Goal: Task Accomplishment & Management: Complete application form

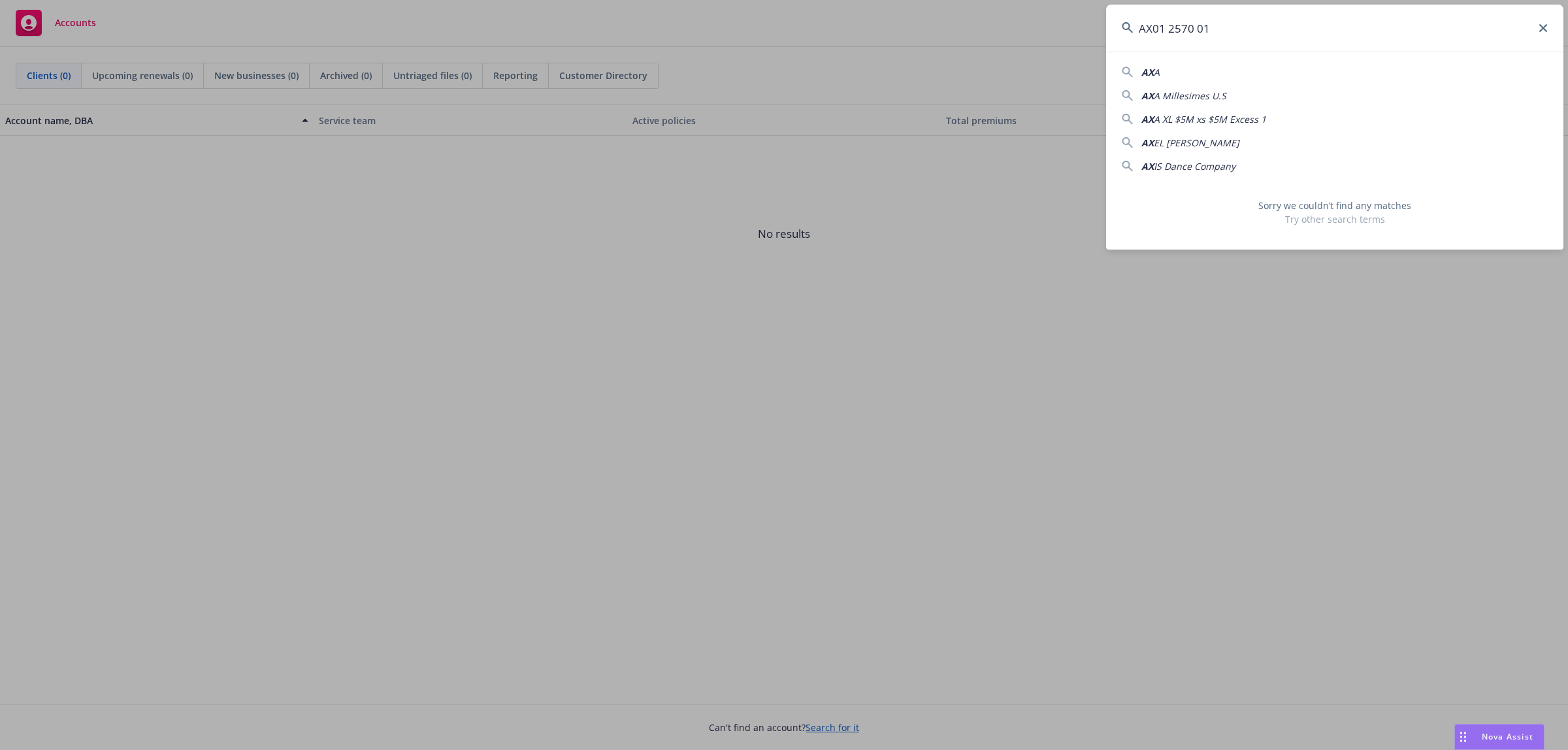
click at [1312, 34] on input "AX01 2570 01" at bounding box center [1335, 28] width 457 height 47
paste input "Pragma Platform Inc"
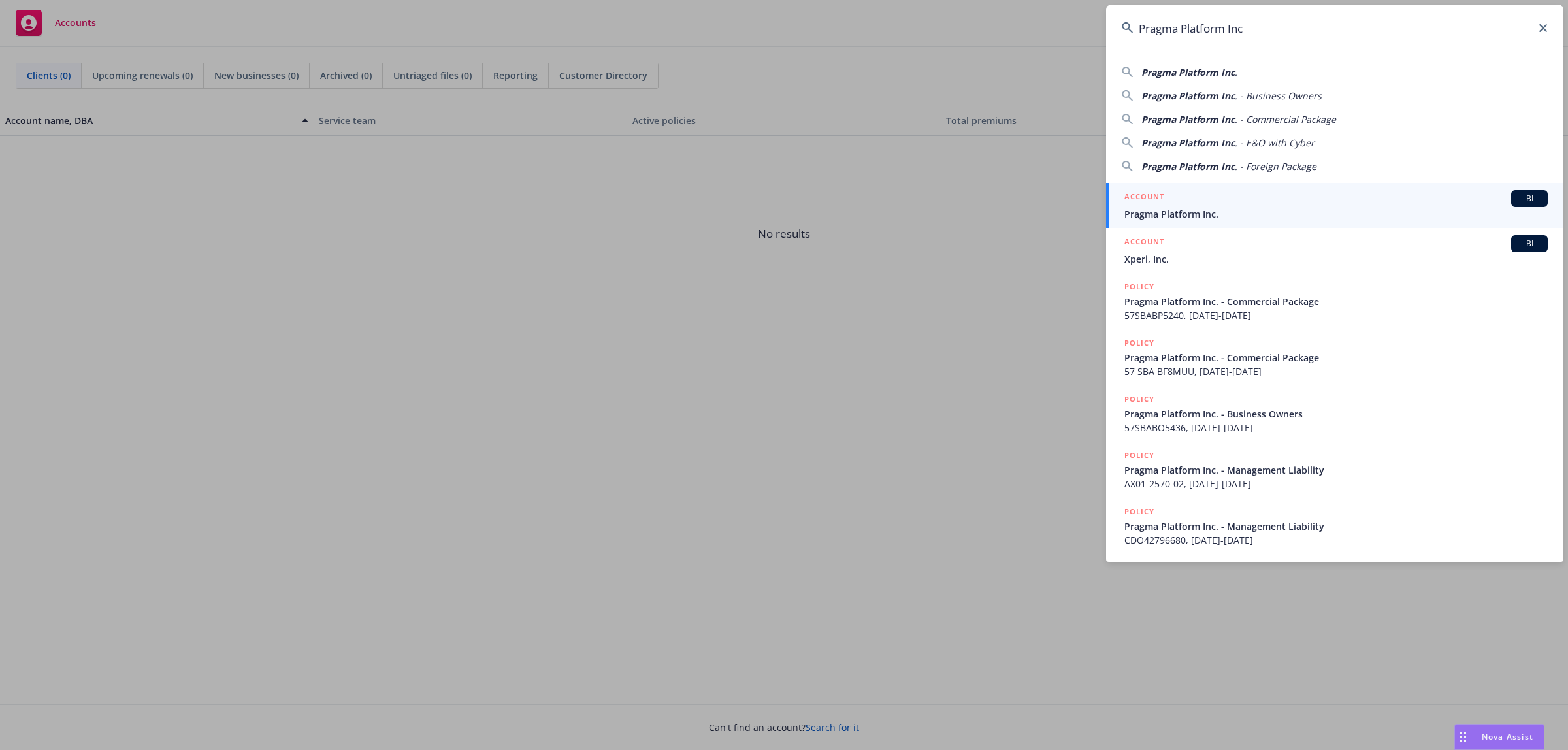
type input "Pragma Platform Inc"
click at [1164, 208] on span "Pragma Platform Inc." at bounding box center [1336, 213] width 423 height 14
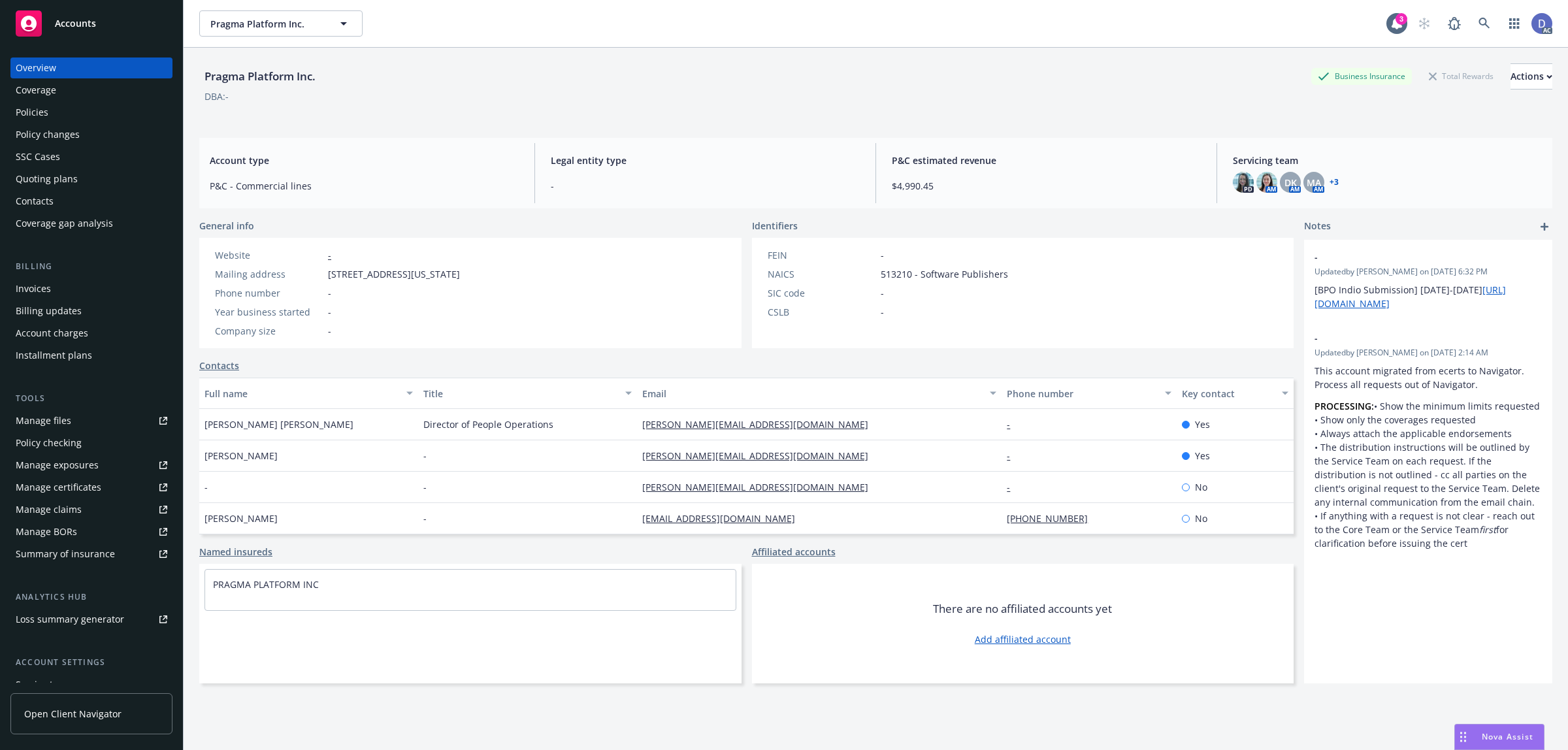
click at [95, 116] on div "Policies" at bounding box center [91, 112] width 152 height 21
click at [85, 109] on div "Policies" at bounding box center [91, 112] width 152 height 21
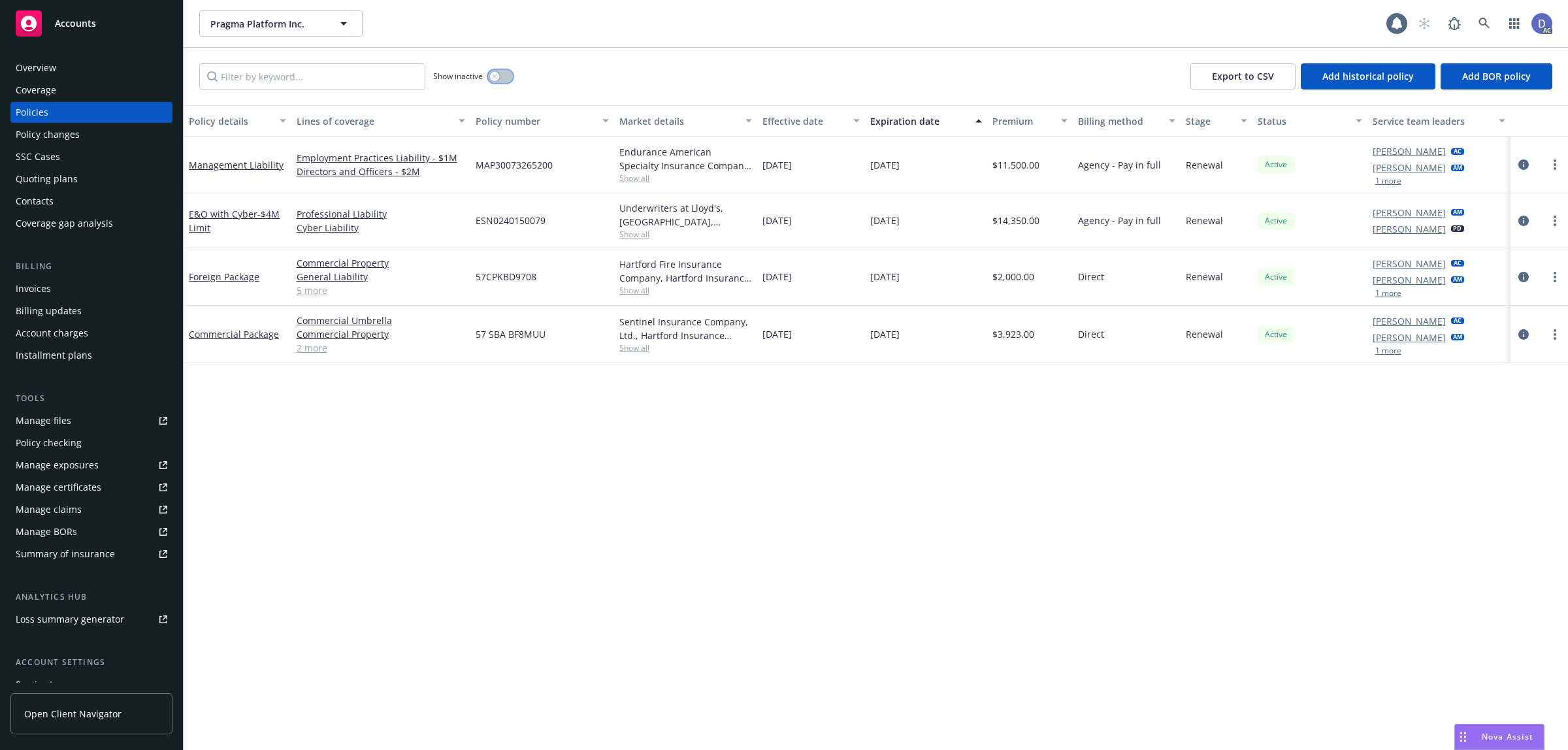
click at [504, 77] on button "button" at bounding box center [501, 77] width 25 height 13
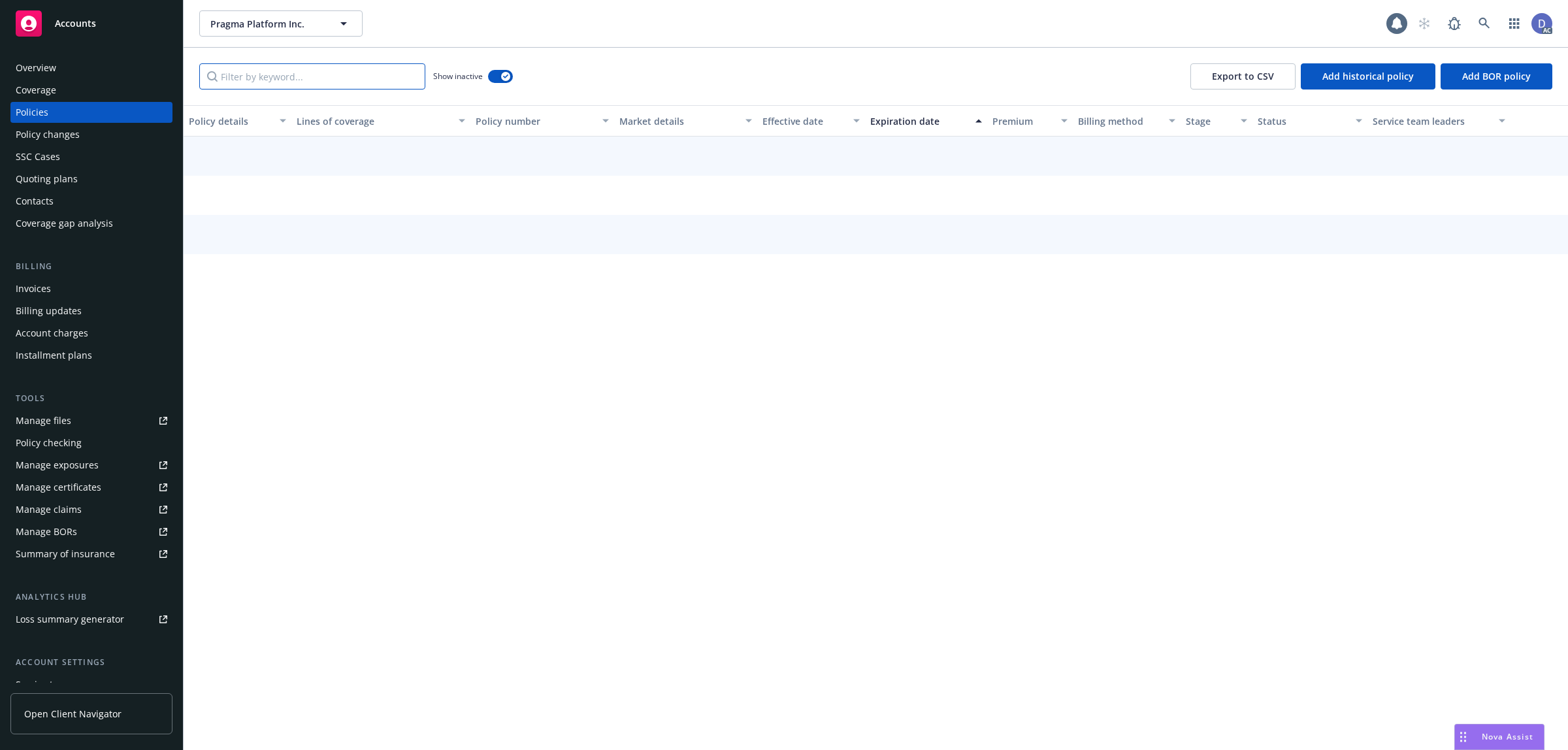
click at [397, 82] on input "Filter by keyword..." at bounding box center [312, 76] width 226 height 26
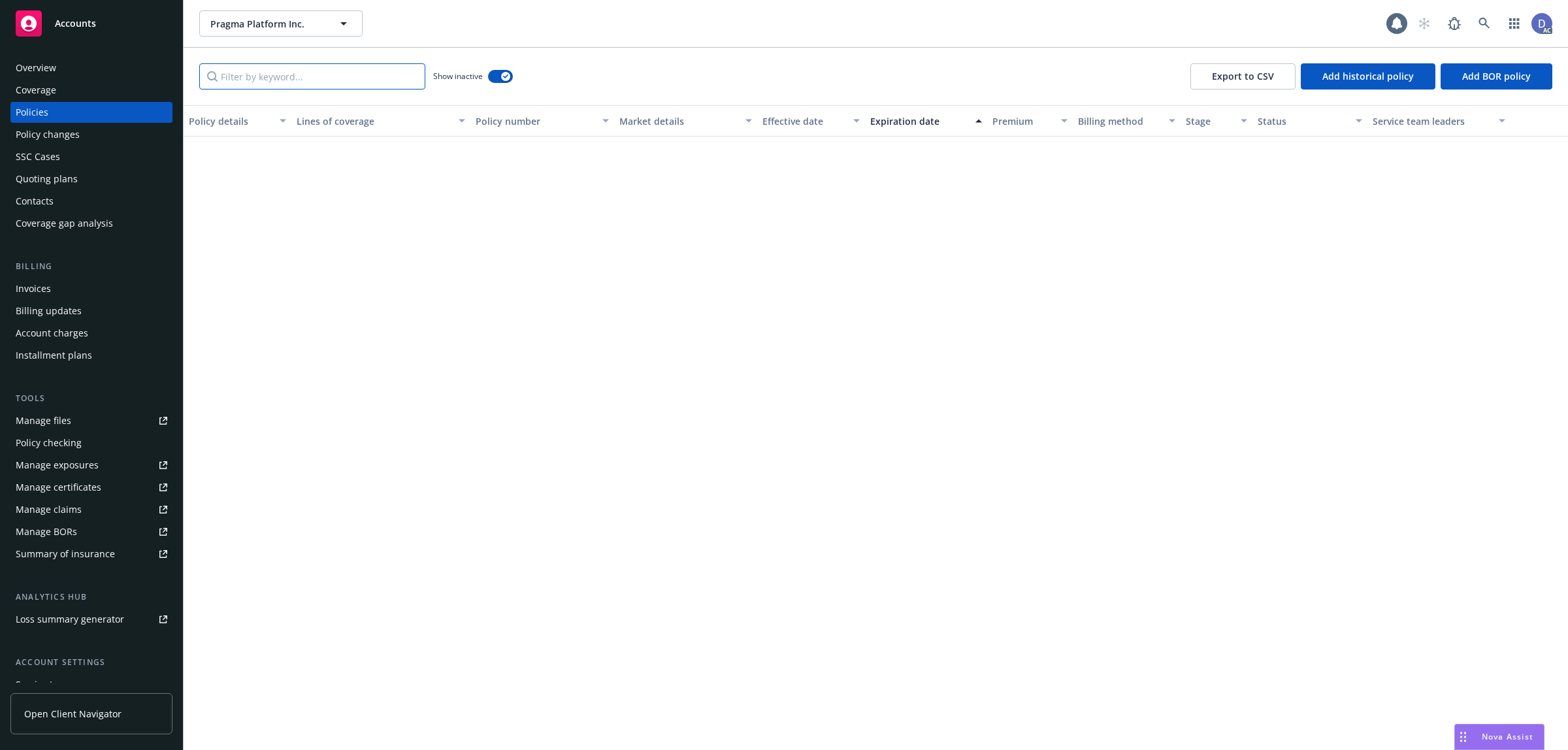
paste input "AX01"
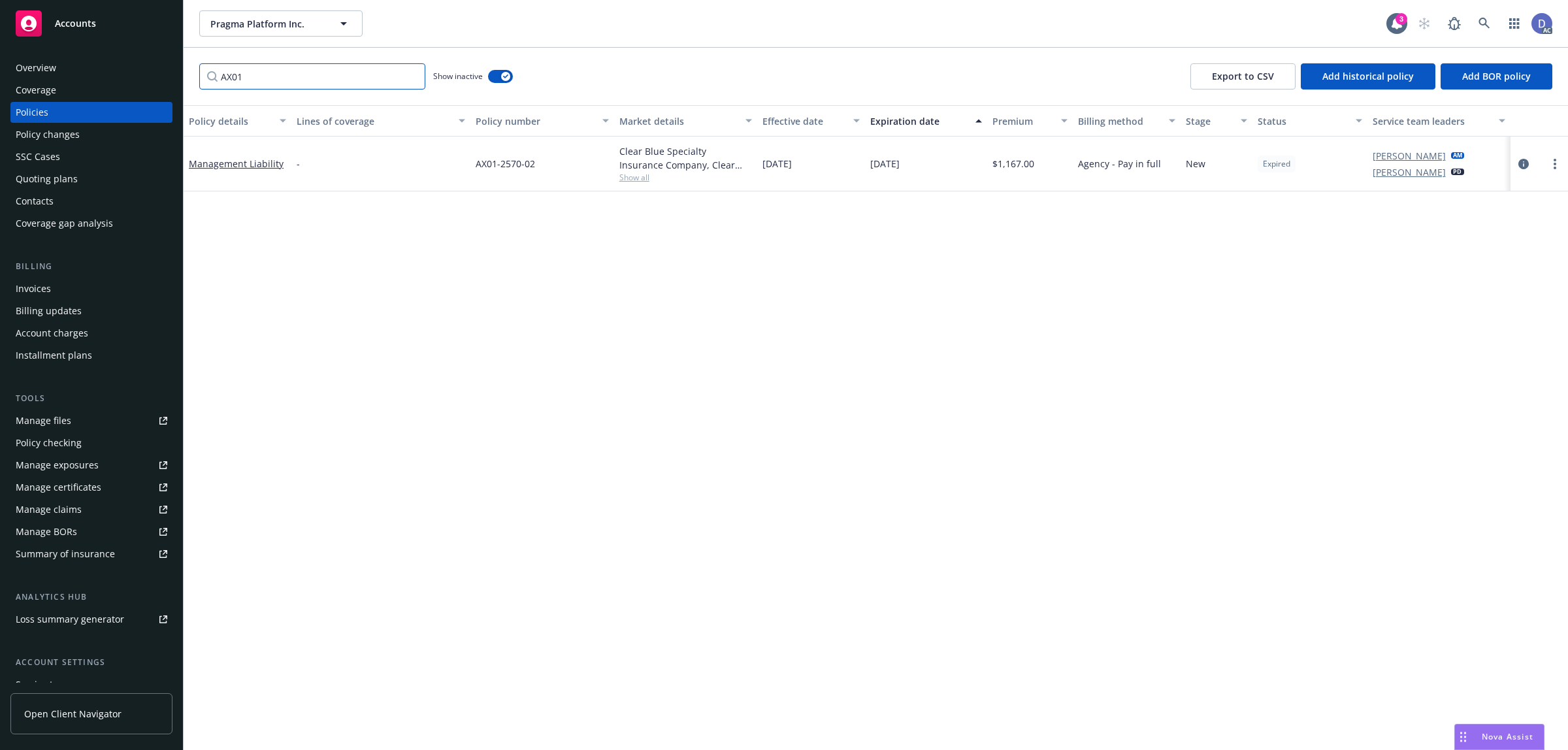
click at [391, 77] on input "AX01" at bounding box center [312, 76] width 226 height 26
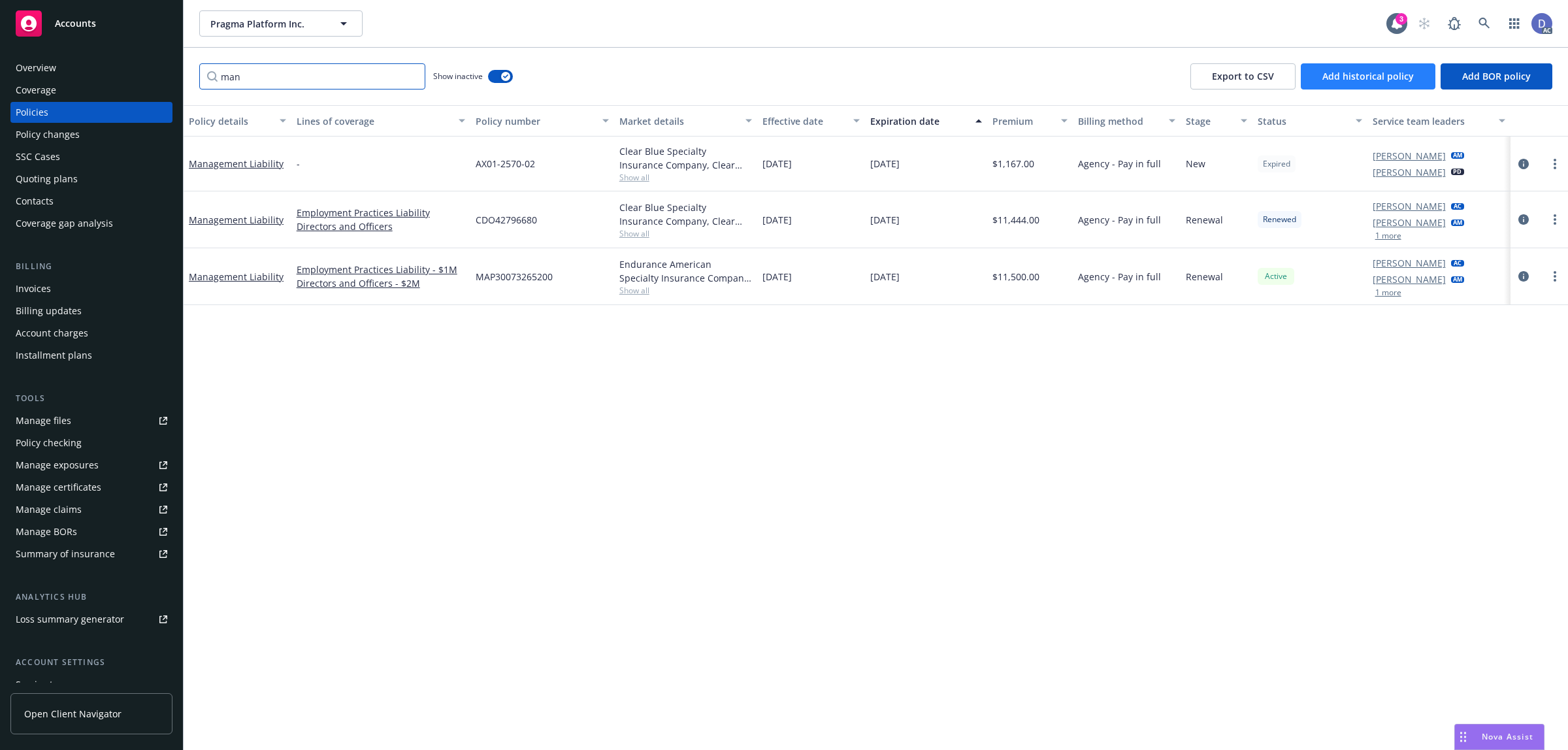
type input "man"
click at [1413, 72] on span "Add historical policy" at bounding box center [1368, 76] width 91 height 13
select select "other"
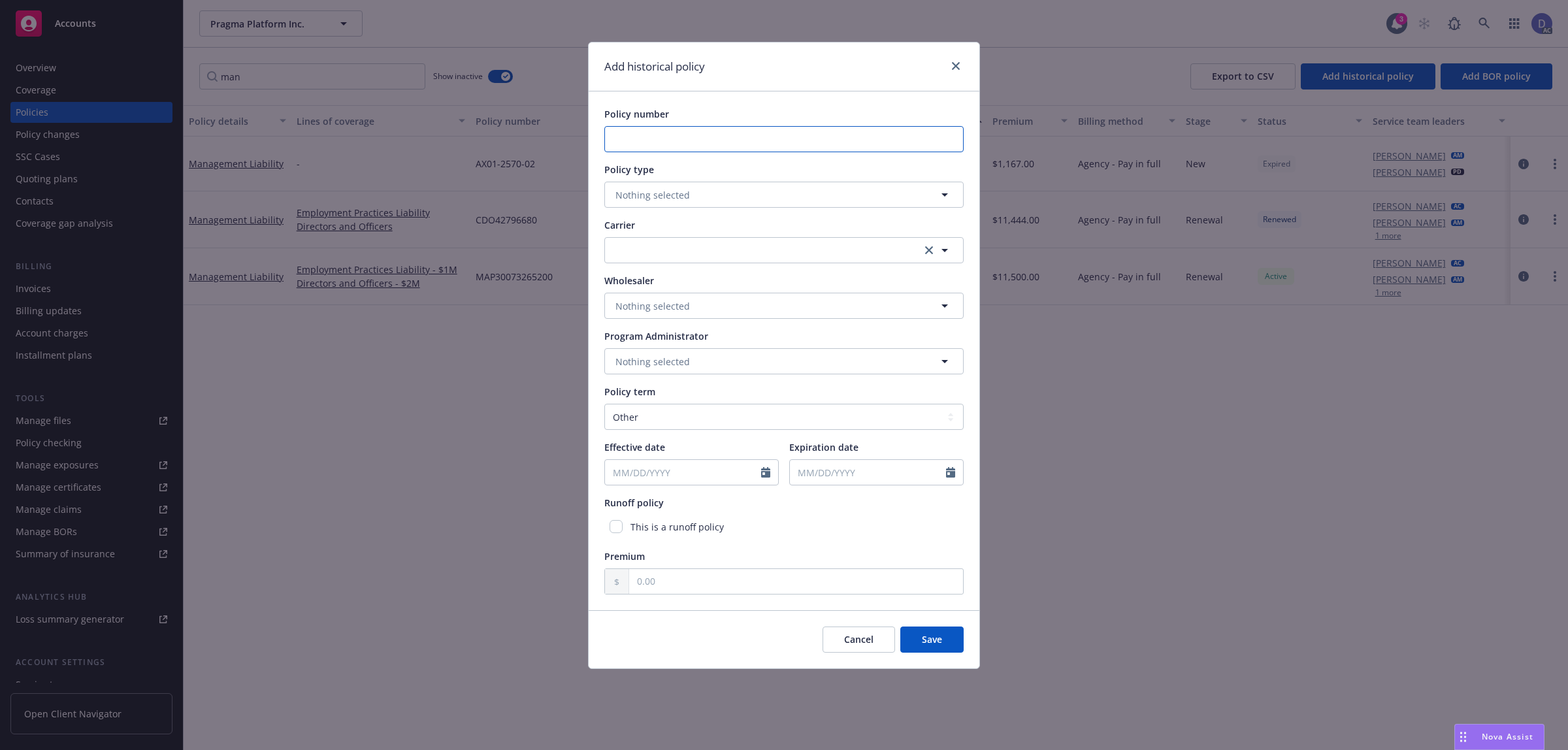
click at [652, 148] on input "Policy number" at bounding box center [784, 138] width 359 height 26
paste input "AX01-2570-0"
type input "AX01-2570-0"
click at [670, 187] on button "Nothing selected" at bounding box center [784, 194] width 359 height 26
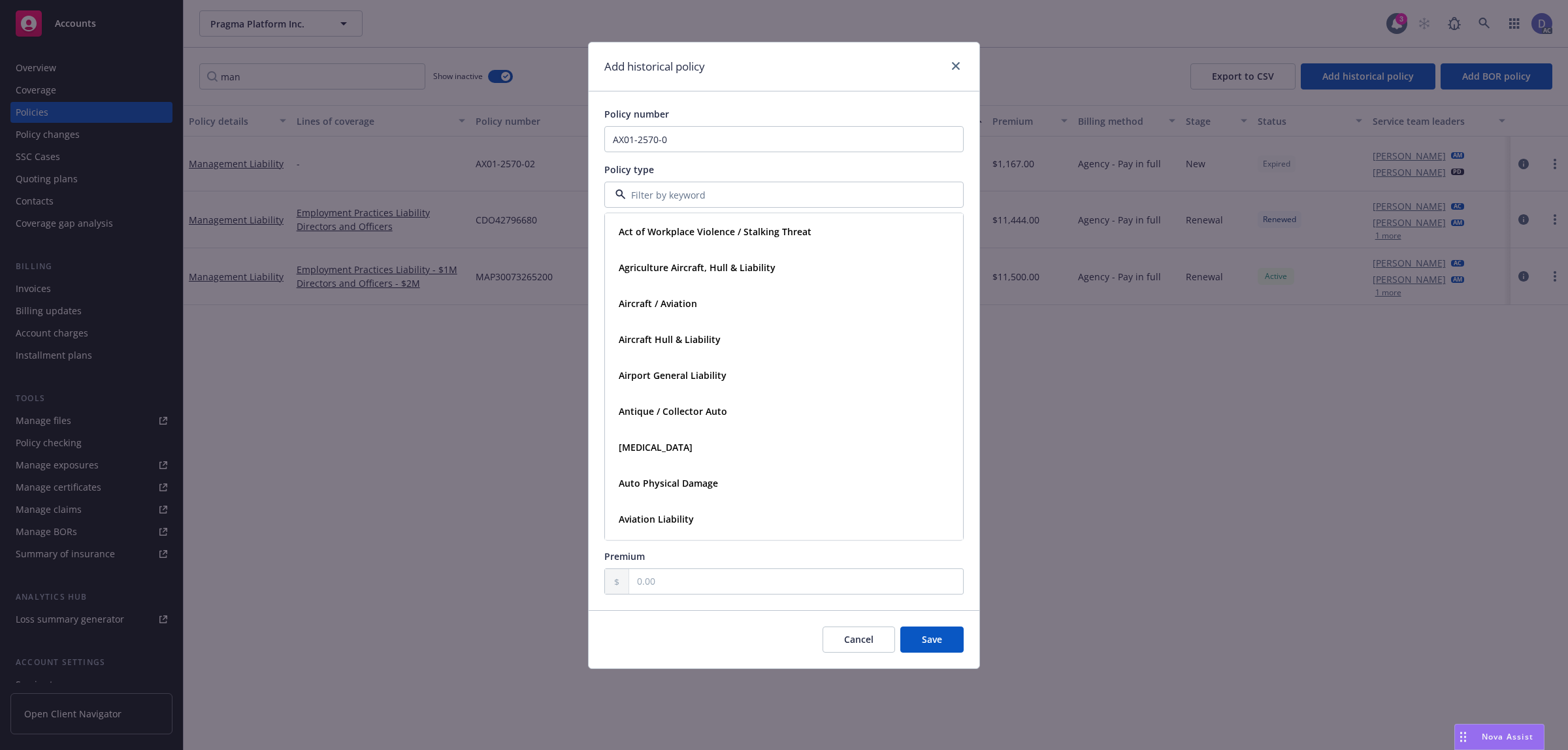
click at [723, 153] on div "Policy number AX01-2570-0 Policy type Act of Workplace Violence / Stalking Thre…" at bounding box center [784, 351] width 359 height 487
click at [731, 141] on input "AX01-2570-0" at bounding box center [784, 138] width 359 height 26
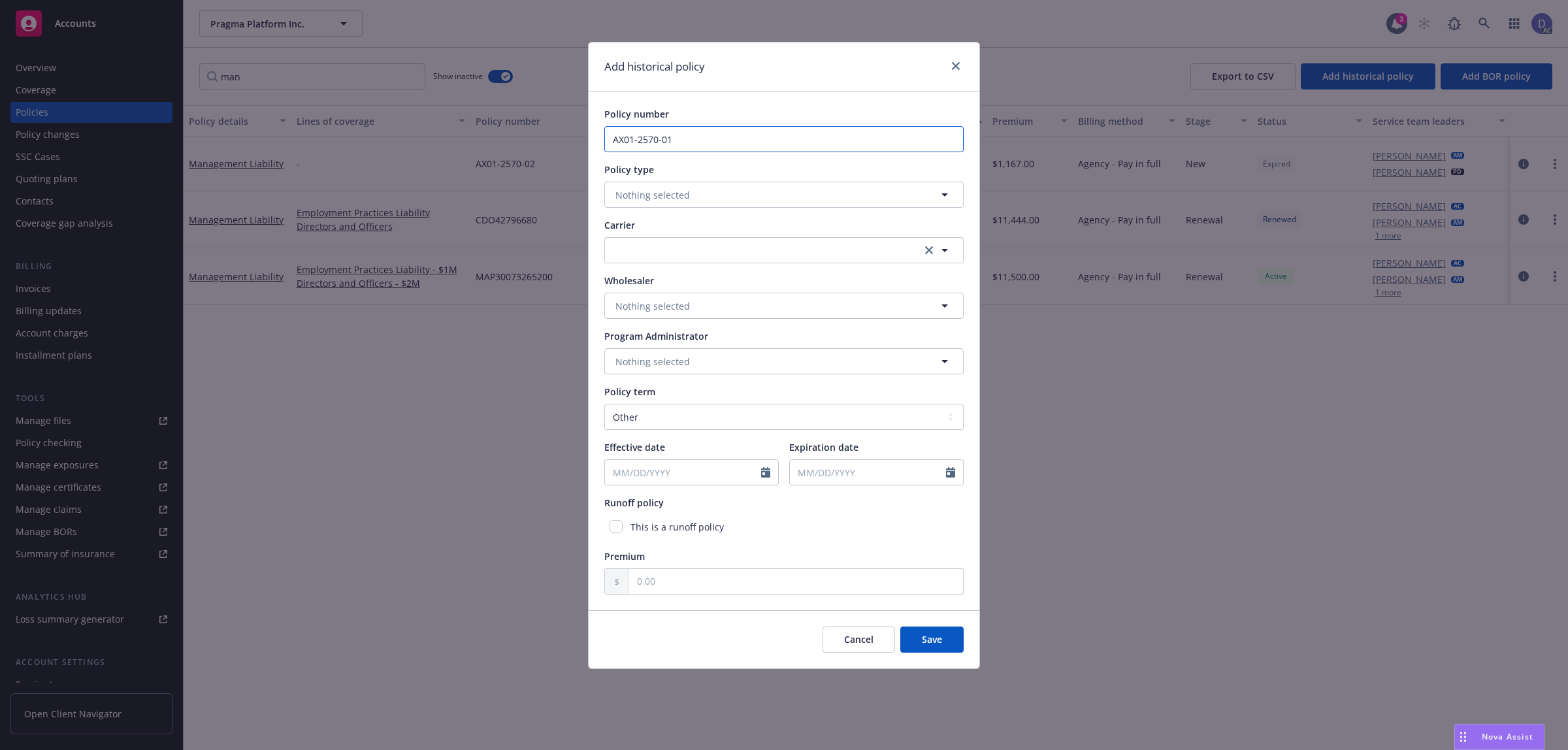
type input "AX01-2570-01"
click at [720, 205] on button "Nothing selected" at bounding box center [784, 194] width 359 height 26
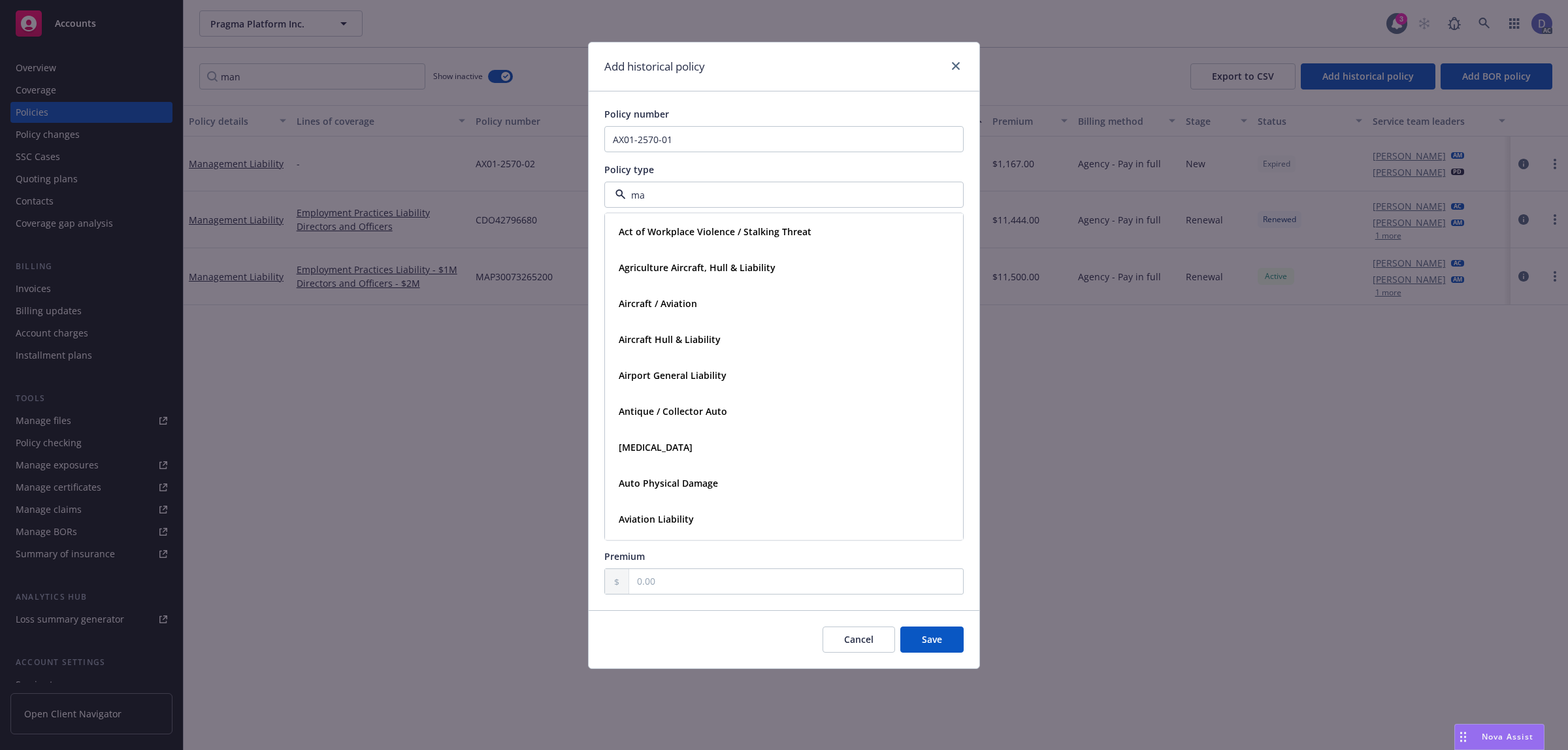
type input "man"
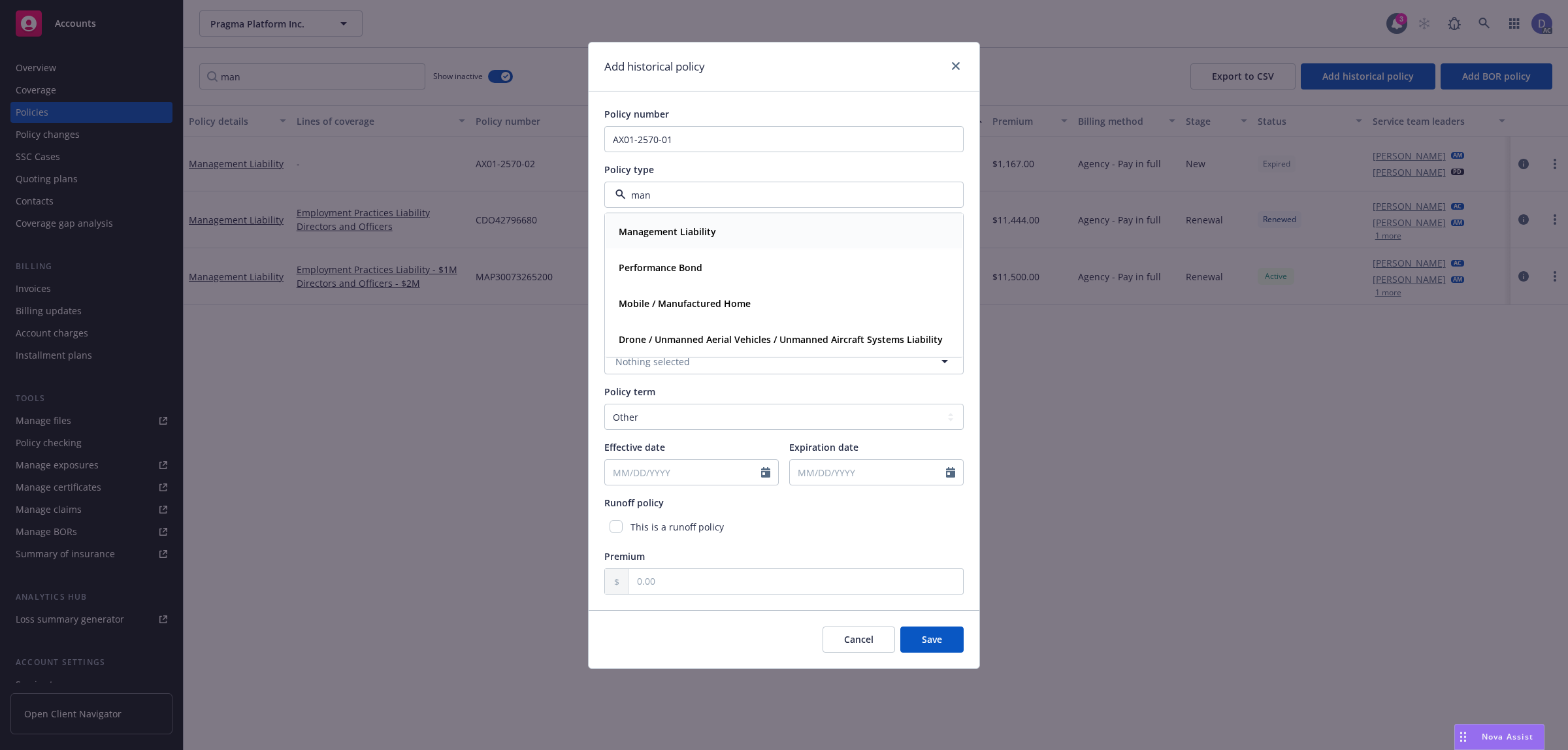
click at [719, 224] on div "Management Liability" at bounding box center [784, 232] width 341 height 19
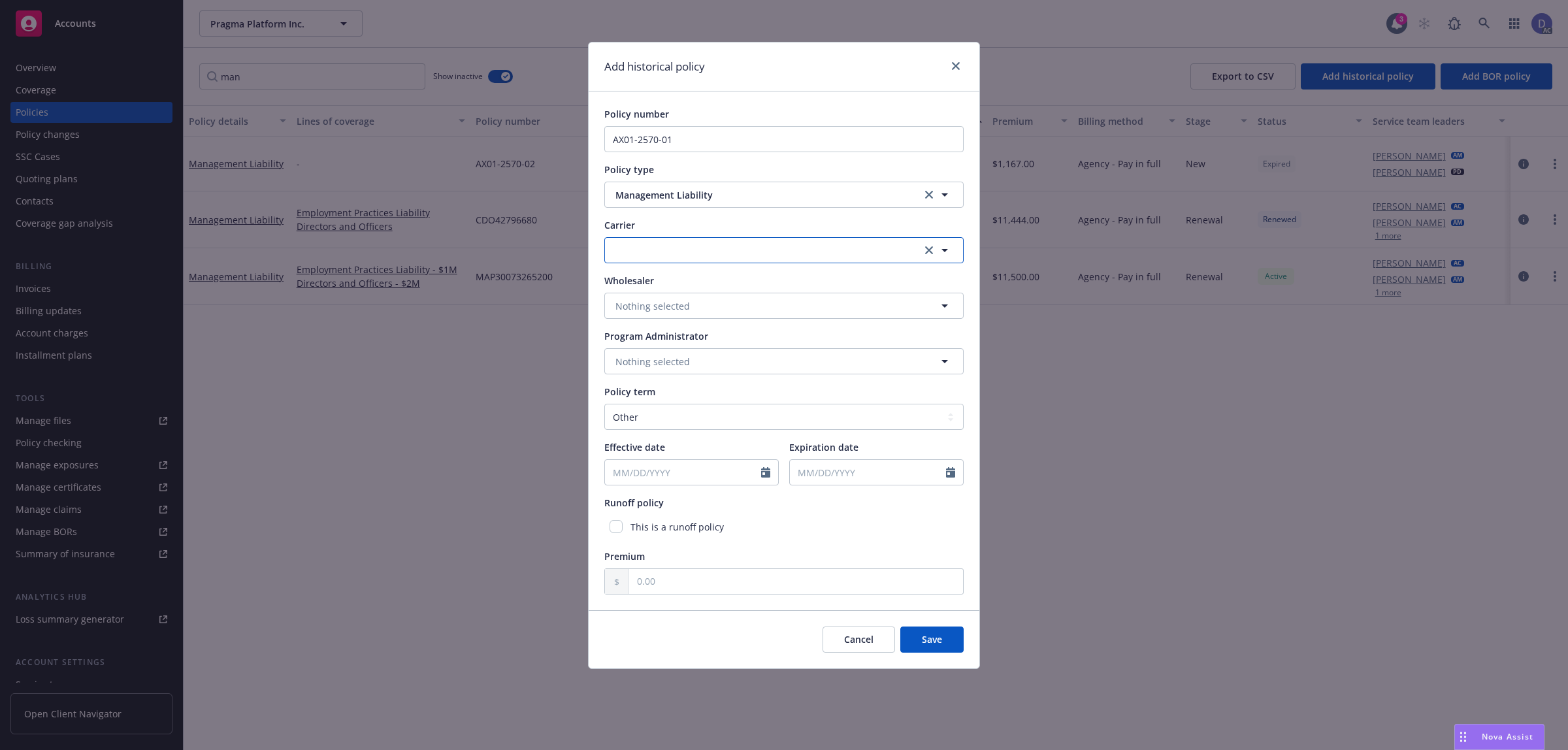
click at [701, 252] on button "button" at bounding box center [784, 250] width 359 height 26
click at [626, 252] on button "button" at bounding box center [784, 250] width 359 height 26
type input "clear"
click at [647, 412] on select "Select policy term 12 Month 6 Month 4 Month 3 Month 2 Month 1 Month 36 Month (3…" at bounding box center [784, 416] width 359 height 26
click at [605, 403] on select "Select policy term 12 Month 6 Month 4 Month 3 Month 2 Month 1 Month 36 Month (3…" at bounding box center [784, 416] width 359 height 26
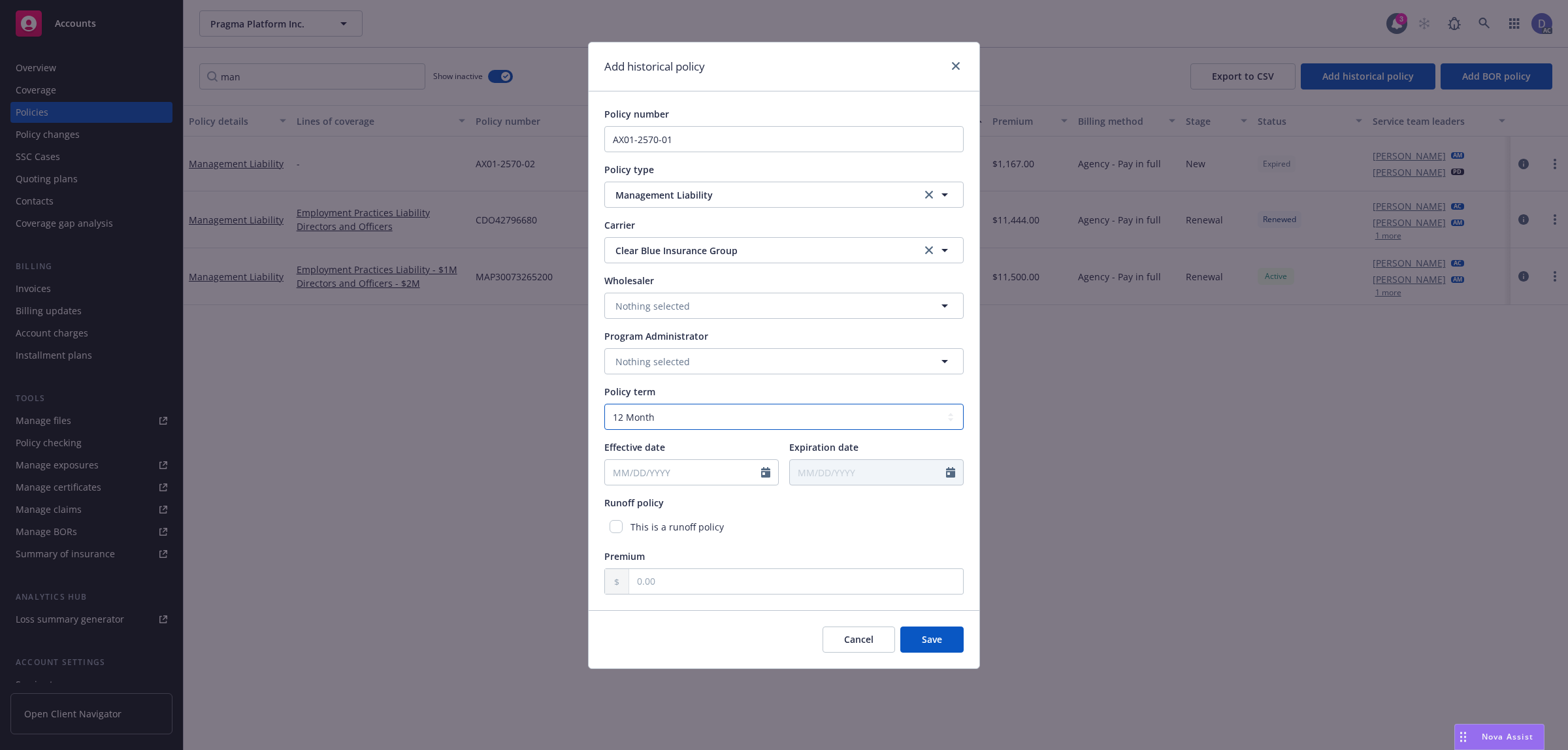
click at [706, 408] on select "Select policy term 12 Month 6 Month 4 Month 3 Month 2 Month 1 Month 36 Month (3…" at bounding box center [784, 416] width 359 height 26
select select "other"
click at [605, 403] on select "Select policy term 12 Month 6 Month 4 Month 3 Month 2 Month 1 Month 36 Month (3…" at bounding box center [784, 416] width 359 height 26
click at [767, 475] on icon "Calendar" at bounding box center [766, 472] width 9 height 10
select select "8"
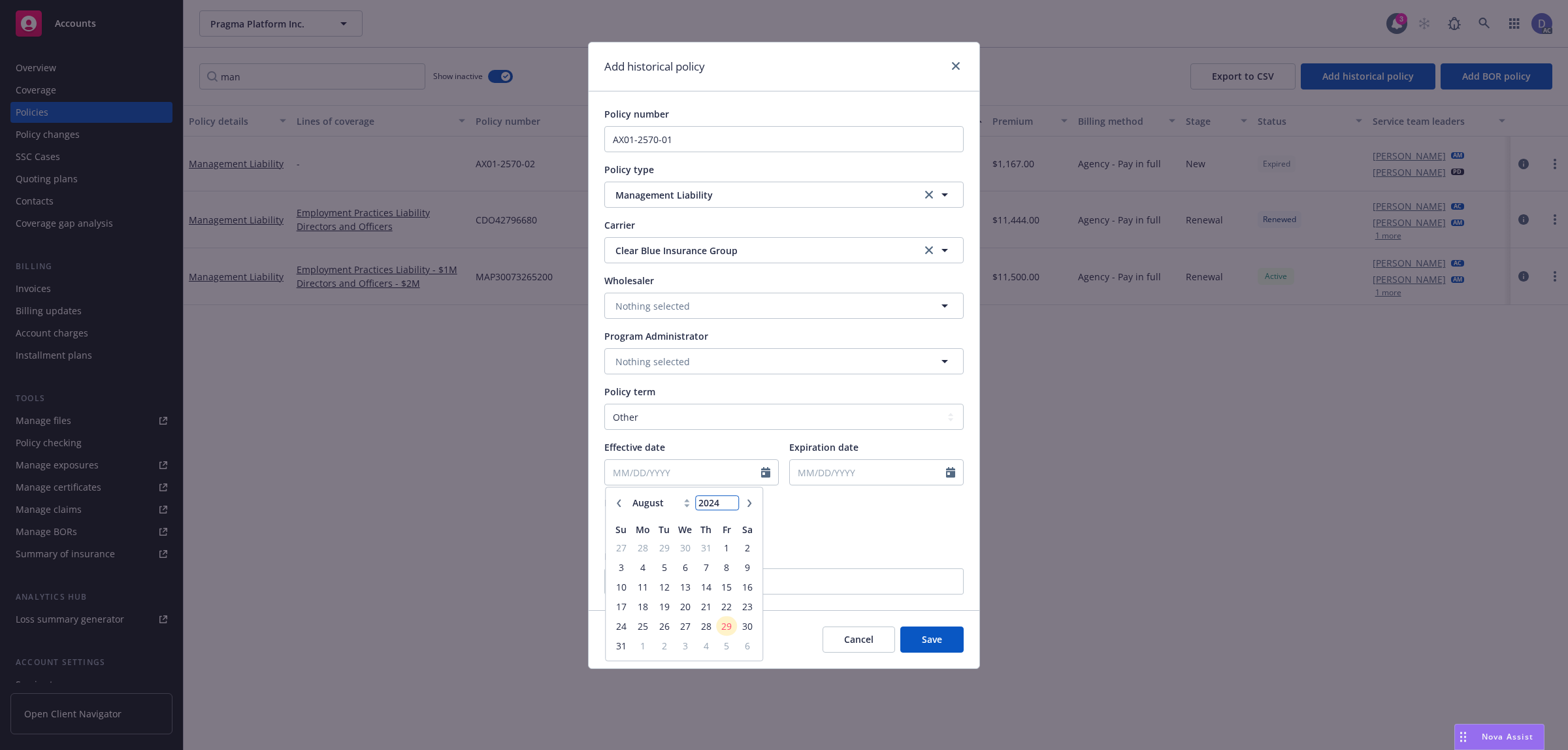
click at [727, 506] on input "2024" at bounding box center [717, 503] width 43 height 14
type input "2021"
click at [675, 501] on select "January February March April May June July August September October November De…" at bounding box center [661, 503] width 66 height 15
select select "5"
click at [629, 495] on select "January February March April May June July August September October November De…" at bounding box center [661, 503] width 66 height 15
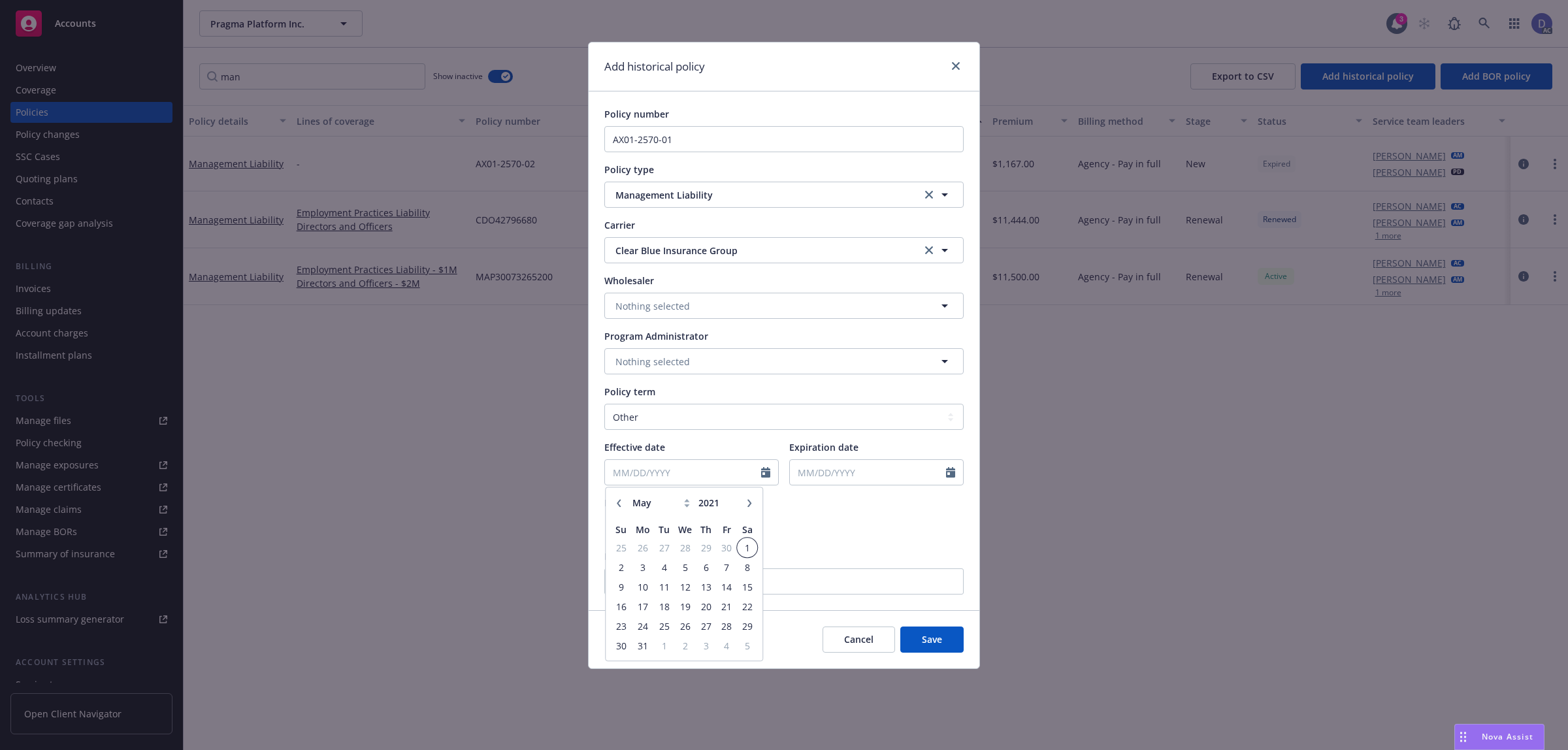
click at [752, 551] on span "1" at bounding box center [748, 548] width 18 height 16
type input "05/01/2021"
click at [918, 478] on input "Expiration date" at bounding box center [868, 473] width 156 height 25
select select "8"
click at [907, 512] on div "January February March April May June July August September October November De…" at bounding box center [869, 503] width 115 height 21
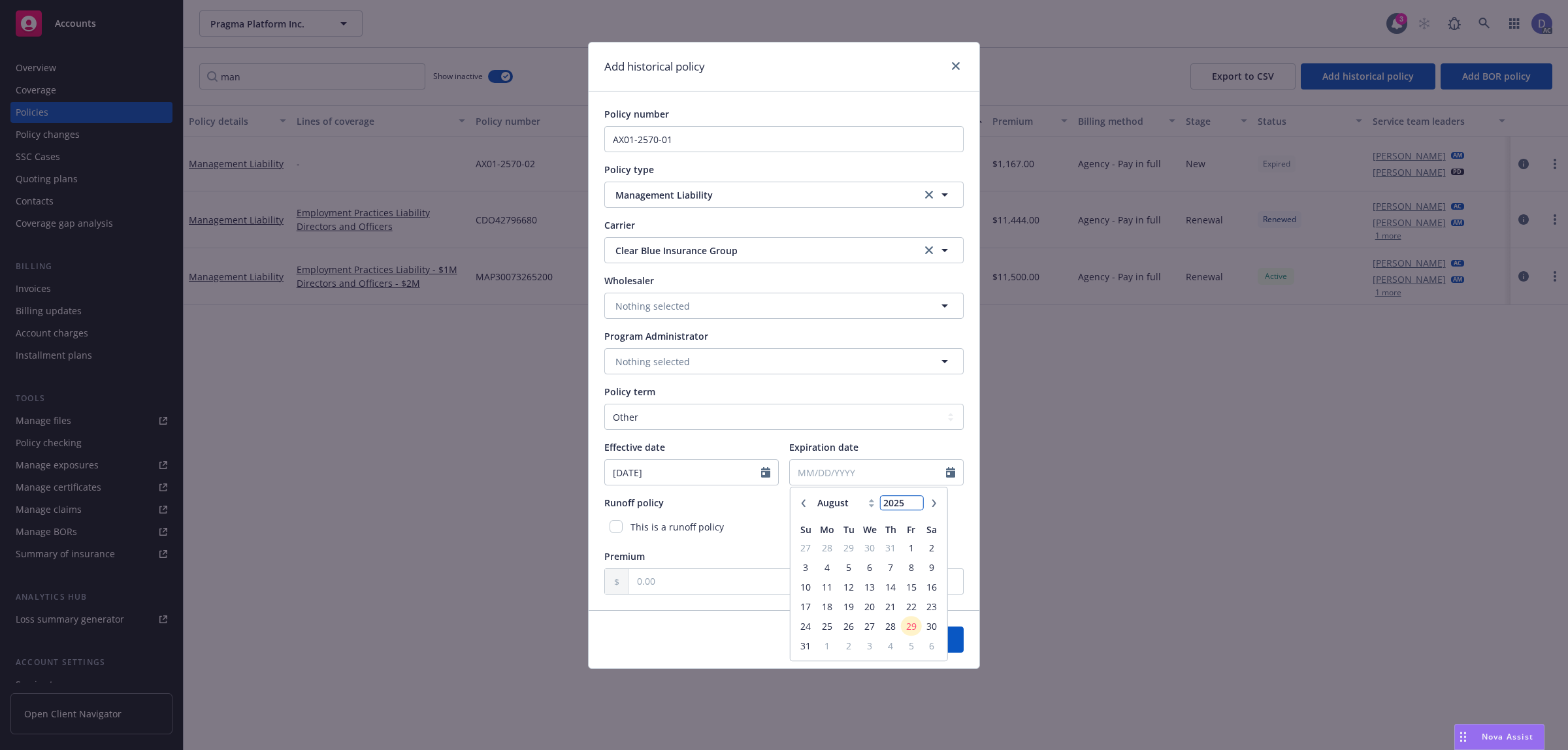
click at [905, 509] on input "2025" at bounding box center [902, 503] width 43 height 14
type input "2022"
click at [860, 501] on select "January February March April May June July August September October November De…" at bounding box center [846, 503] width 66 height 15
select select "4"
click at [814, 495] on select "January February March April May June July August September October November De…" at bounding box center [846, 503] width 66 height 15
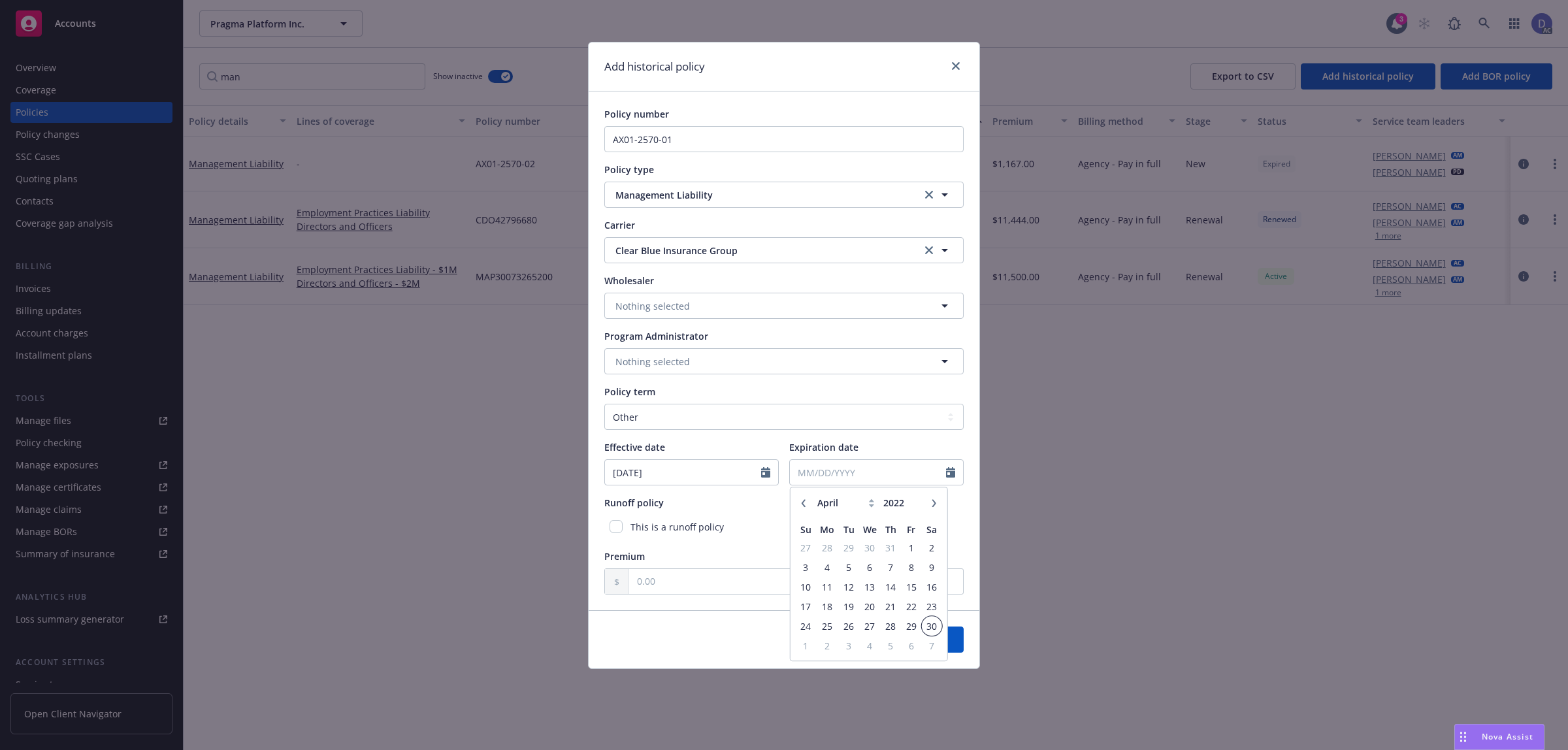
click at [929, 623] on span "30" at bounding box center [932, 626] width 18 height 16
type input "04/30/2022"
click at [873, 588] on input "text" at bounding box center [795, 581] width 334 height 25
type input "1.00"
click at [929, 634] on span "Save" at bounding box center [932, 639] width 21 height 13
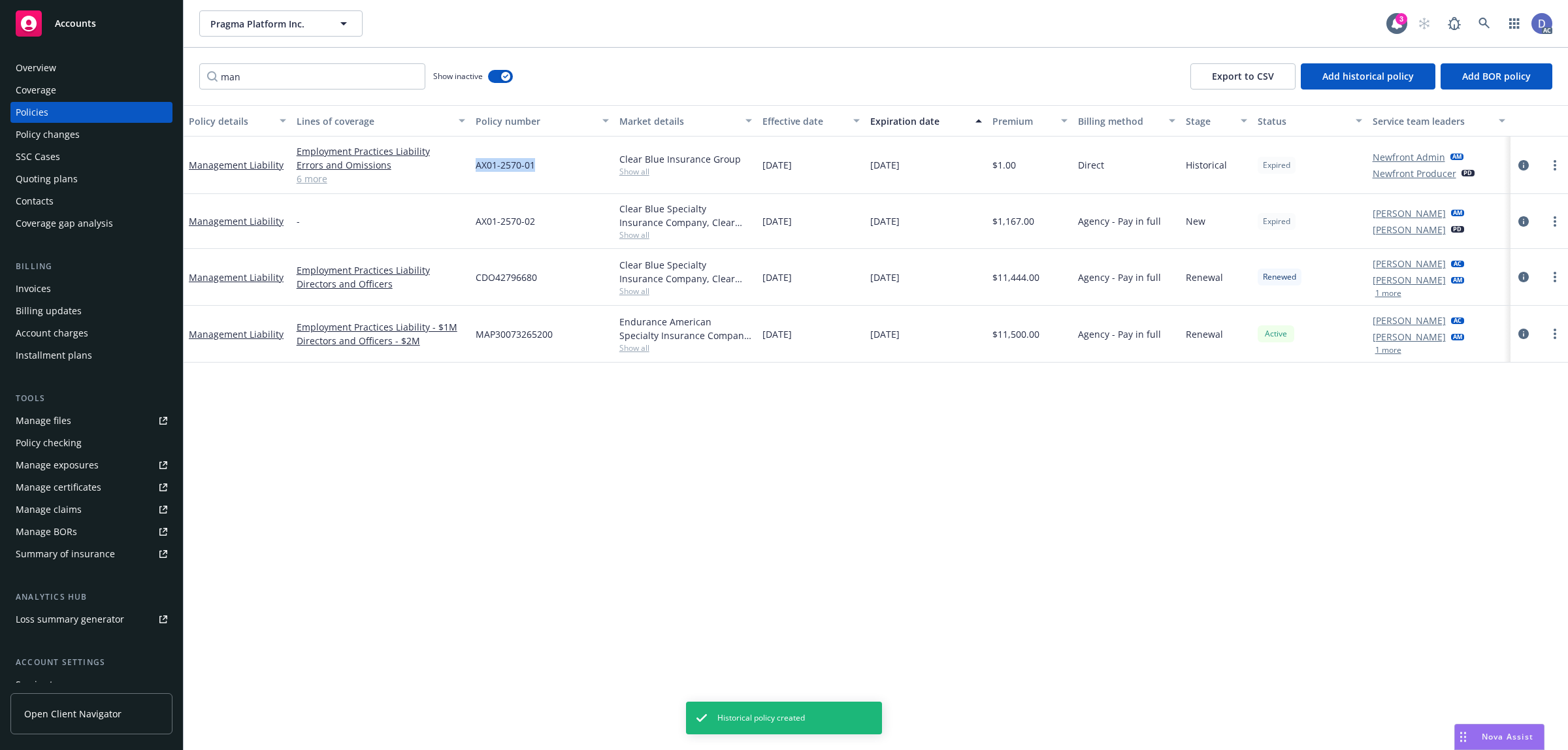
copy span "AX01-2570-01"
drag, startPoint x: 536, startPoint y: 160, endPoint x: 471, endPoint y: 166, distance: 65.3
click at [471, 166] on div "AX01-2570-01" at bounding box center [542, 165] width 144 height 57
click at [521, 163] on span "AX01-2570-01" at bounding box center [505, 165] width 60 height 14
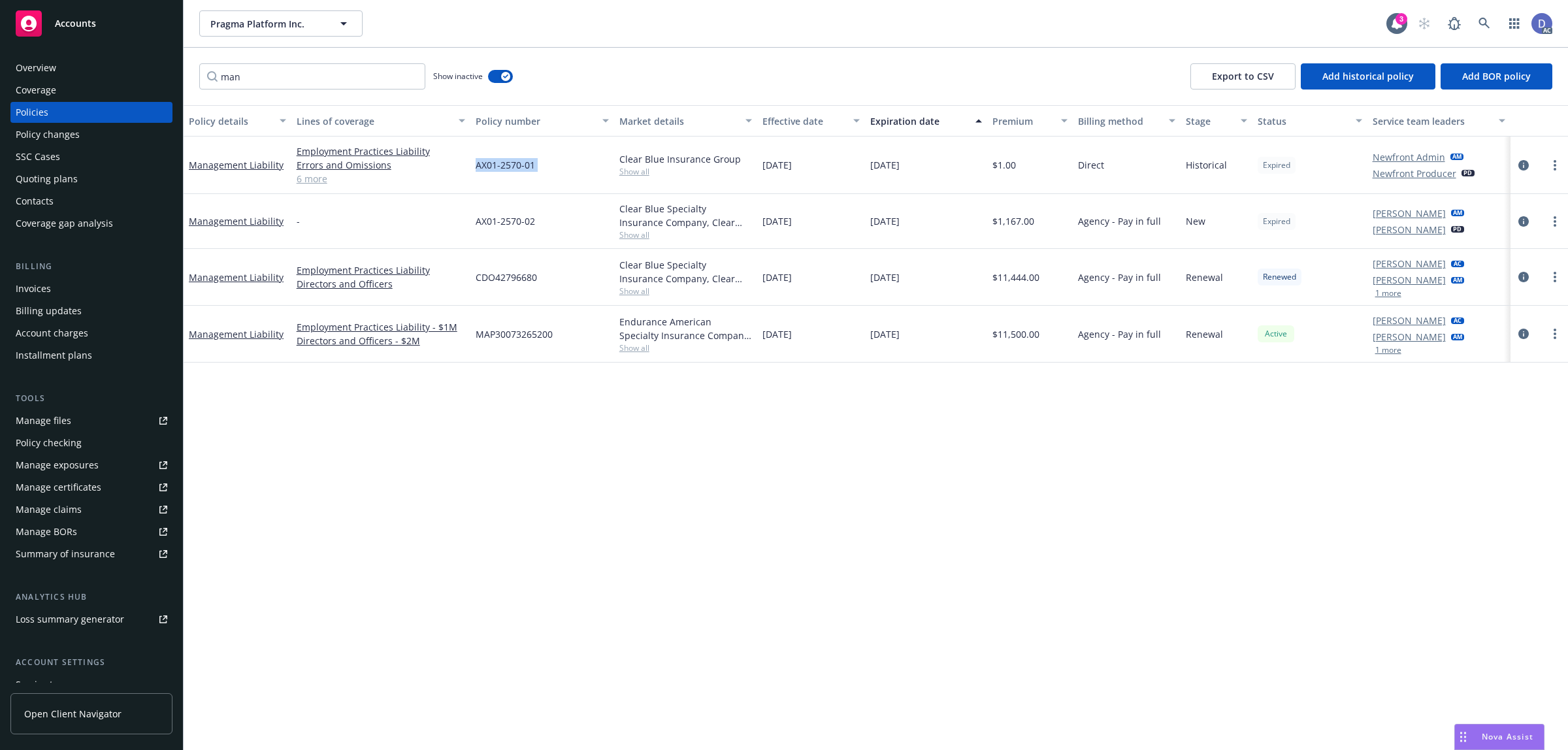
click at [521, 163] on span "AX01-2570-01" at bounding box center [505, 165] width 60 height 14
copy span "AX01-2570-01"
click at [523, 160] on span "AX01-2570-01" at bounding box center [505, 165] width 60 height 14
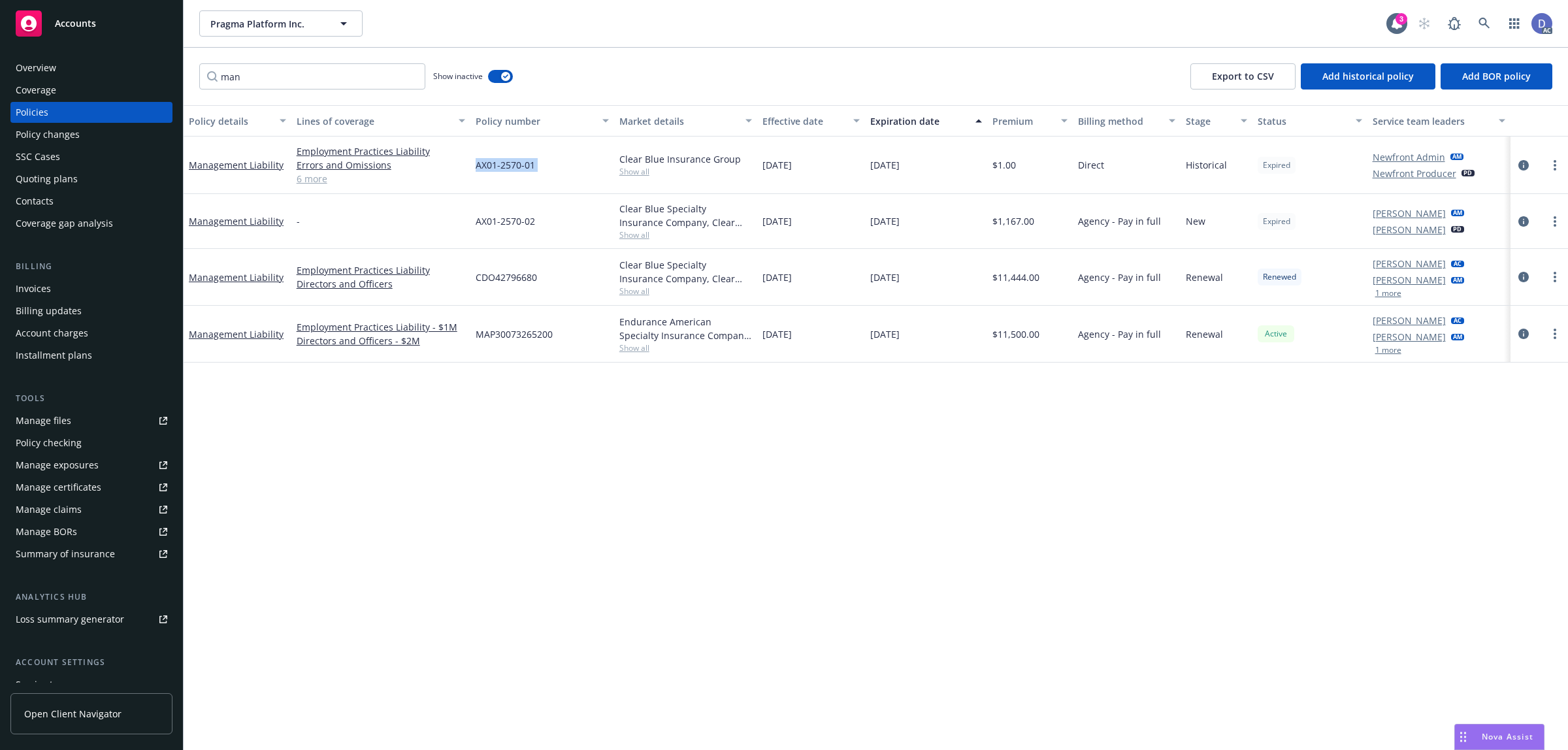
click at [523, 160] on span "AX01-2570-01" at bounding box center [505, 165] width 60 height 14
click at [82, 504] on link "Manage claims" at bounding box center [91, 509] width 162 height 21
click at [88, 425] on link "Manage files" at bounding box center [91, 420] width 162 height 21
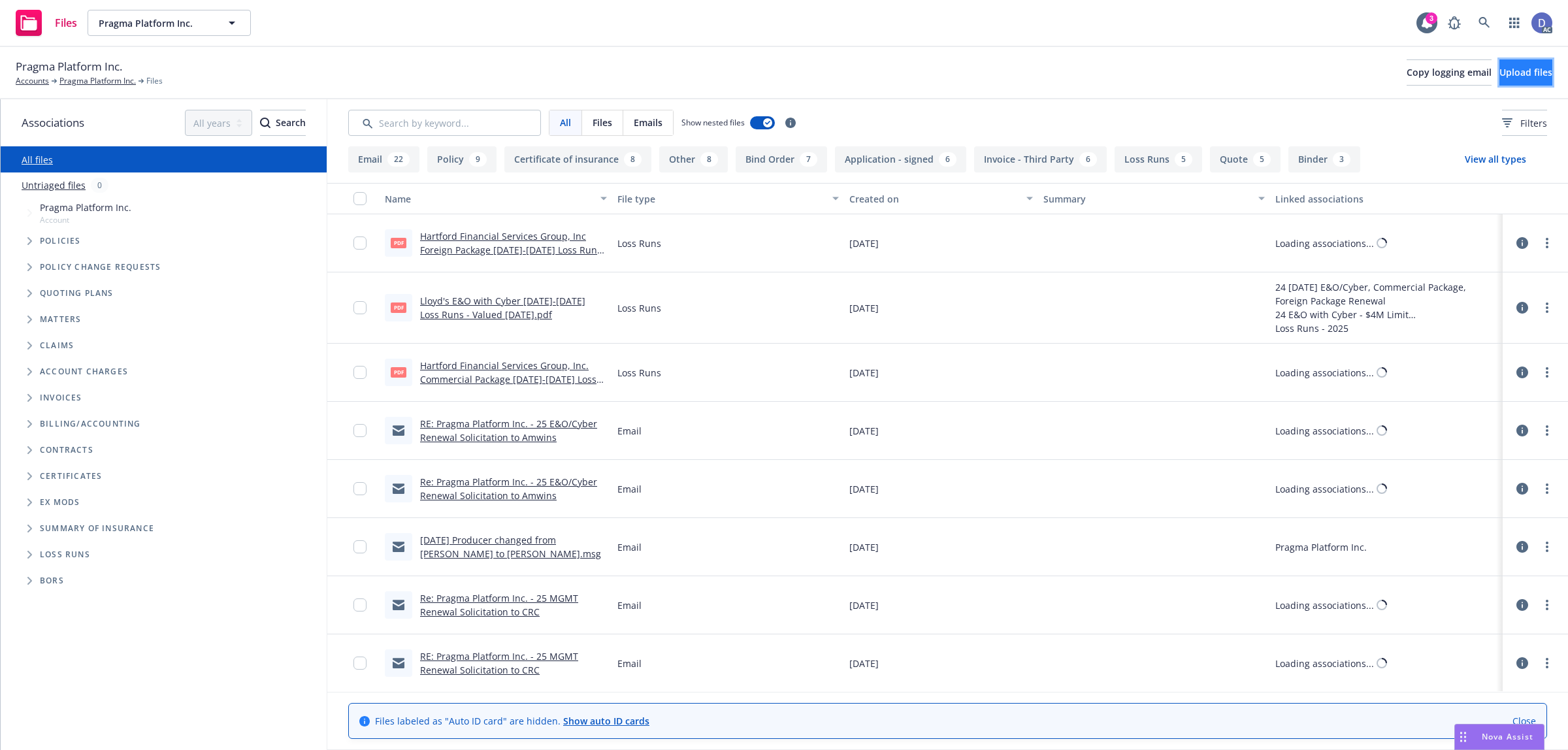
click at [1502, 78] on span "Upload files" at bounding box center [1526, 72] width 53 height 13
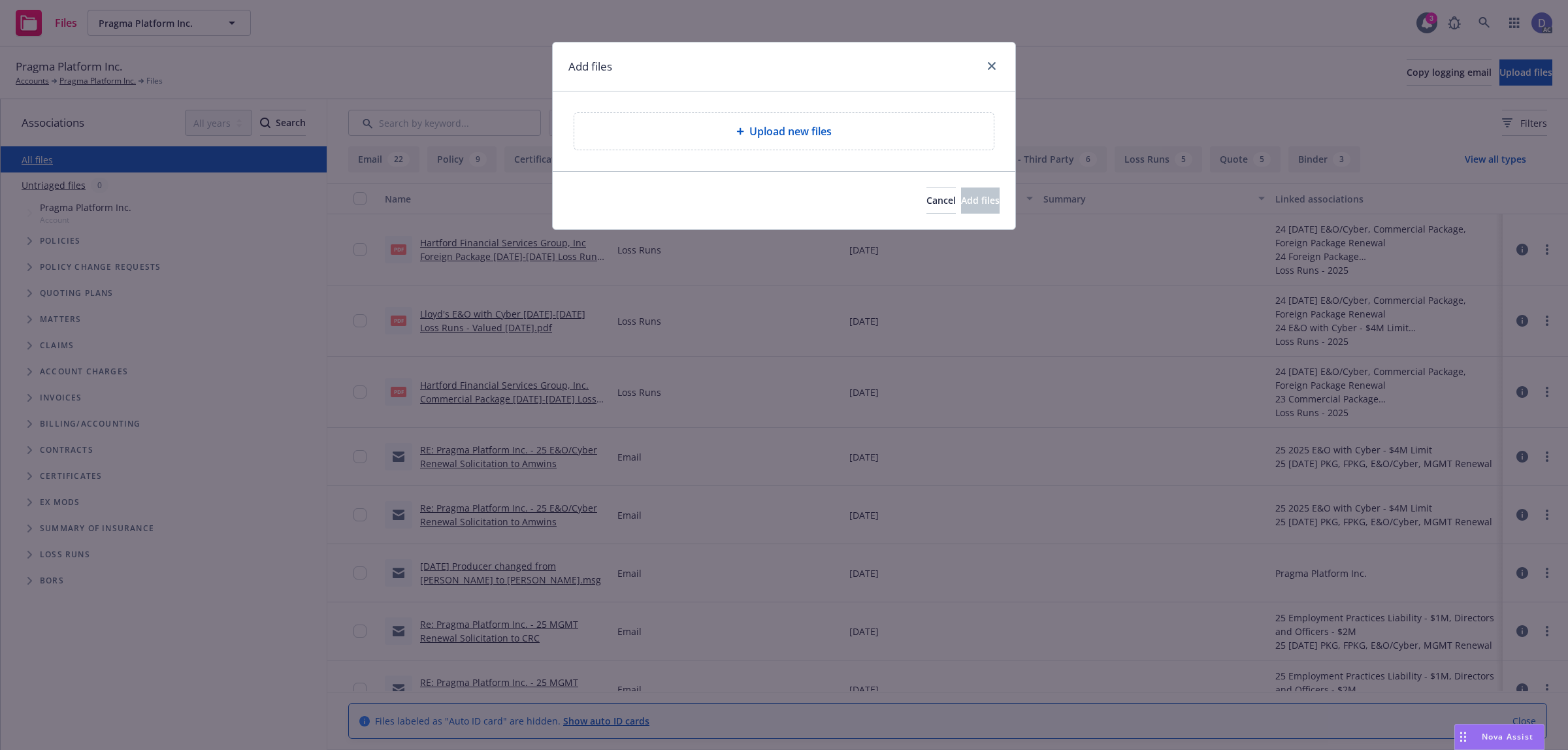
click at [837, 138] on div "Upload new files" at bounding box center [784, 131] width 398 height 15
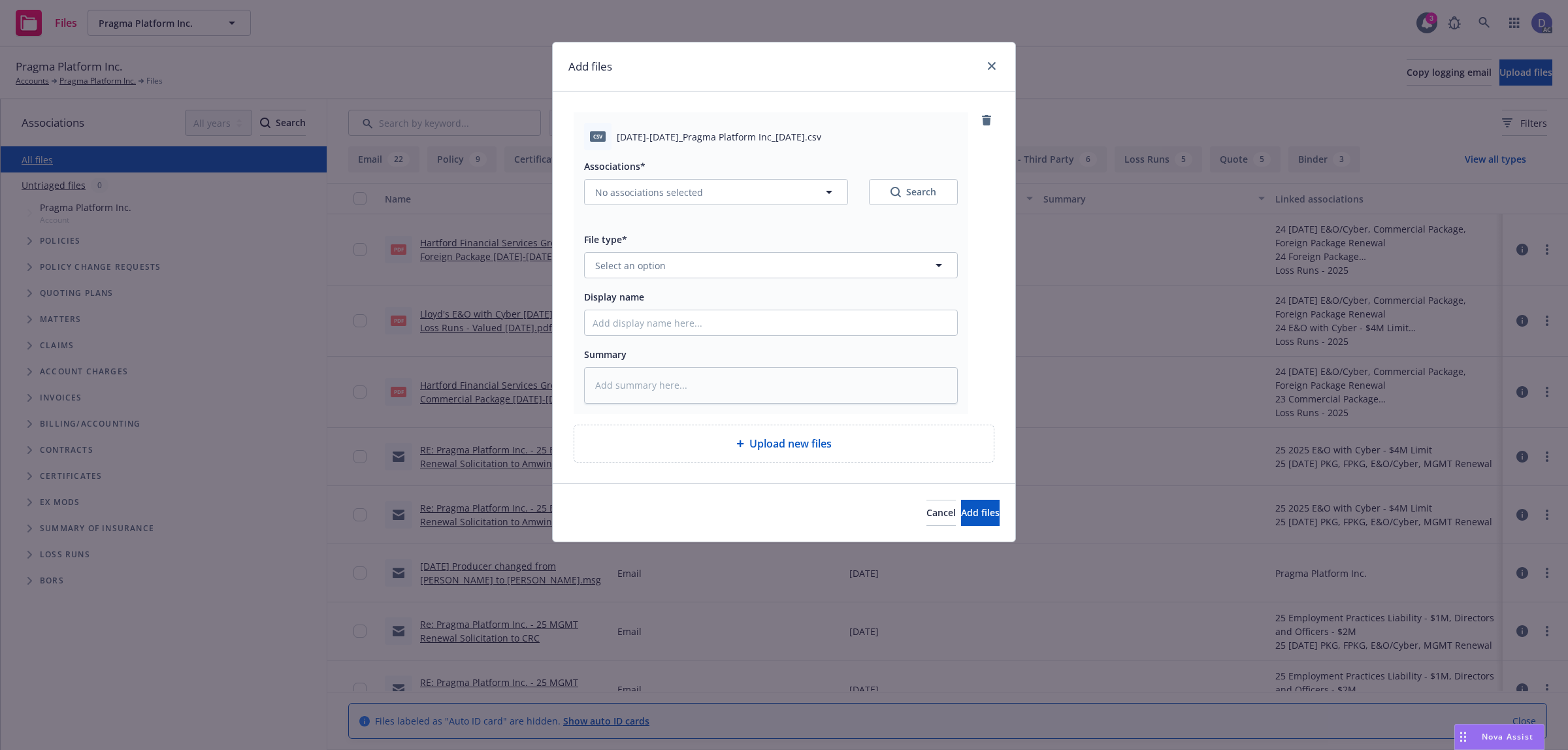
click at [876, 495] on div "Cancel Add files" at bounding box center [784, 512] width 463 height 58
click at [927, 526] on button "Cancel" at bounding box center [941, 512] width 29 height 26
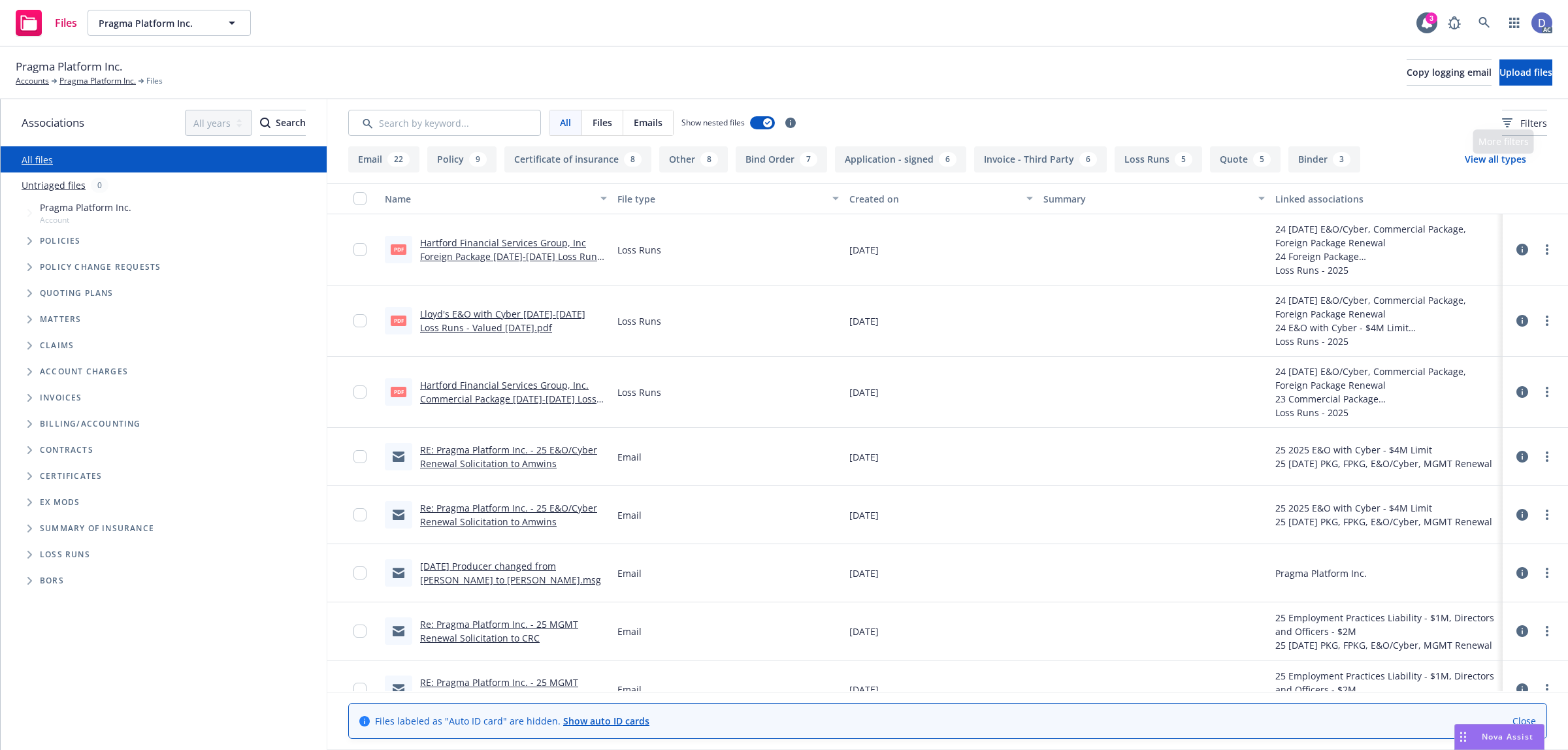
click at [1517, 92] on div "Pragma Platform Inc. Accounts Pragma Platform Inc. Files Copy logging email Upl…" at bounding box center [784, 73] width 1568 height 52
click at [1527, 82] on button "Upload files" at bounding box center [1526, 72] width 53 height 26
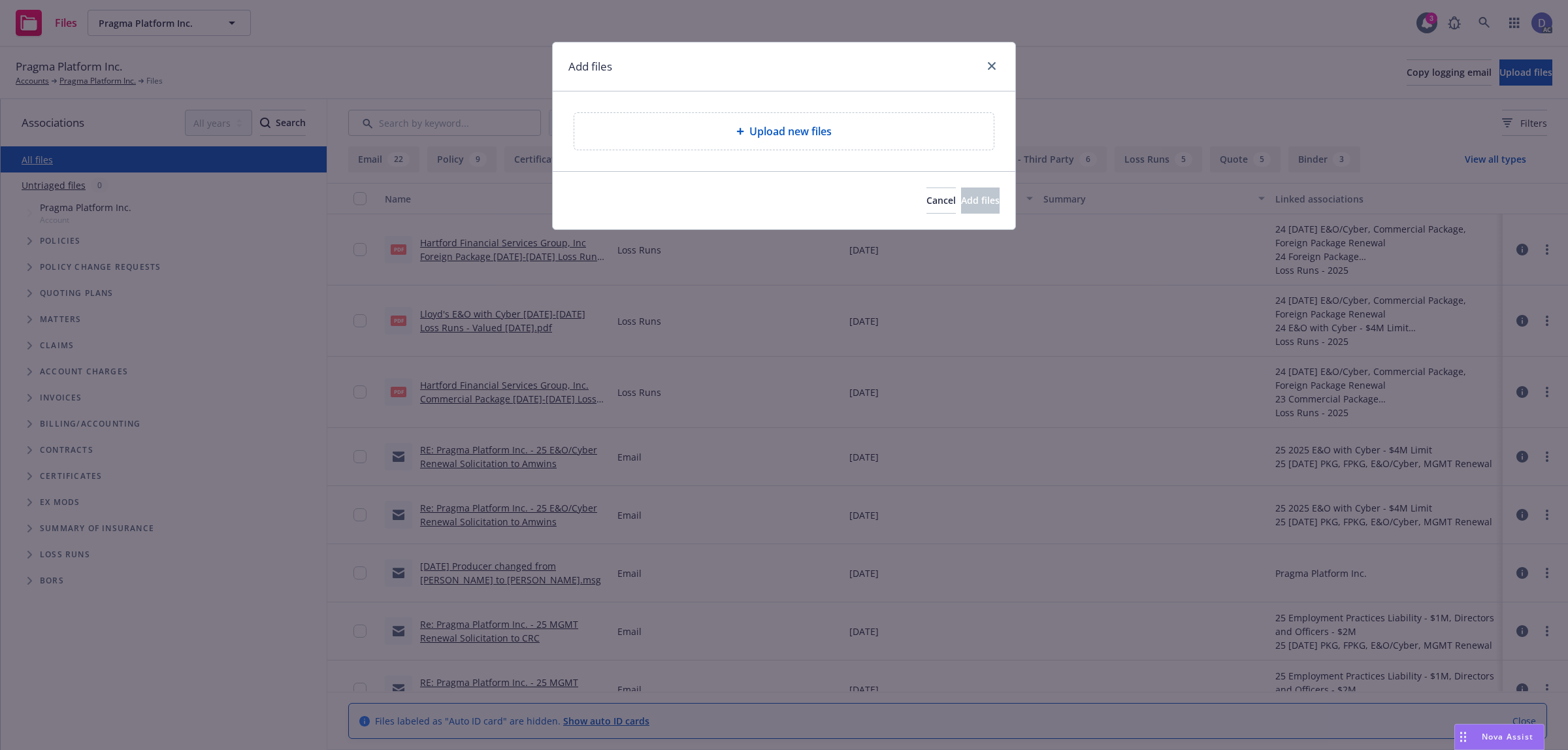
click at [739, 138] on div "Upload new files" at bounding box center [784, 131] width 398 height 15
type textarea "x"
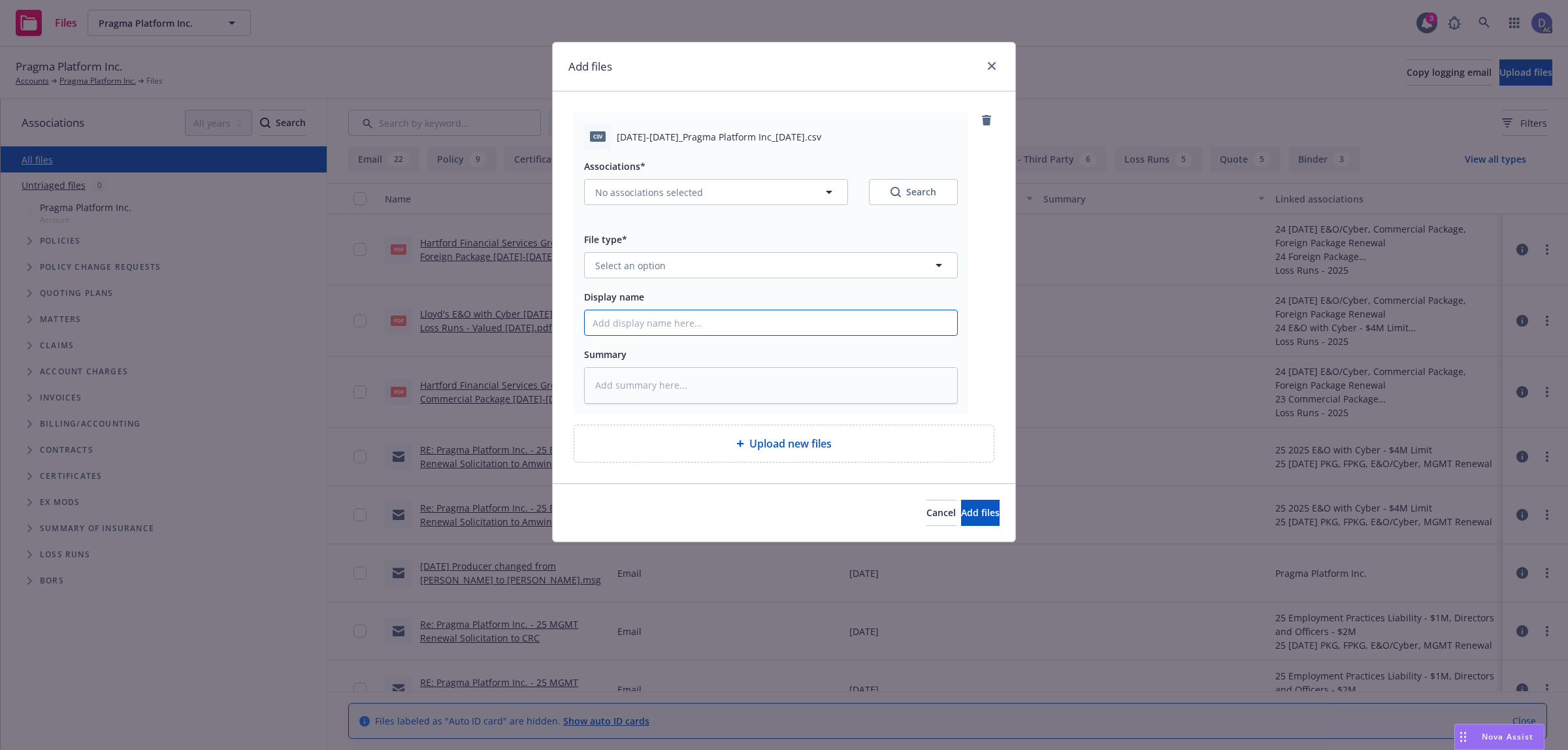
click at [947, 327] on input "Display name" at bounding box center [771, 322] width 373 height 25
paste input "2021-2022_Pragma Platform Inc_8-22-2025"
type input "2021-2022_Pragma Platform Inc_8-22-2025"
type textarea "x"
type input "2021-2022_Pragma Platform Inc_8-22-2025"
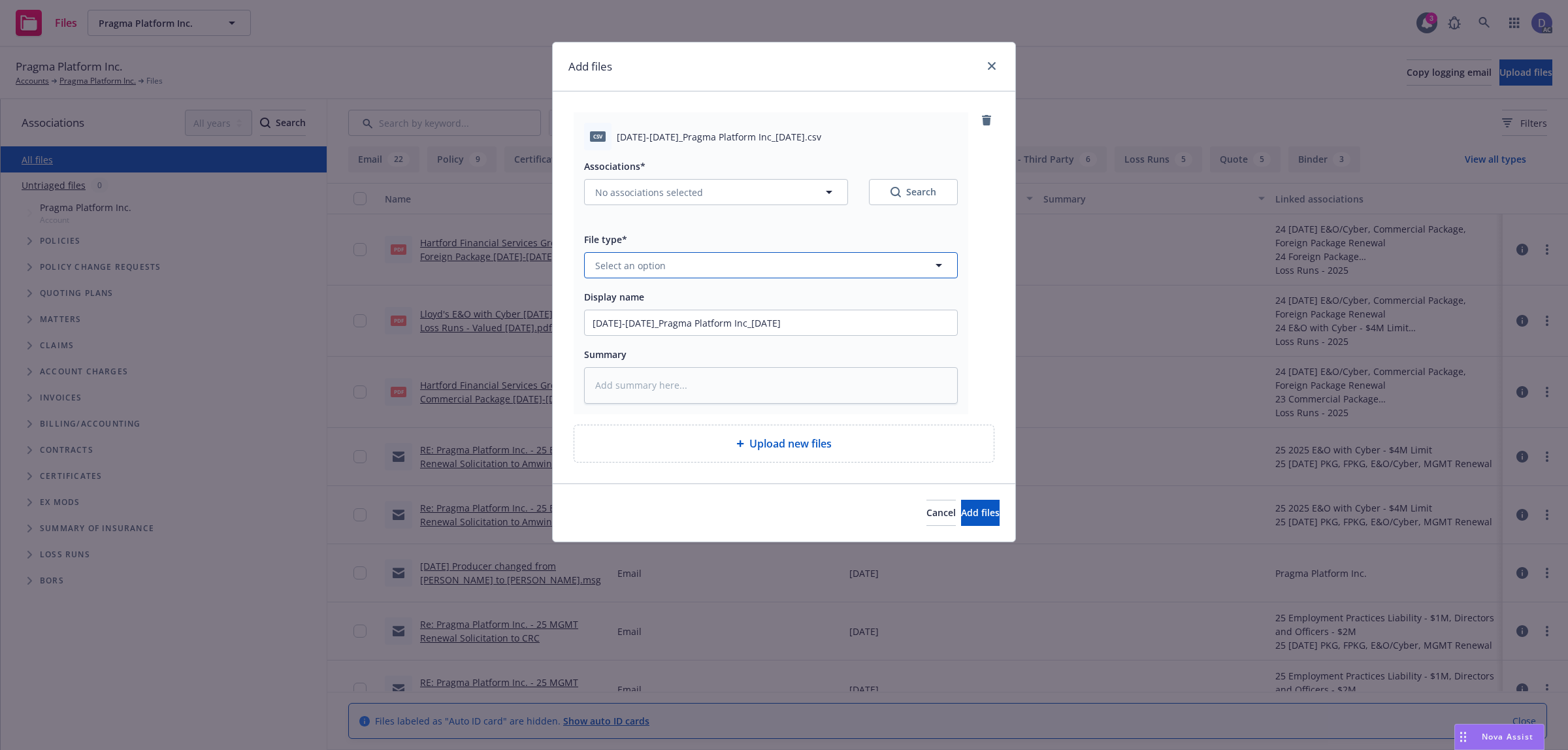
click at [879, 255] on button "Select an option" at bounding box center [770, 264] width 373 height 26
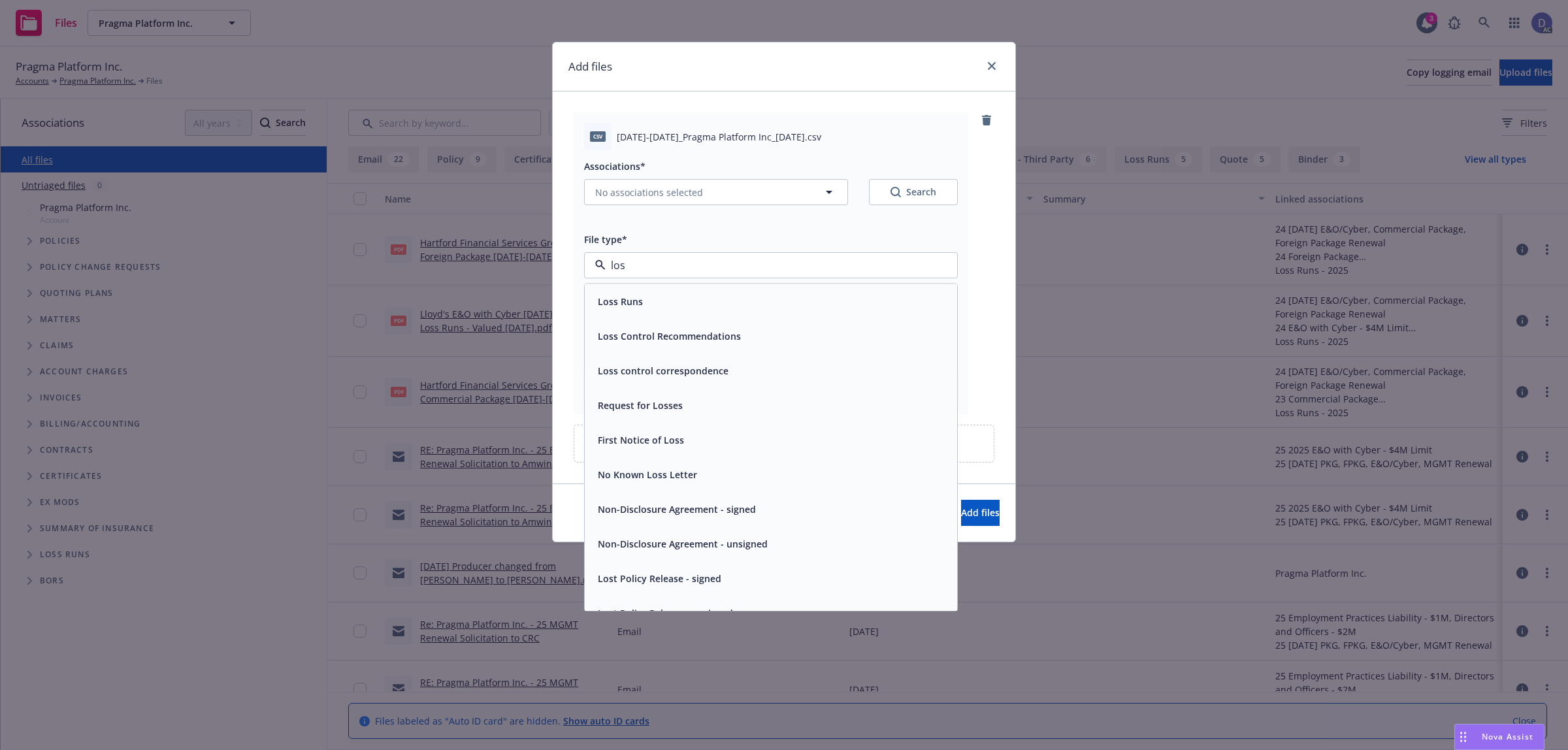
type input "loss"
click at [837, 316] on div "Loss Runs" at bounding box center [771, 301] width 373 height 35
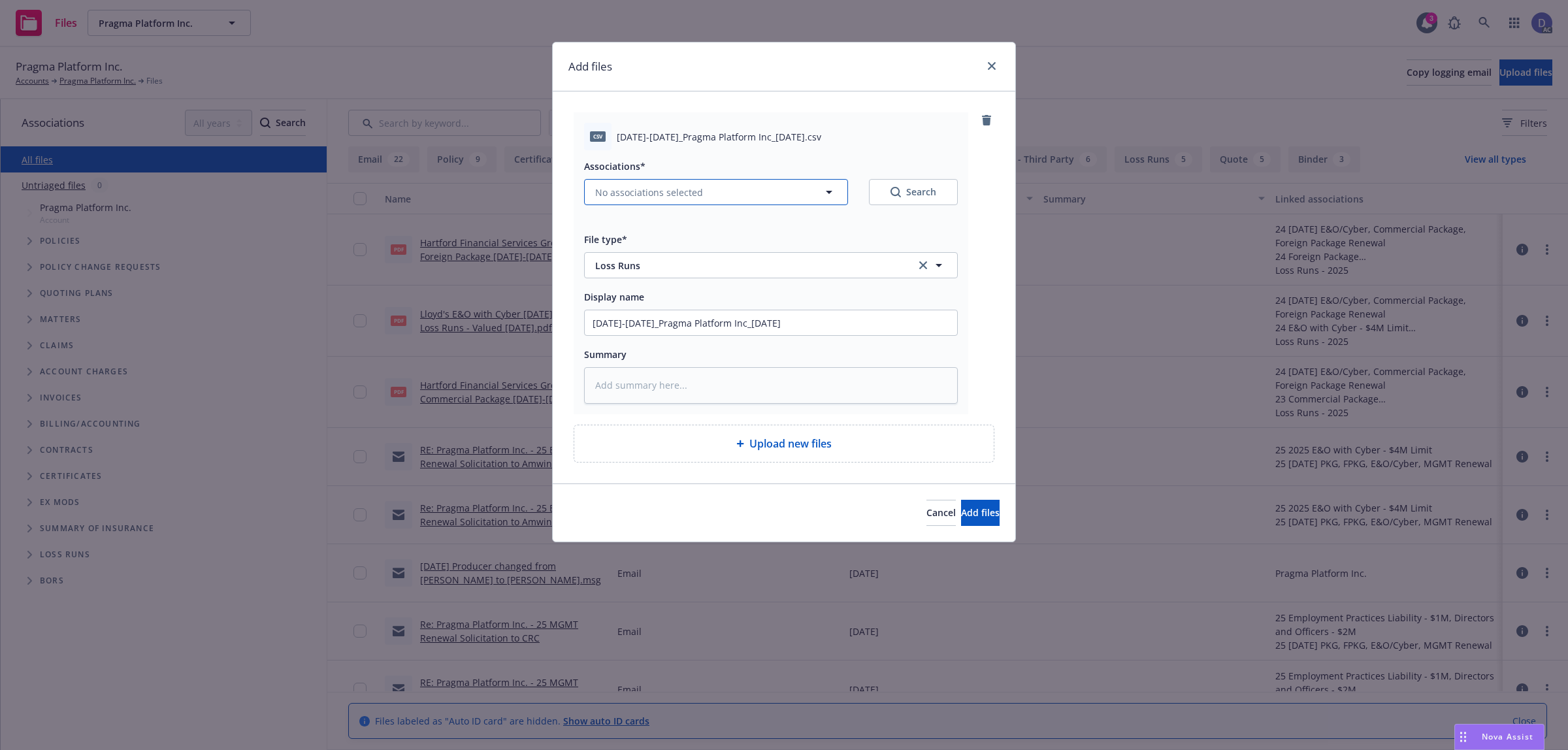
click at [697, 204] on button "No associations selected" at bounding box center [716, 191] width 264 height 26
type textarea "x"
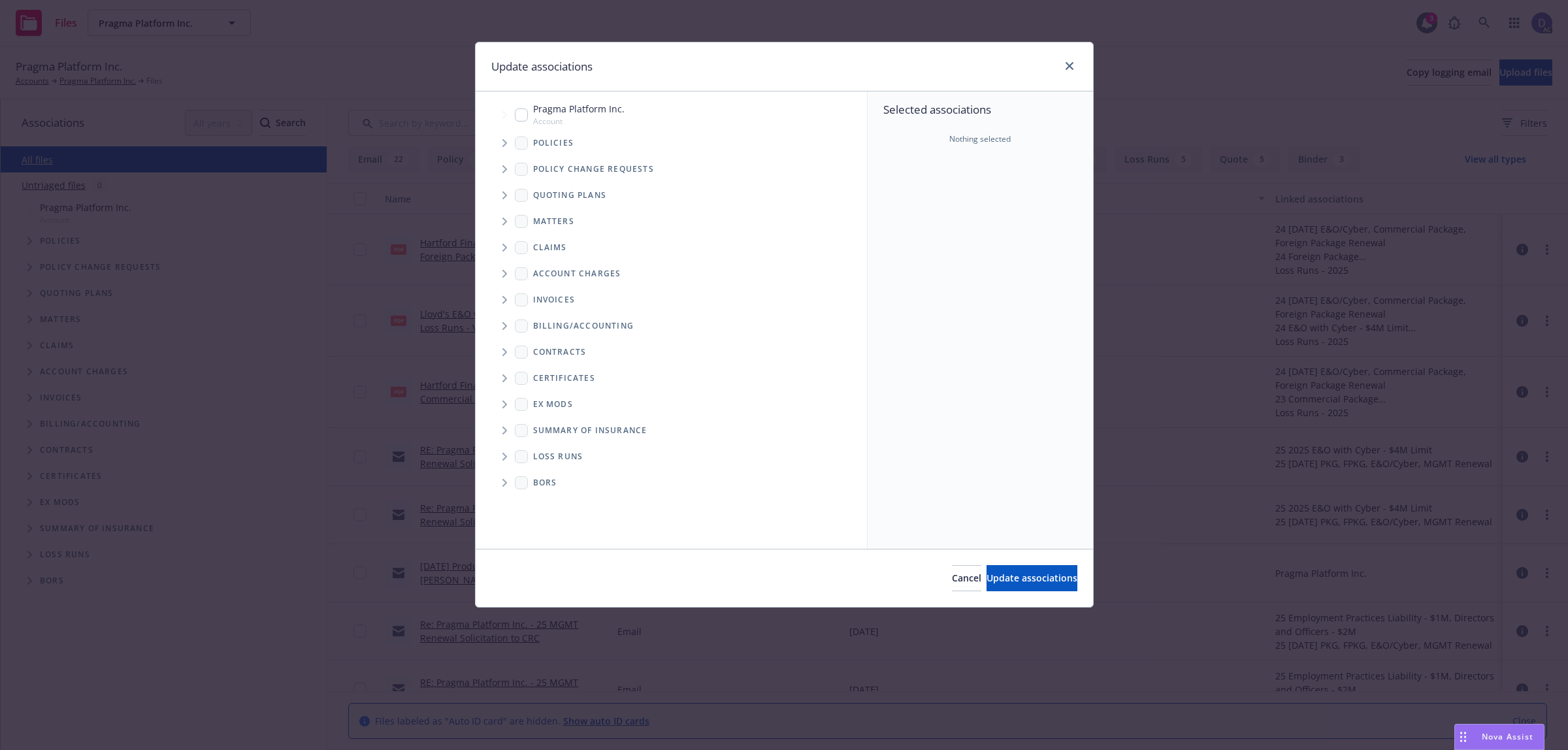
click at [503, 149] on span "Tree Example" at bounding box center [504, 143] width 21 height 21
click at [932, 198] on div "Selected associations Nothing selected" at bounding box center [980, 319] width 225 height 457
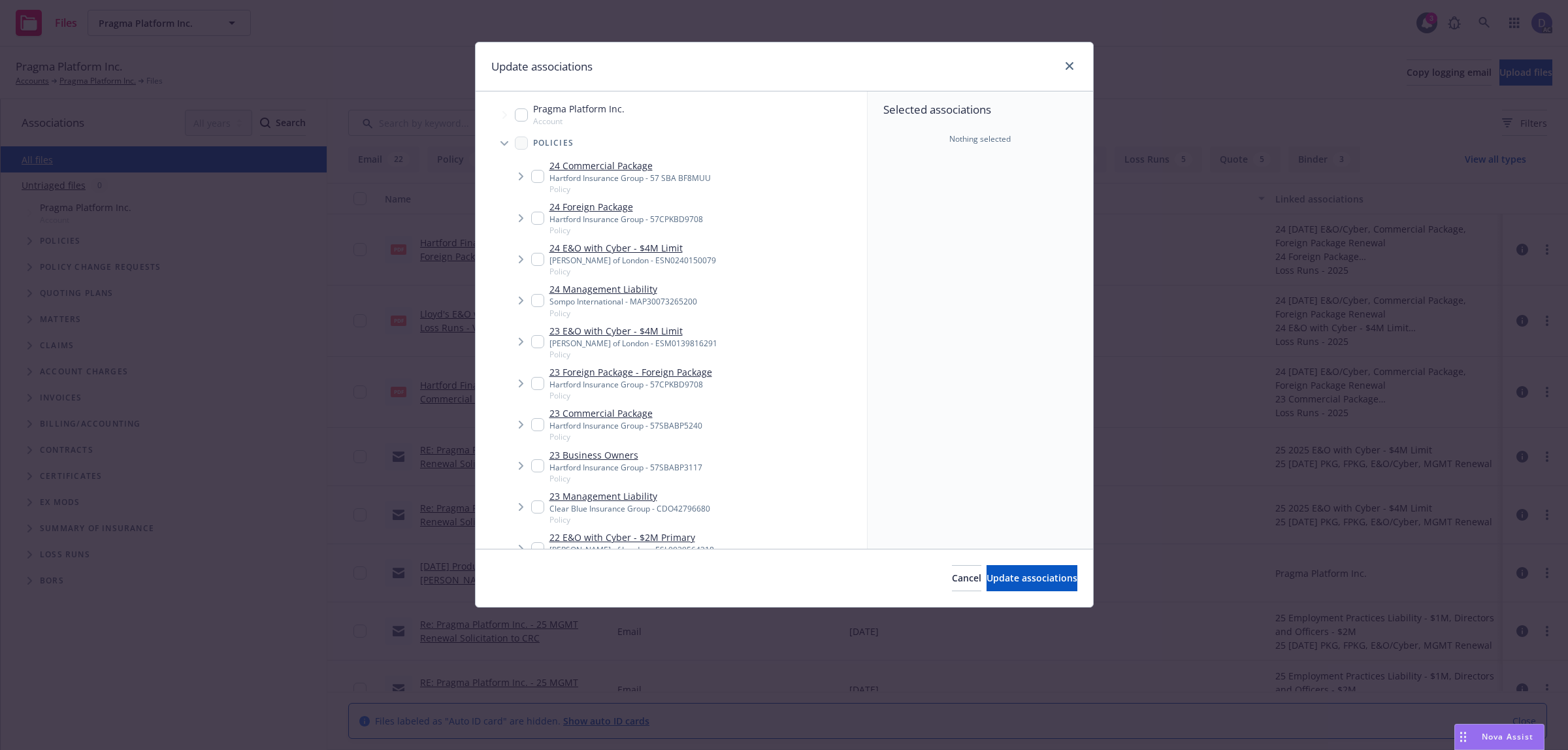
scroll to position [393, 0]
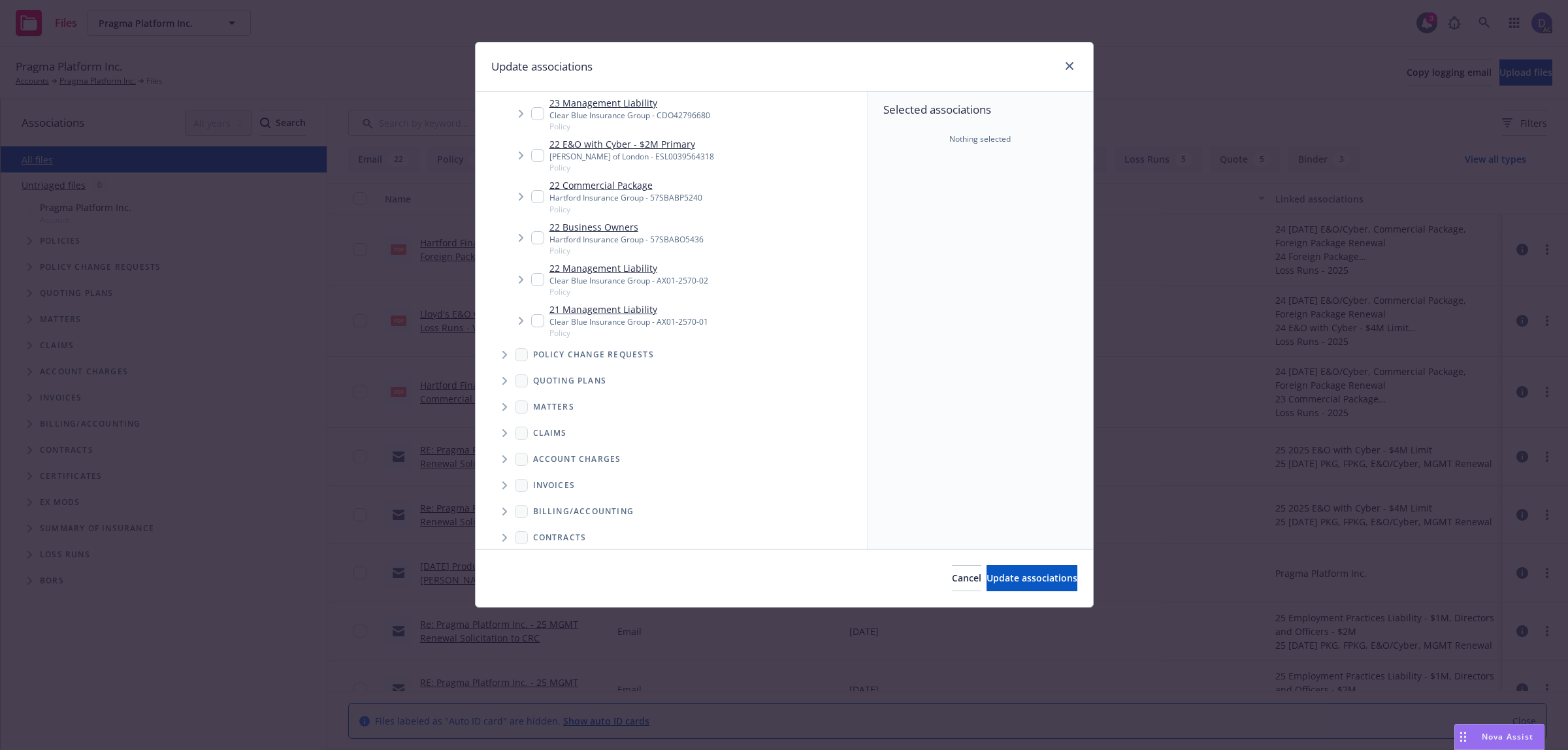
click at [646, 319] on div "Clear Blue Insurance Group - AX01-2570-01" at bounding box center [629, 321] width 159 height 11
checkbox input "true"
click at [1015, 582] on span "Update associations" at bounding box center [1032, 577] width 91 height 13
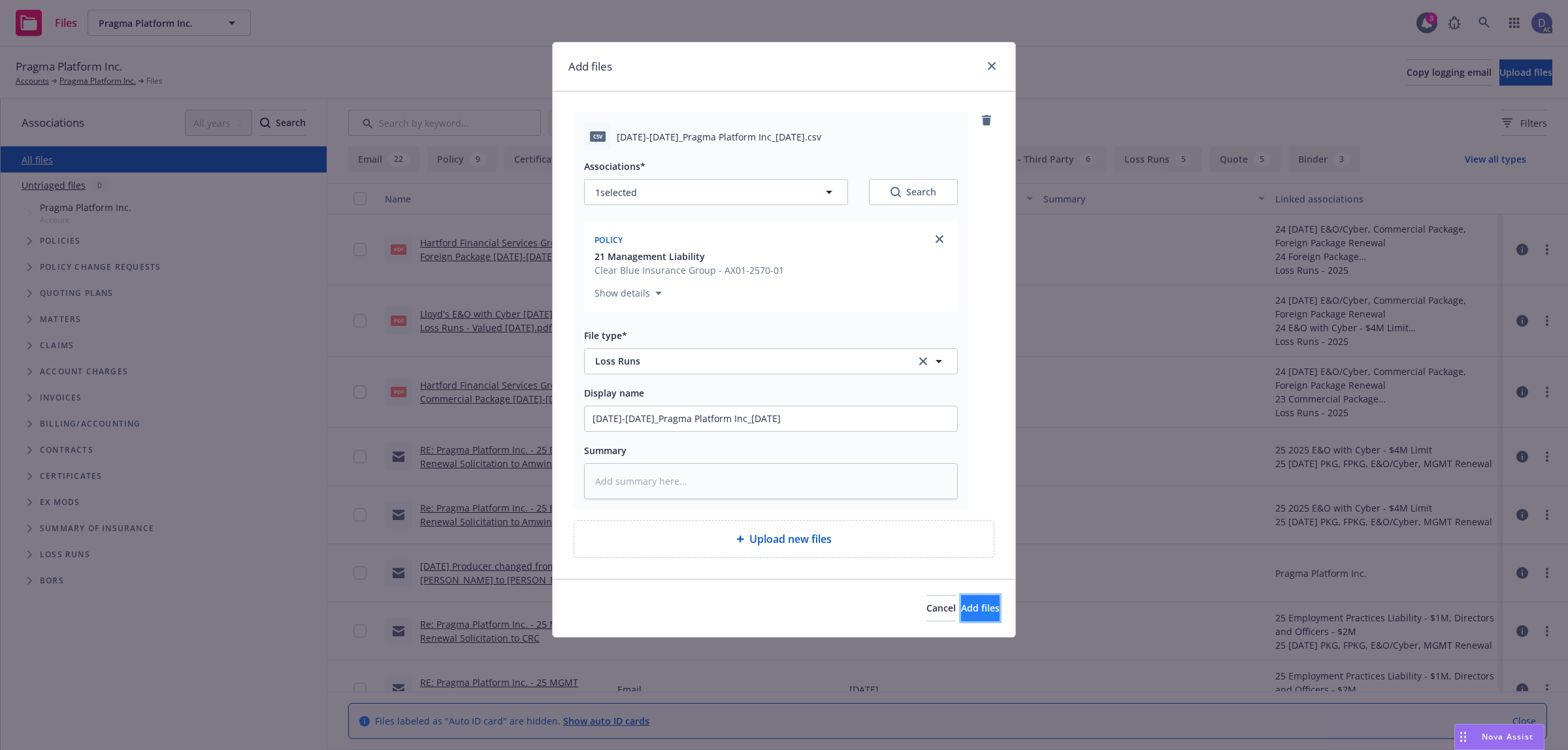
click at [961, 606] on span "Add files" at bounding box center [980, 607] width 38 height 13
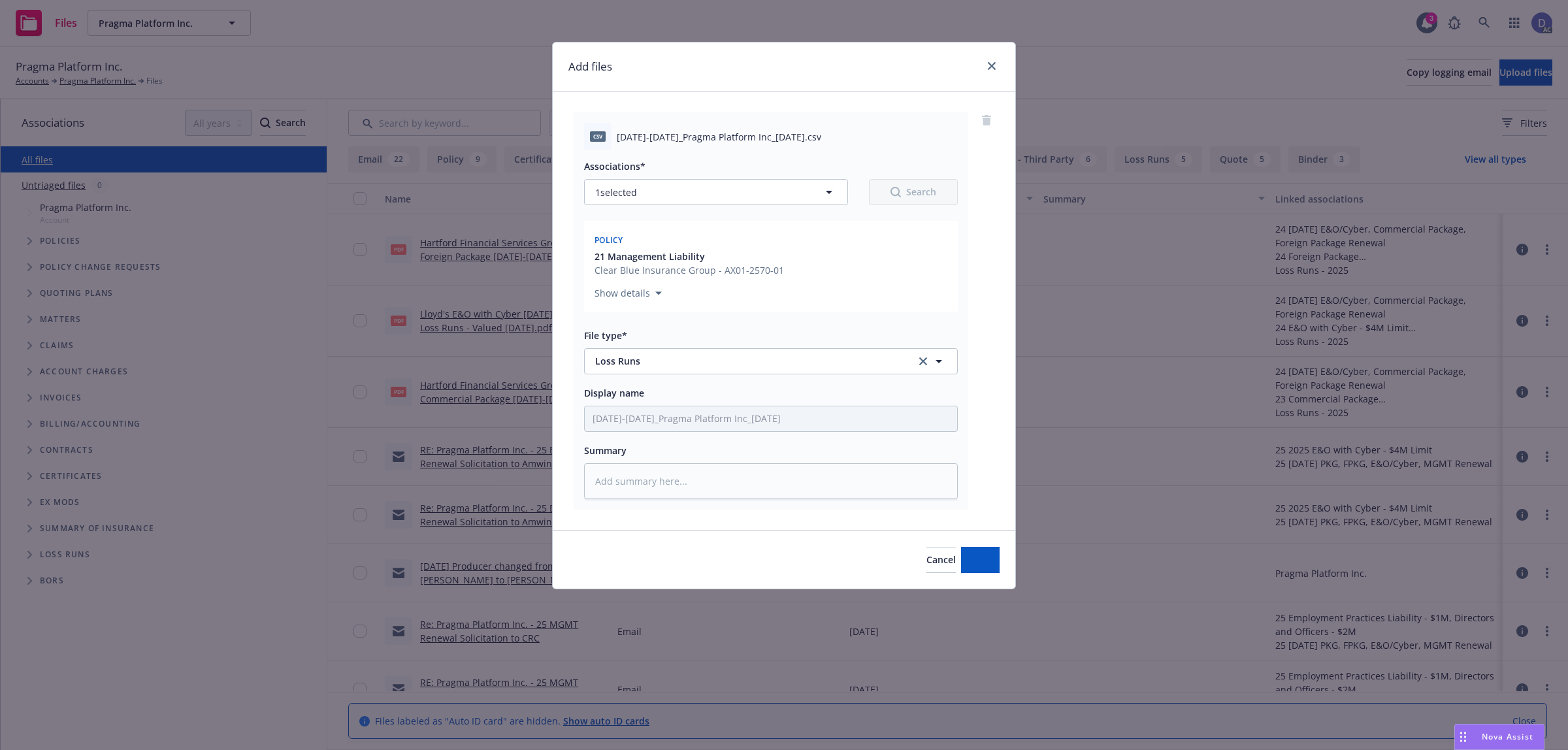
type textarea "x"
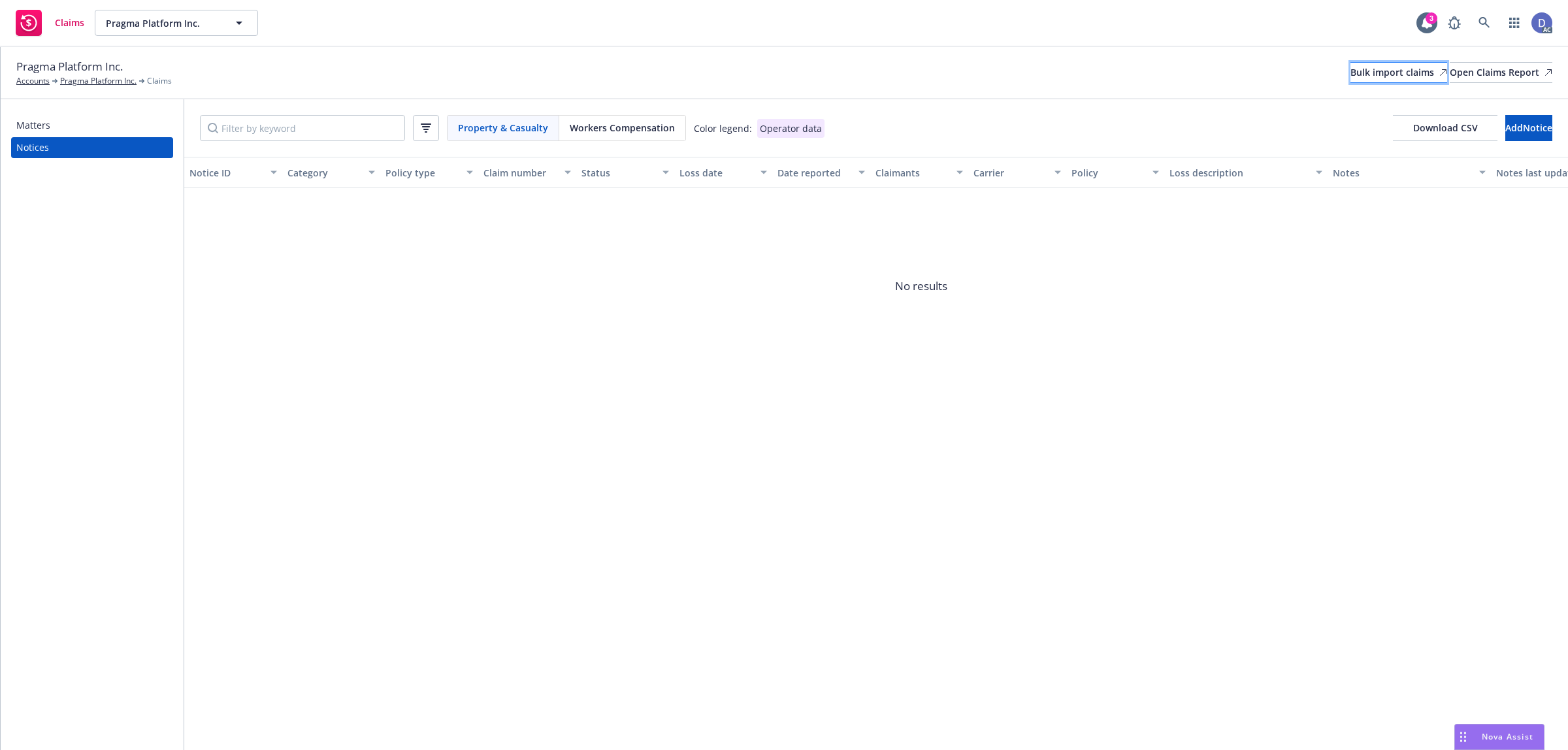
click at [1382, 66] on div "Bulk import claims" at bounding box center [1399, 72] width 96 height 20
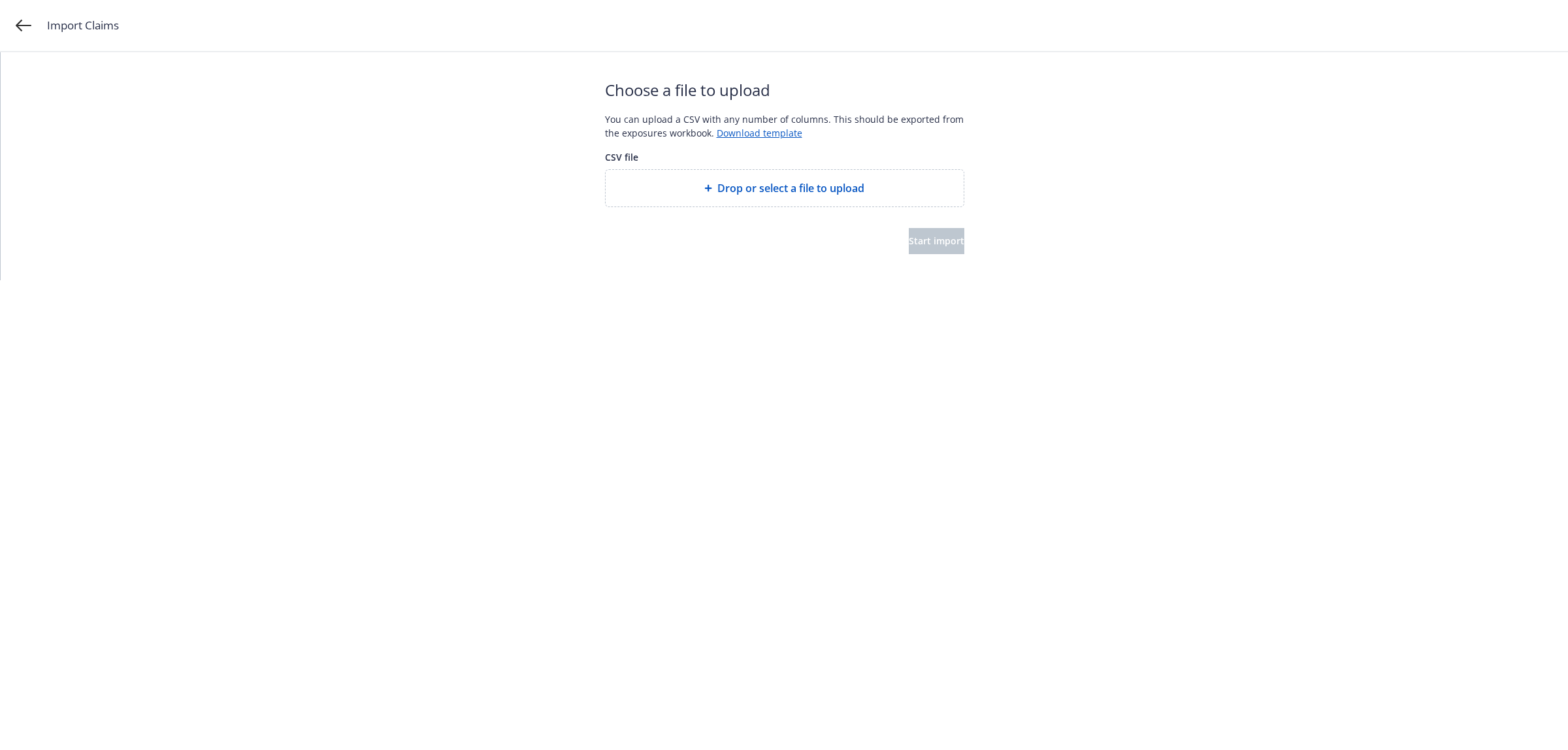
click at [762, 186] on span "Drop or select a file to upload" at bounding box center [791, 188] width 147 height 15
click at [709, 189] on icon at bounding box center [708, 188] width 8 height 8
click at [879, 194] on div "Drop or select a file to upload" at bounding box center [785, 188] width 337 height 15
click at [940, 250] on button "Start import" at bounding box center [936, 241] width 55 height 26
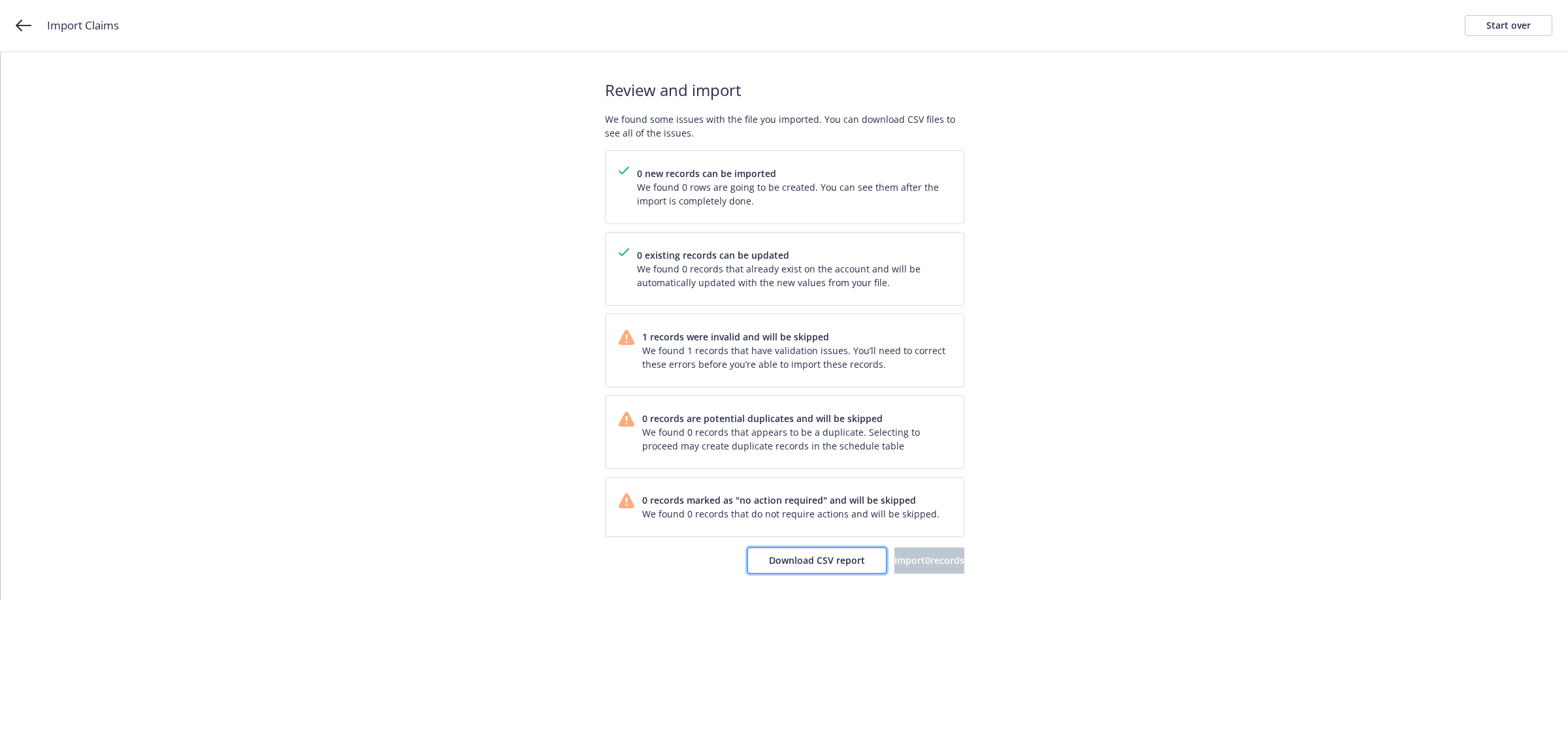
click at [776, 559] on span "Download CSV report" at bounding box center [817, 559] width 96 height 13
click at [1533, 24] on link "Start over" at bounding box center [1508, 25] width 88 height 21
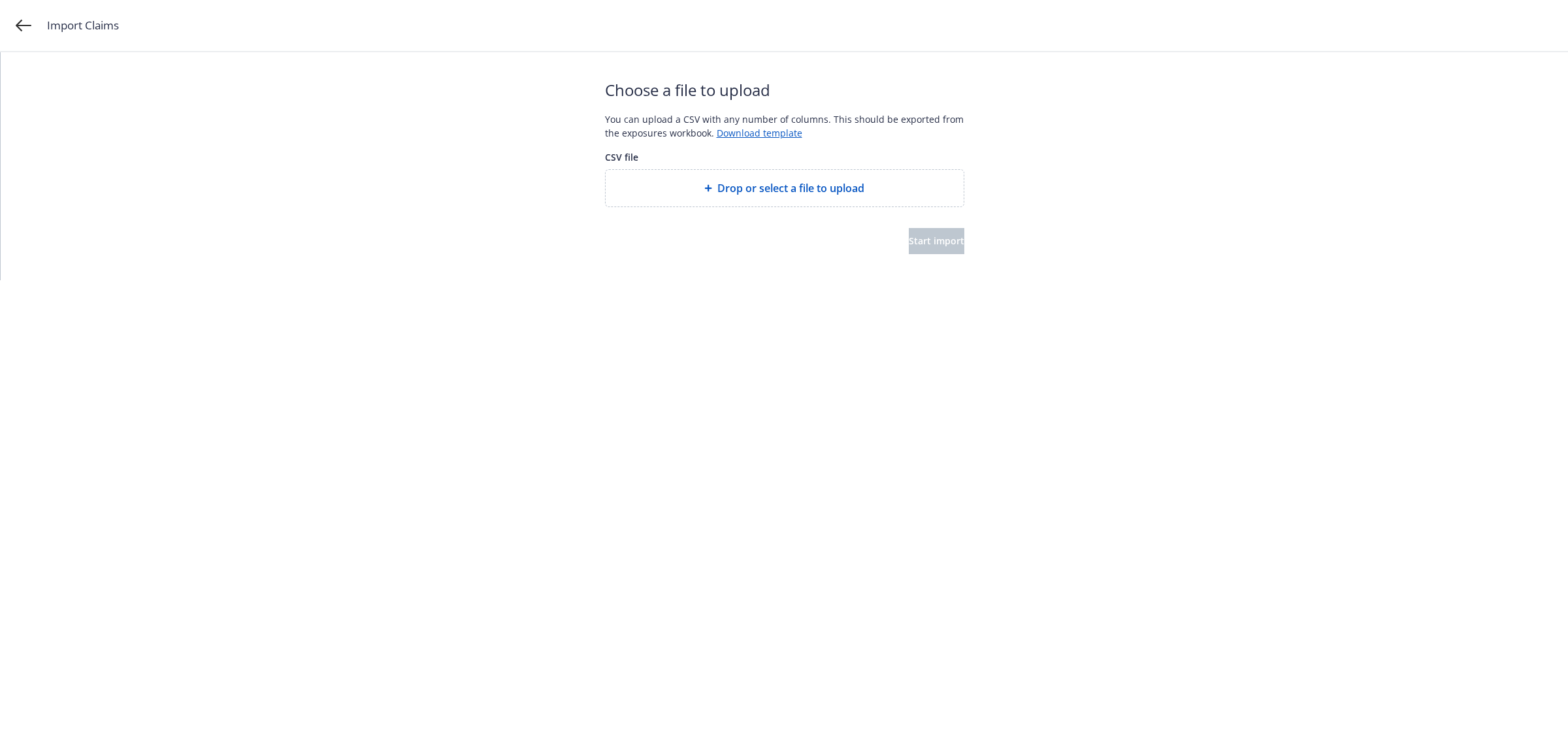
click at [830, 200] on div "Drop or select a file to upload" at bounding box center [784, 188] width 358 height 37
click at [924, 242] on span "Start import" at bounding box center [936, 241] width 55 height 13
click at [924, 241] on span "Start import" at bounding box center [936, 241] width 55 height 13
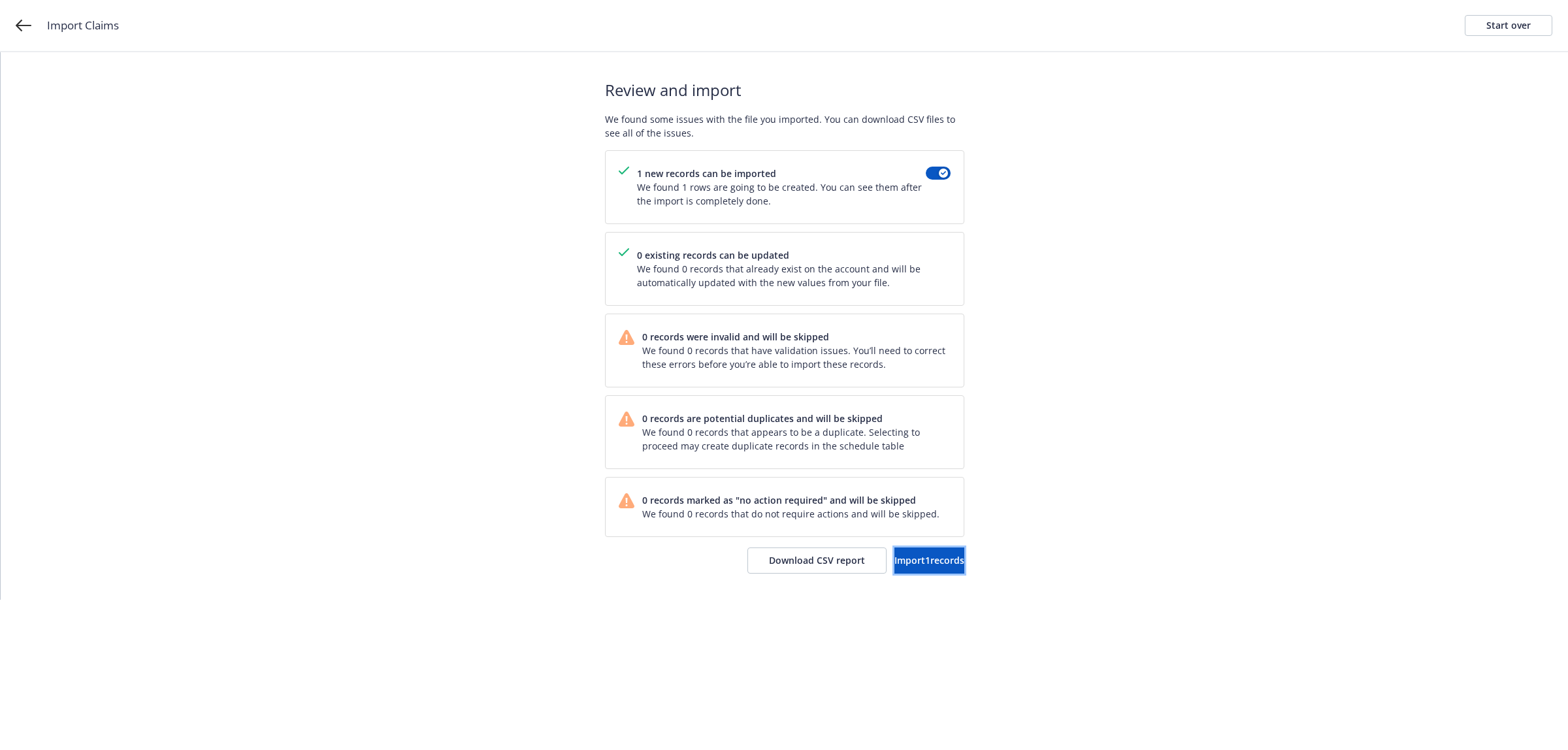
click at [906, 559] on span "Import 1 records" at bounding box center [929, 559] width 70 height 13
click at [890, 568] on link "View accounts" at bounding box center [911, 559] width 108 height 26
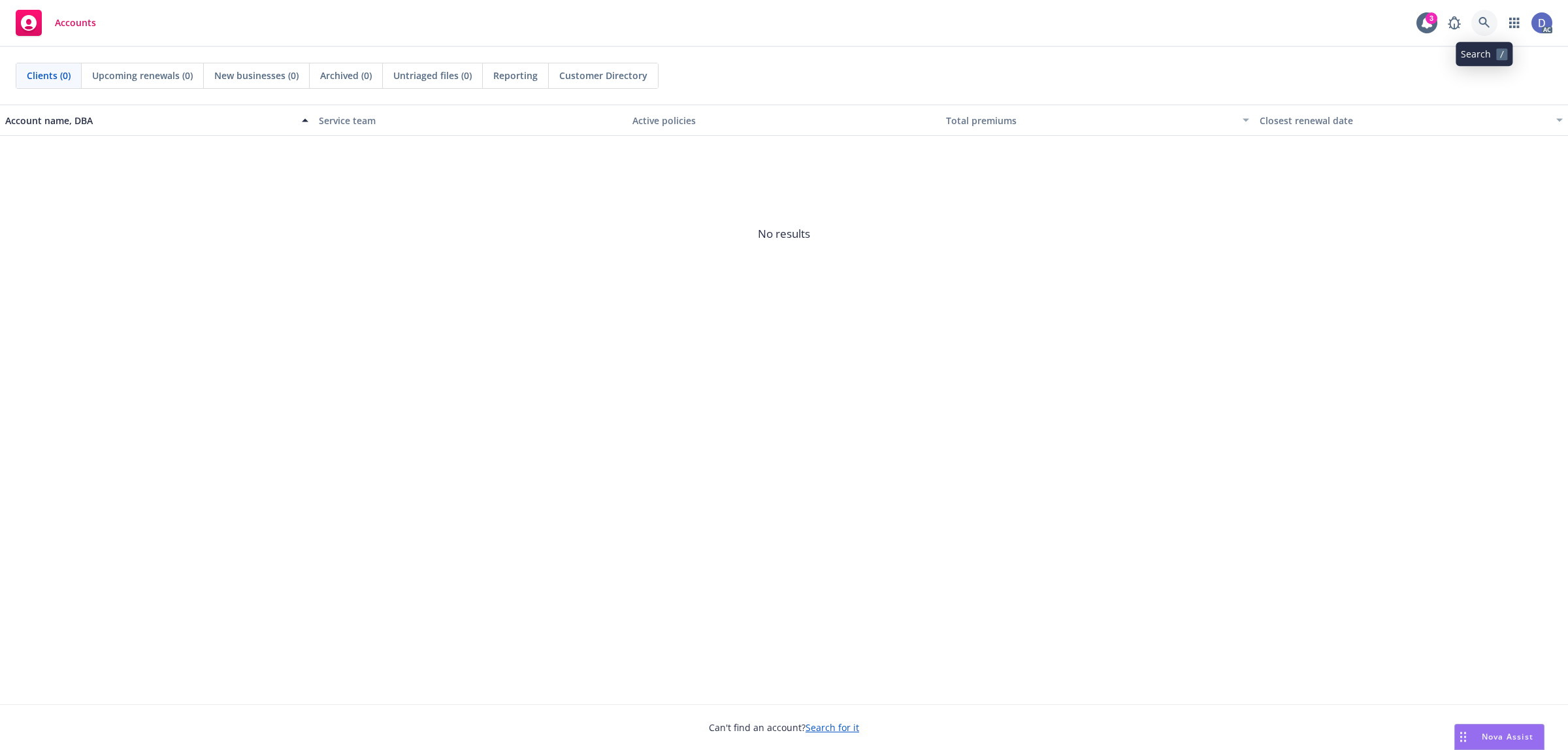
click at [1480, 26] on icon at bounding box center [1485, 23] width 12 height 12
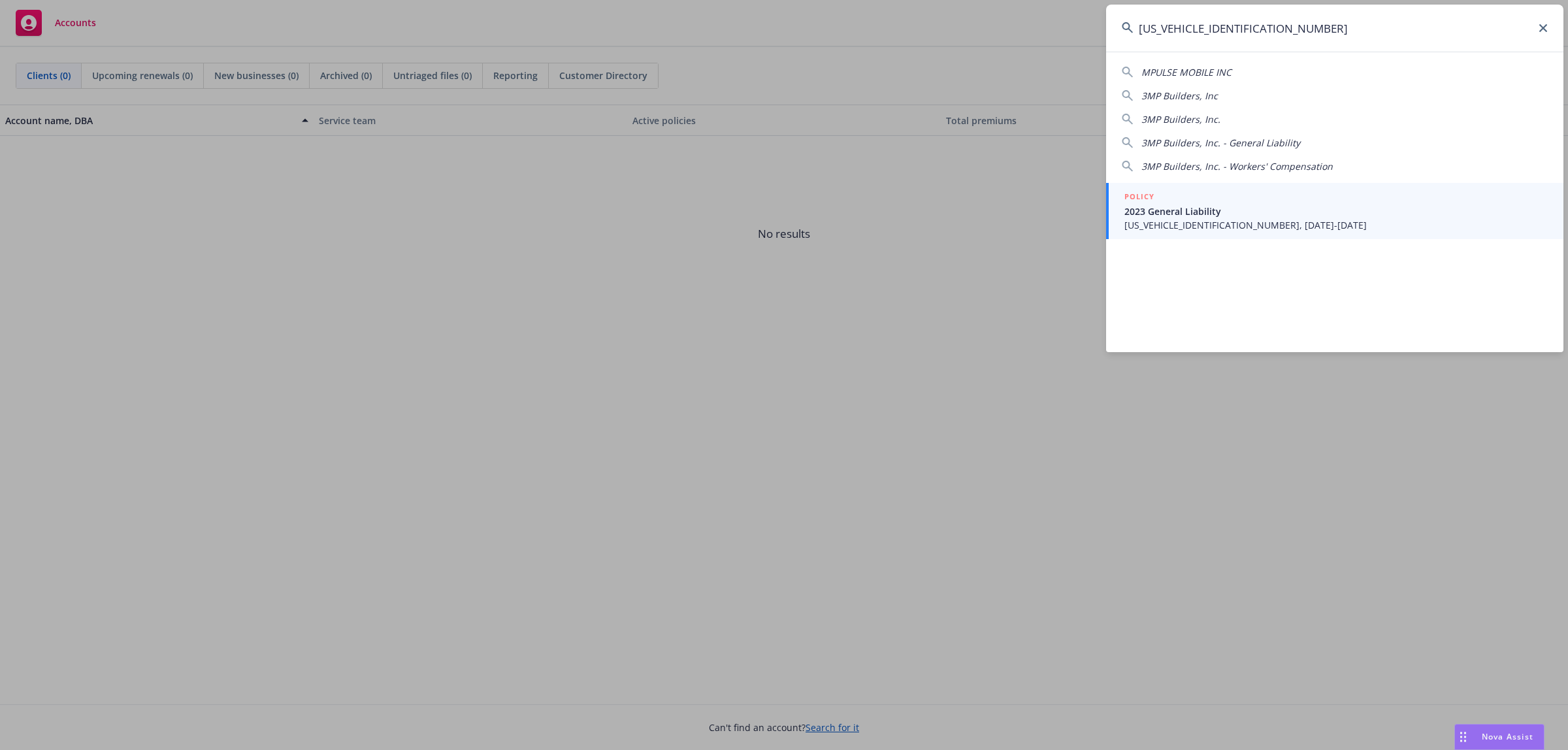
type input "[US_VEHICLE_IDENTIFICATION_NUMBER]"
click at [1282, 205] on span "2023 General Liability" at bounding box center [1336, 211] width 423 height 14
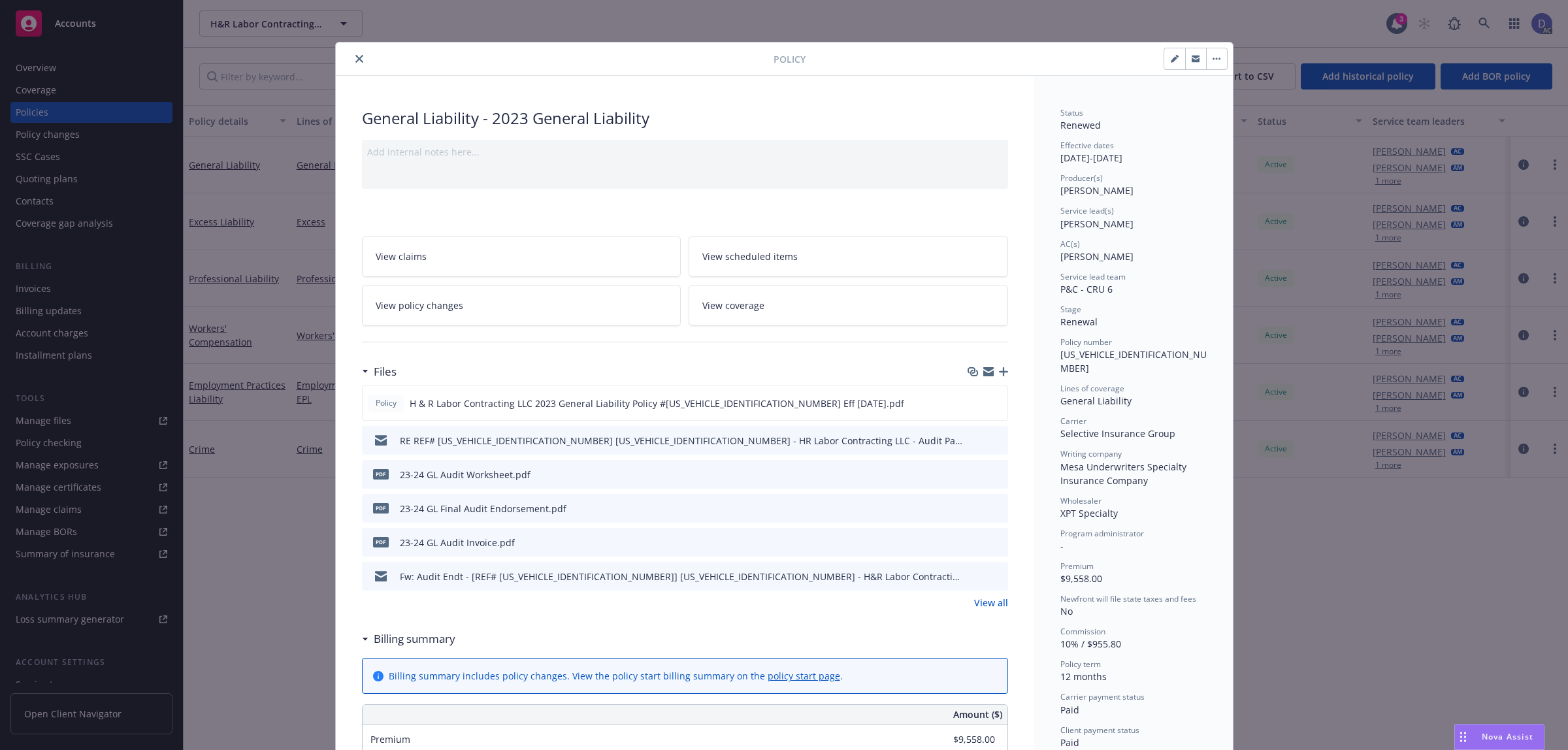
click at [351, 54] on button "close" at bounding box center [359, 58] width 15 height 15
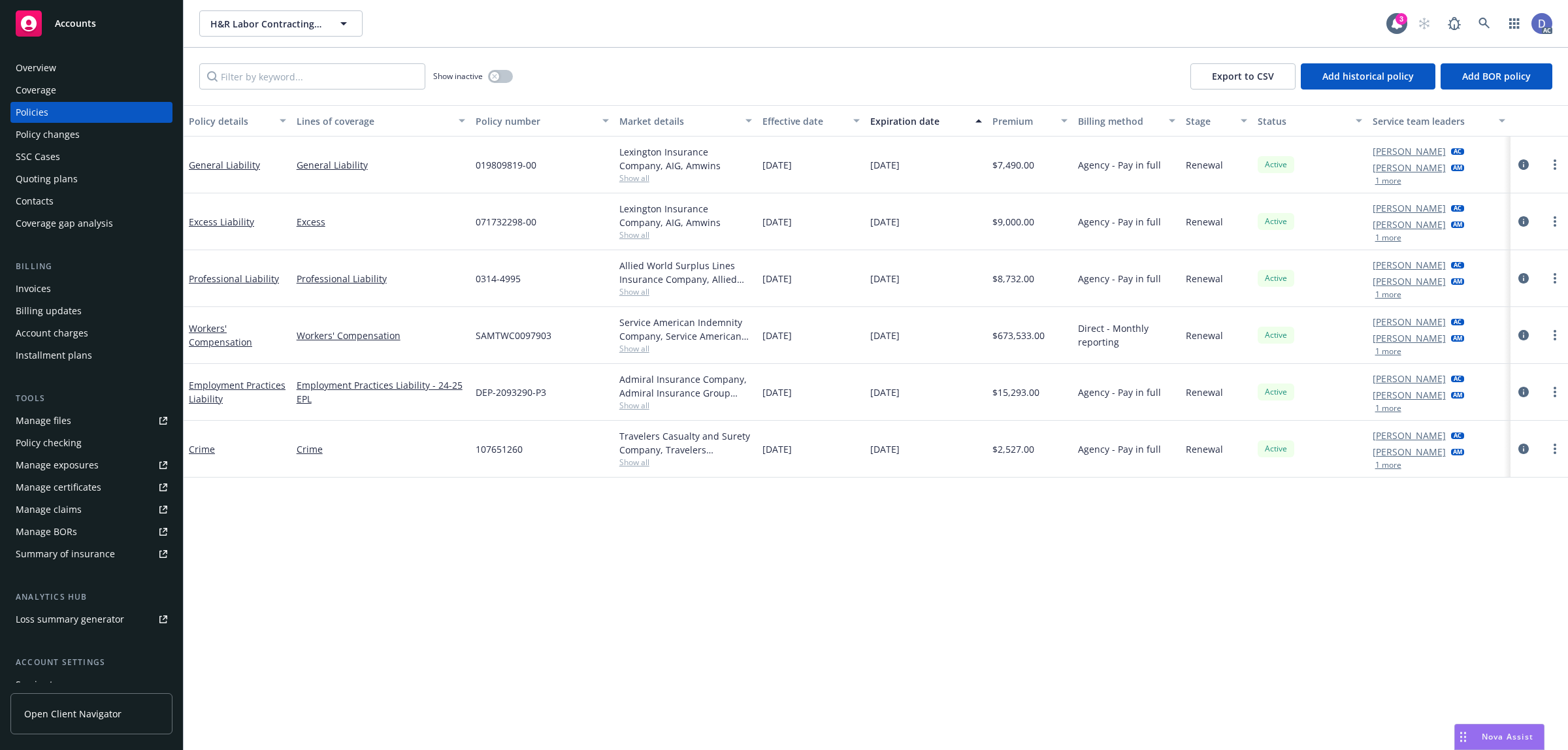
click at [82, 499] on link "Manage claims" at bounding box center [91, 509] width 162 height 21
click at [63, 423] on div "Manage files" at bounding box center [43, 420] width 55 height 21
click at [74, 63] on div "Overview" at bounding box center [91, 68] width 152 height 21
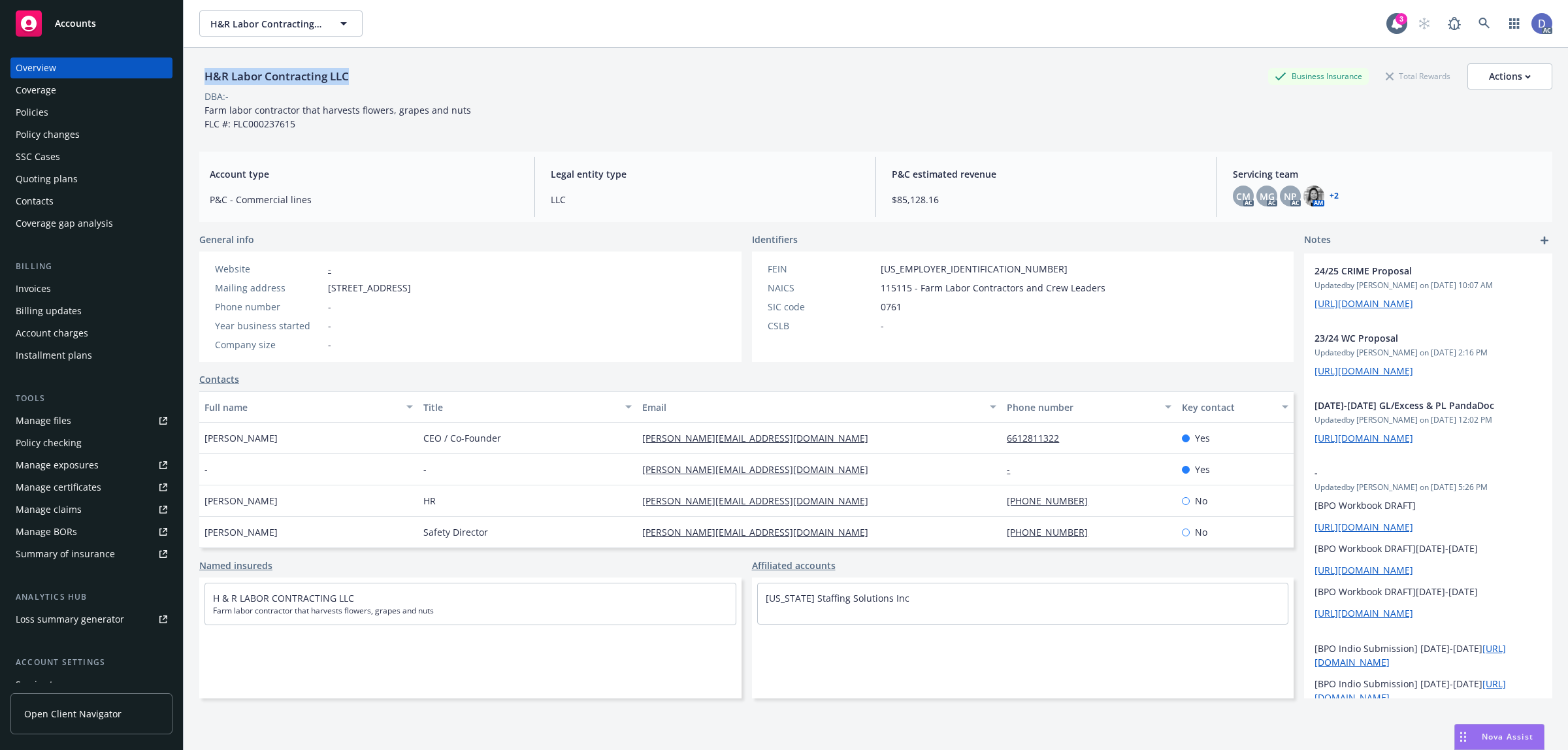
copy div "H&R Labor Contracting LLC"
drag, startPoint x: 356, startPoint y: 74, endPoint x: 197, endPoint y: 57, distance: 159.9
click at [197, 57] on div "H&R Labor Contracting LLC Business Insurance Total Rewards Actions DBA: - Farm …" at bounding box center [876, 422] width 1385 height 750
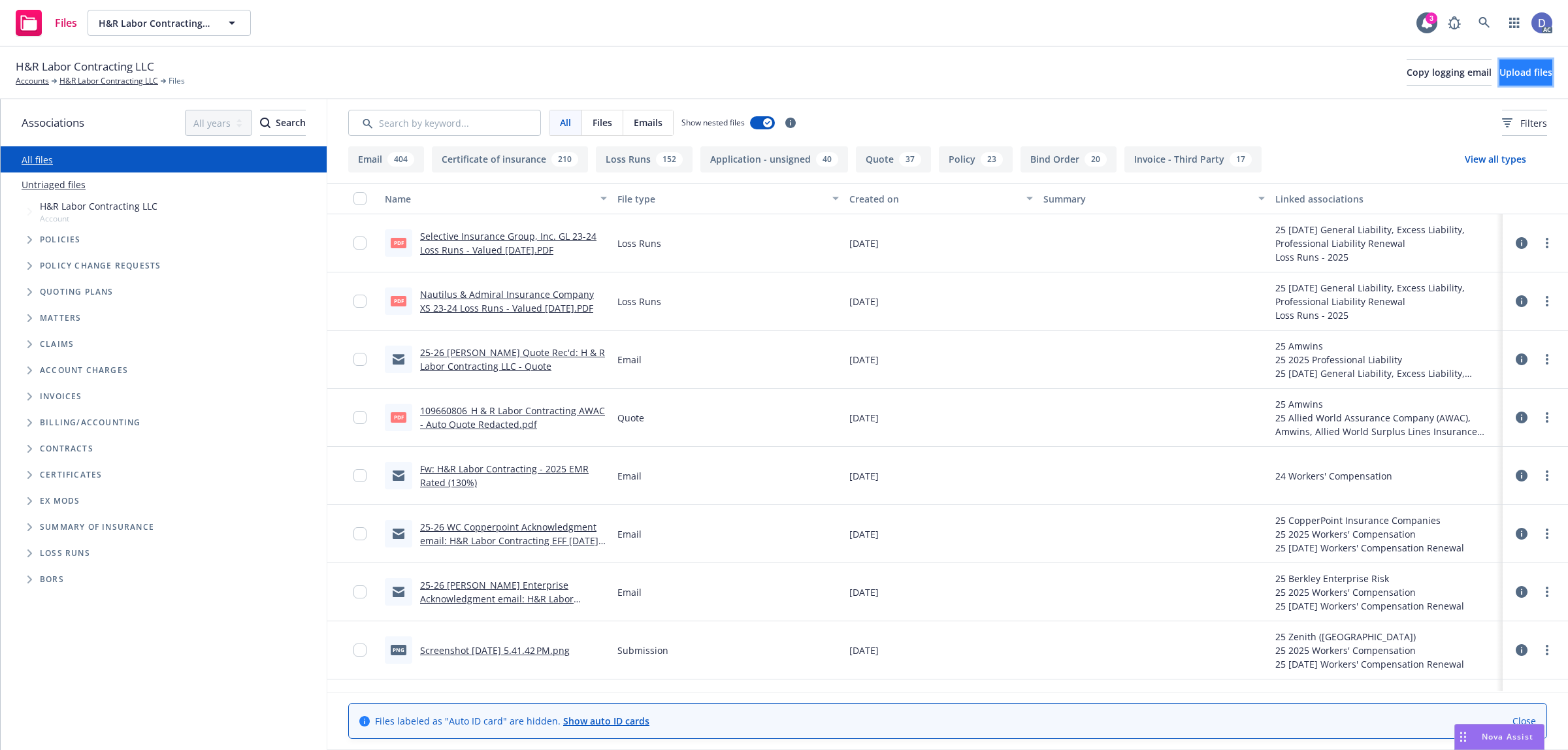
click at [1500, 84] on button "Upload files" at bounding box center [1526, 72] width 53 height 26
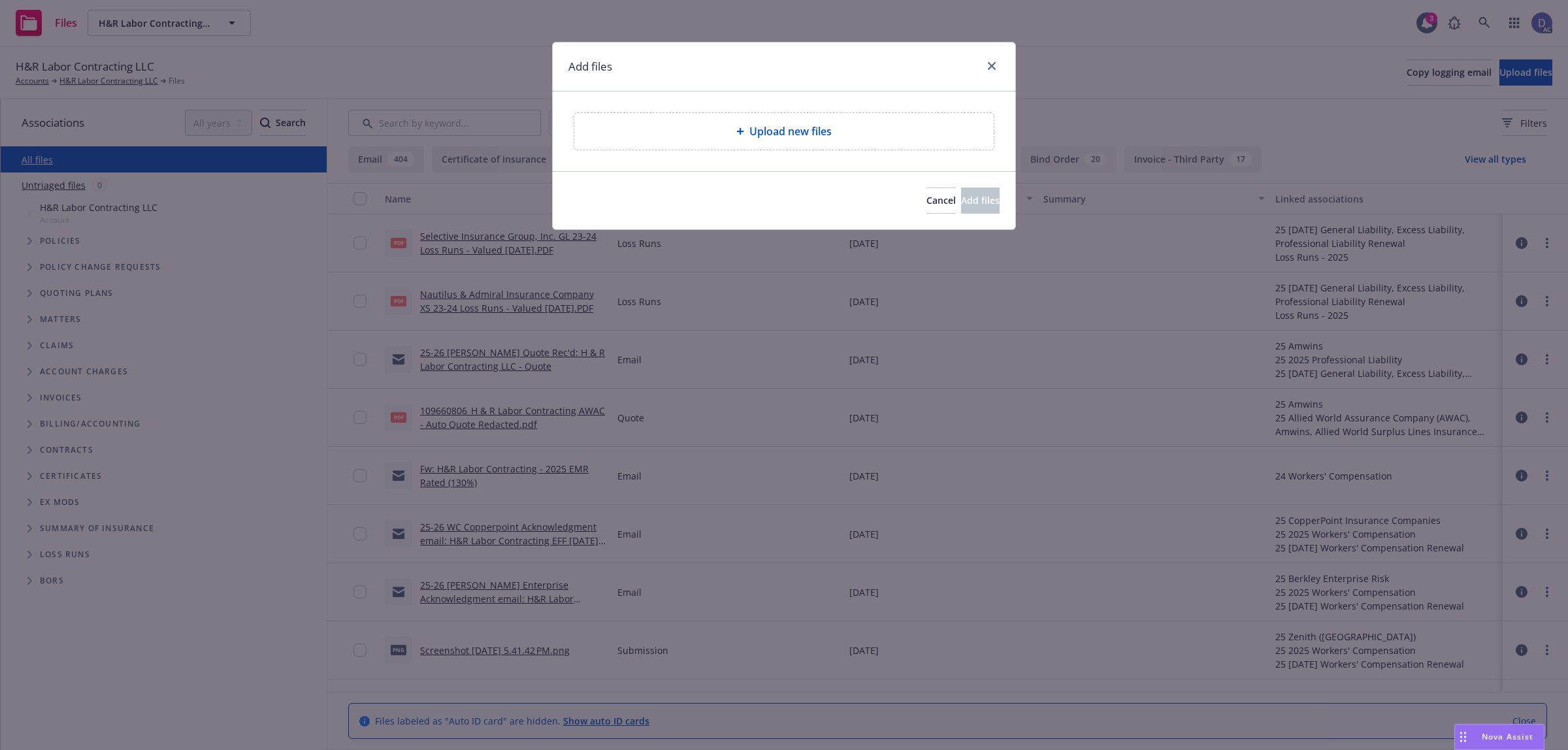
click at [795, 132] on span "Upload new files" at bounding box center [791, 131] width 82 height 15
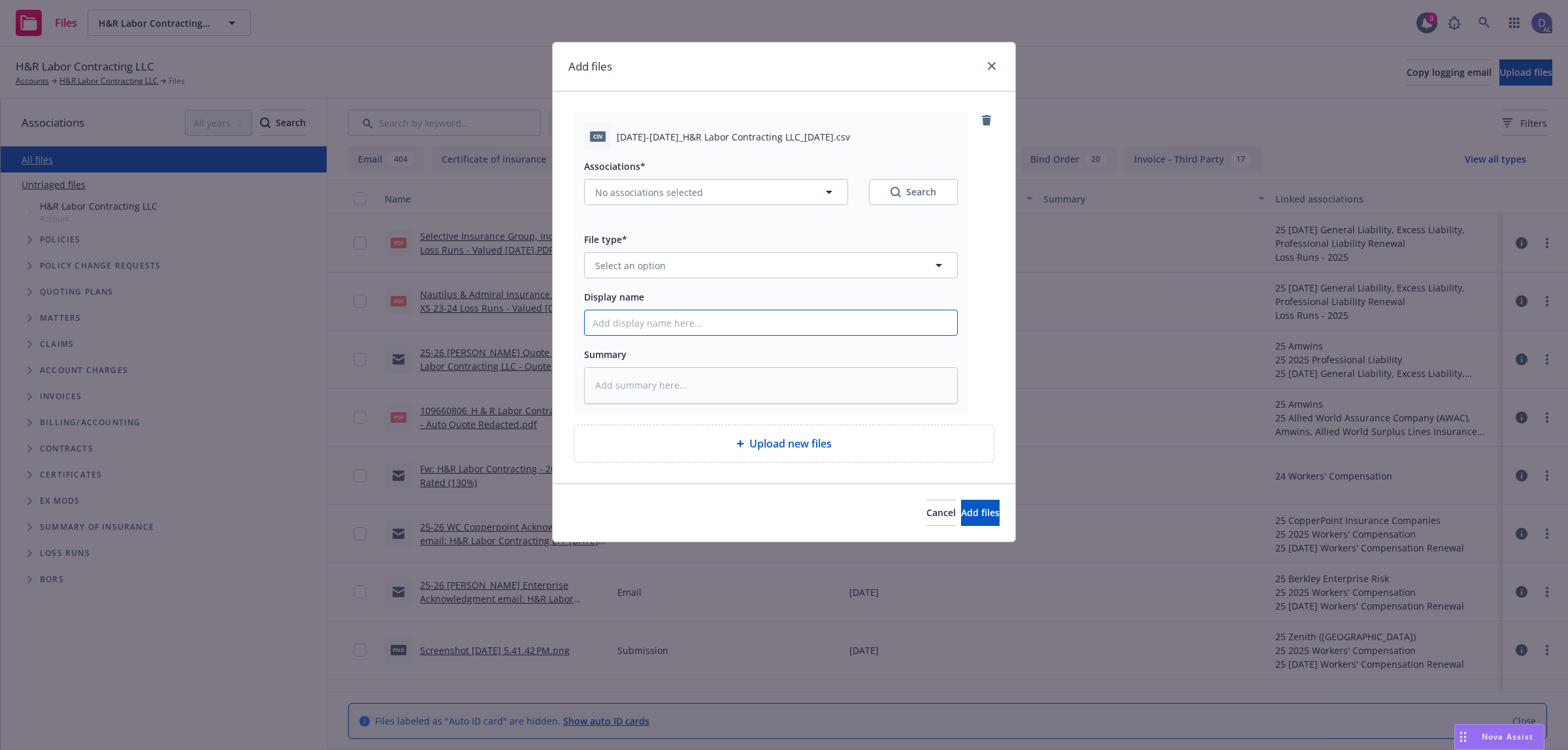
click at [802, 316] on input "Display name" at bounding box center [771, 322] width 373 height 25
paste input "2023-2024_H&R Labor Contracting LLC_8-27-2025"
type input "2023-2024_H&R Labor Contracting LLC_8-27-2025"
type textarea "x"
type input "2023-2024_H&R Labor Contracting LLC_8-27-2025"
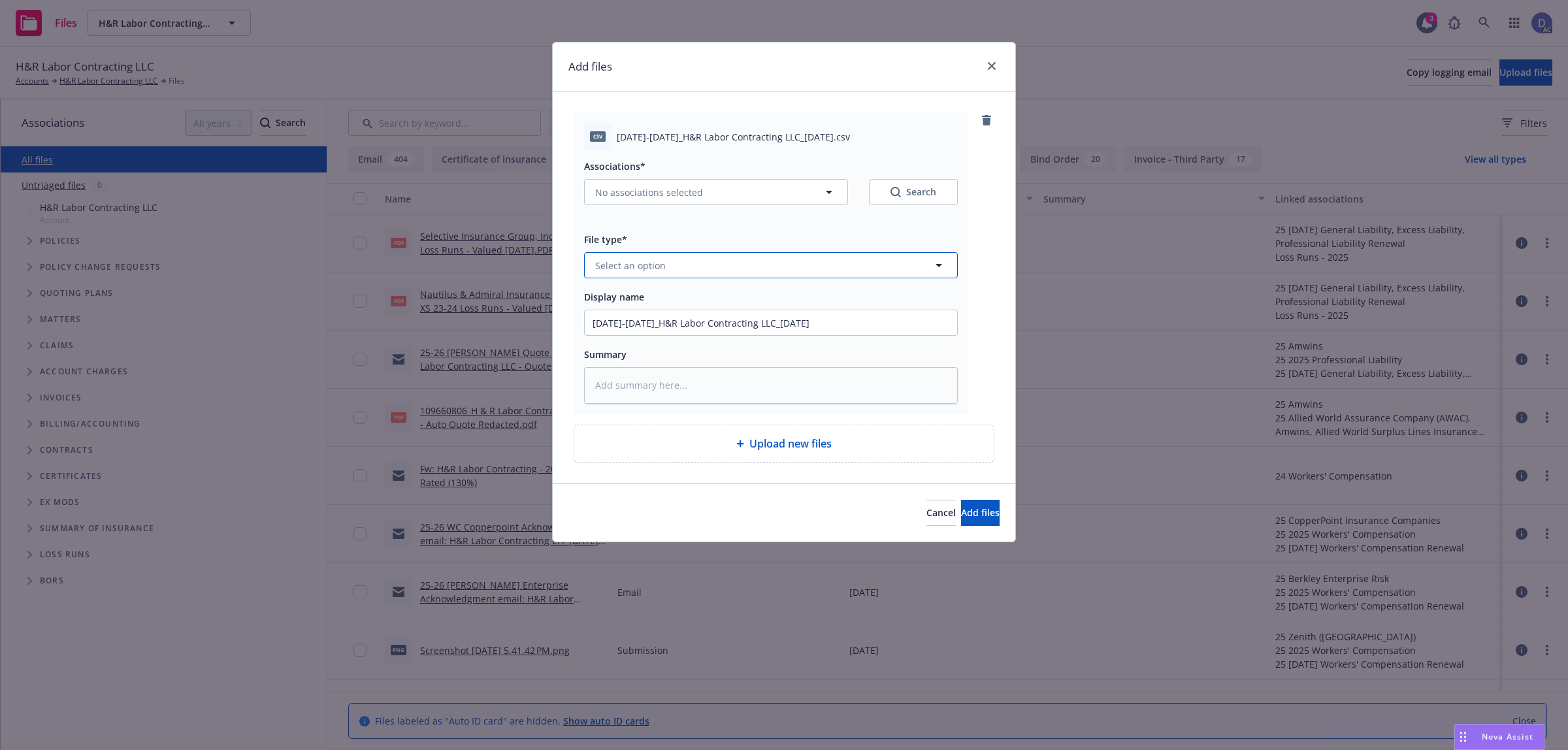
click at [792, 256] on button "Select an option" at bounding box center [770, 264] width 373 height 26
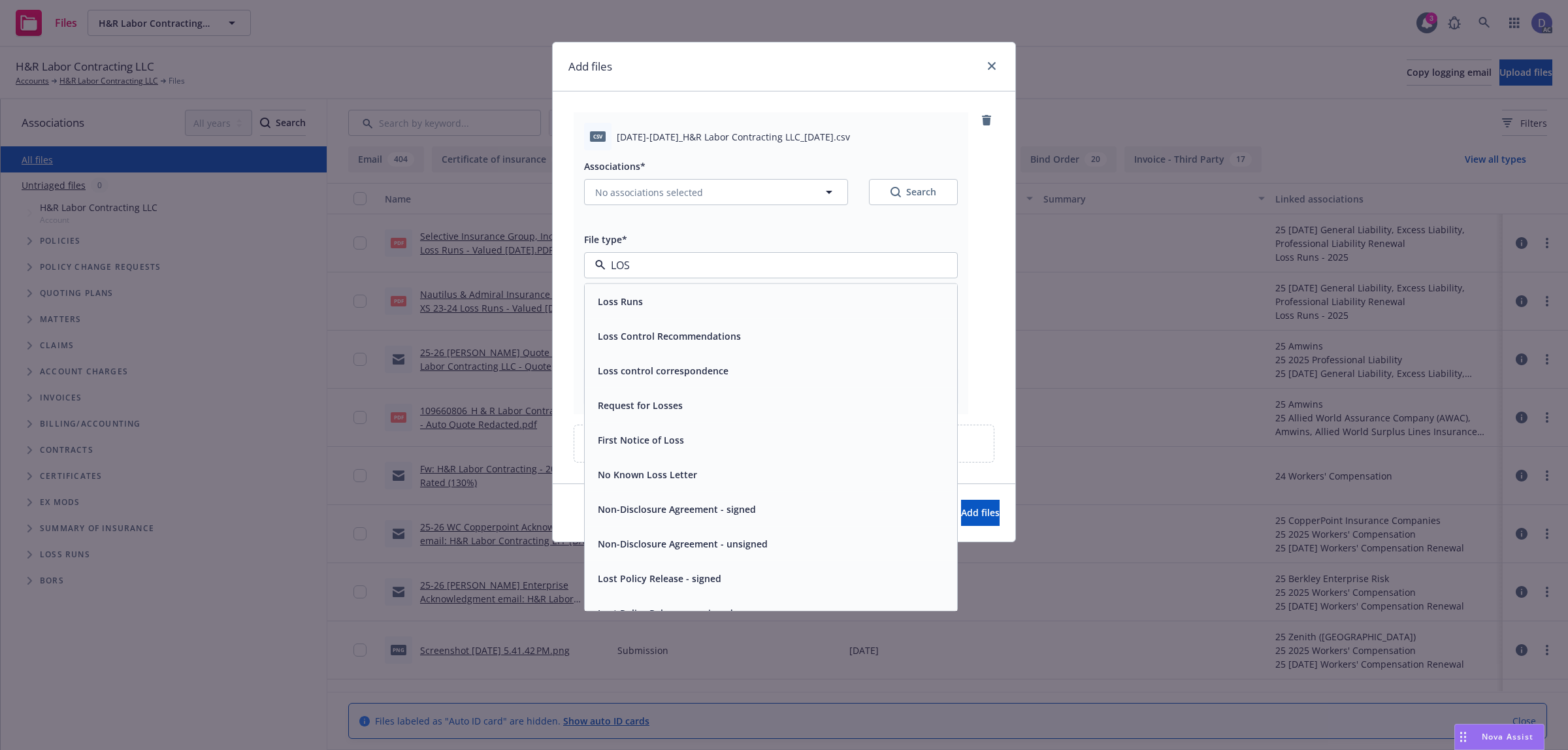
type input "LOSS"
click at [783, 295] on div "Loss Runs" at bounding box center [771, 302] width 356 height 19
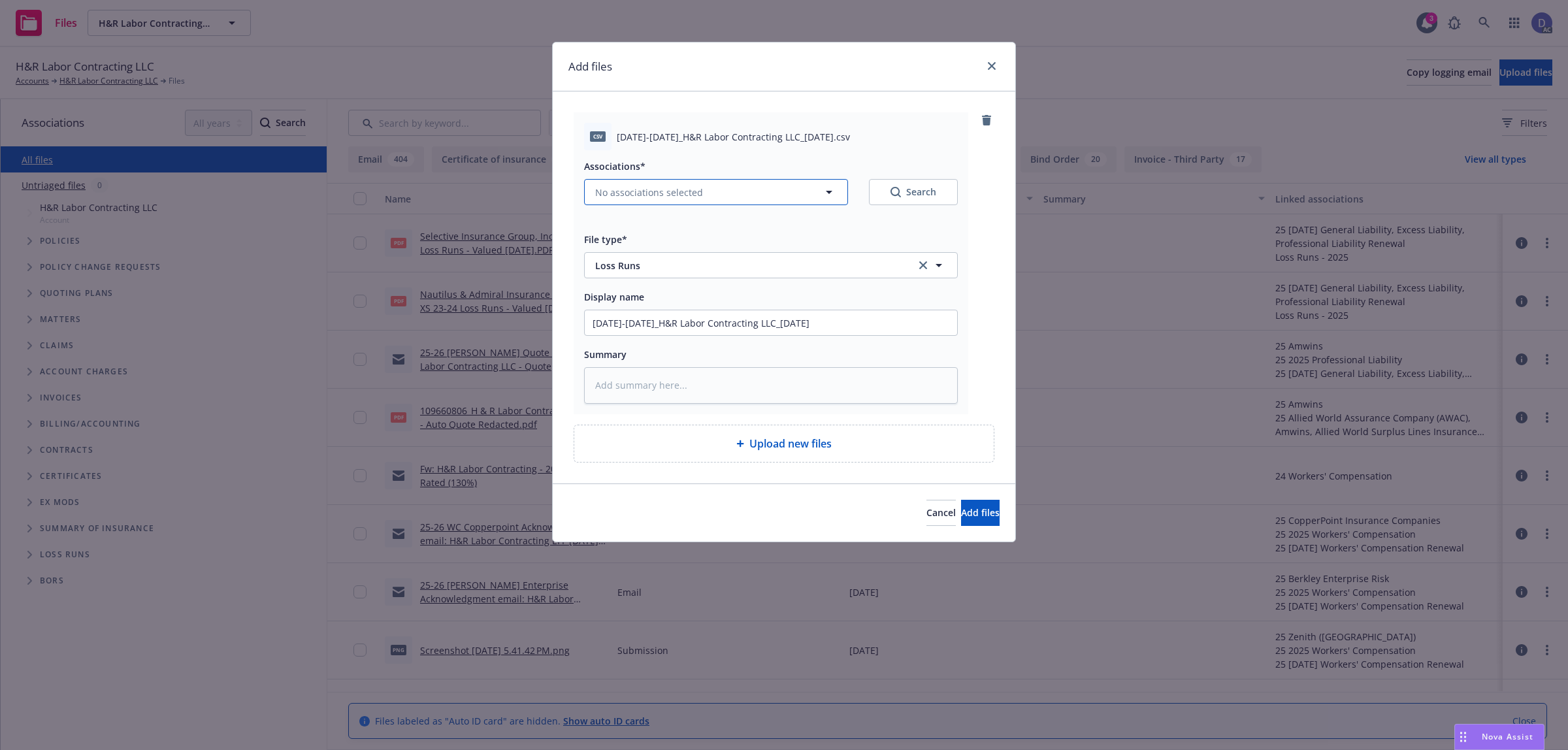
click at [756, 199] on button "No associations selected" at bounding box center [716, 191] width 264 height 26
type textarea "x"
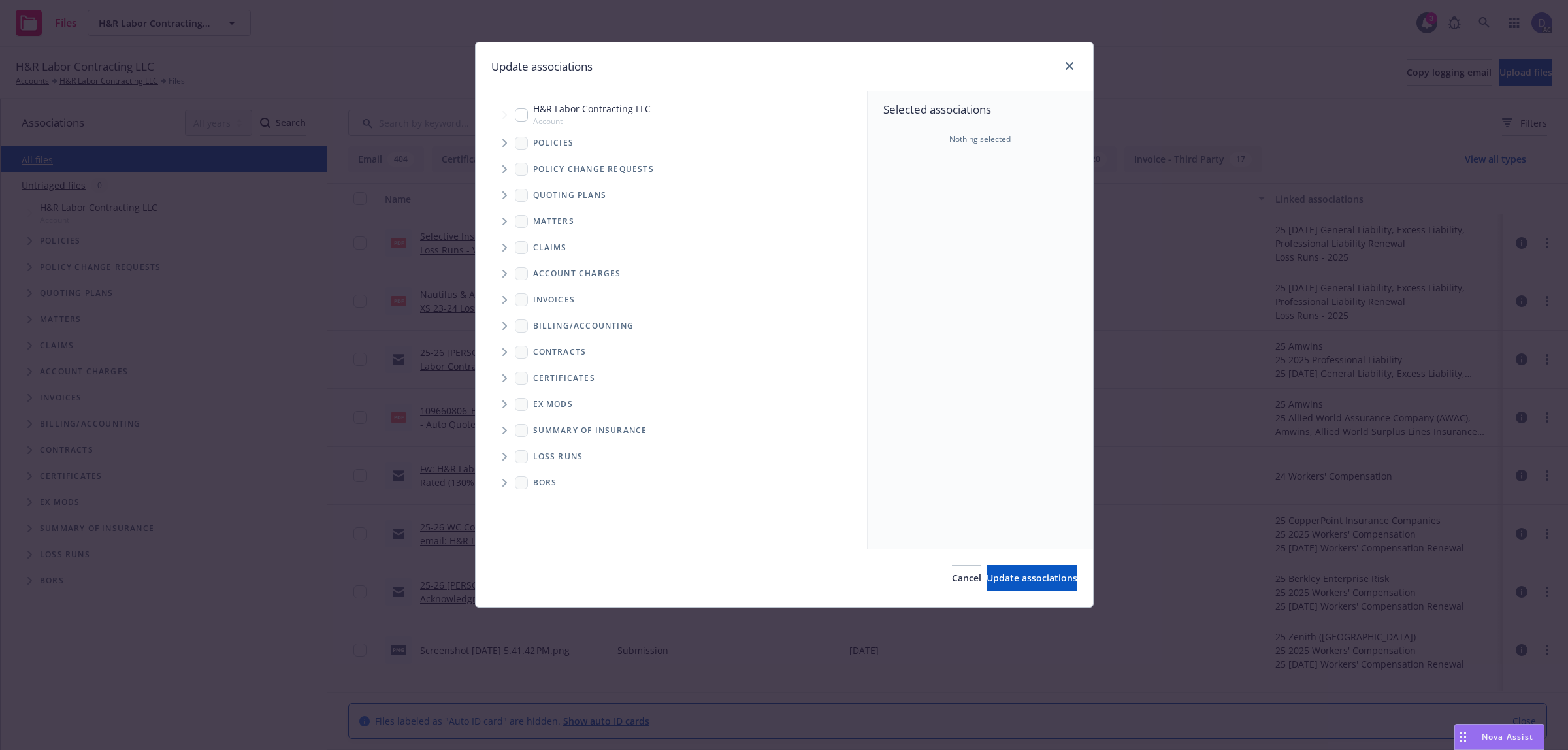
click at [504, 139] on icon "Tree Example" at bounding box center [504, 143] width 5 height 8
click at [825, 212] on div "Matters" at bounding box center [678, 221] width 379 height 26
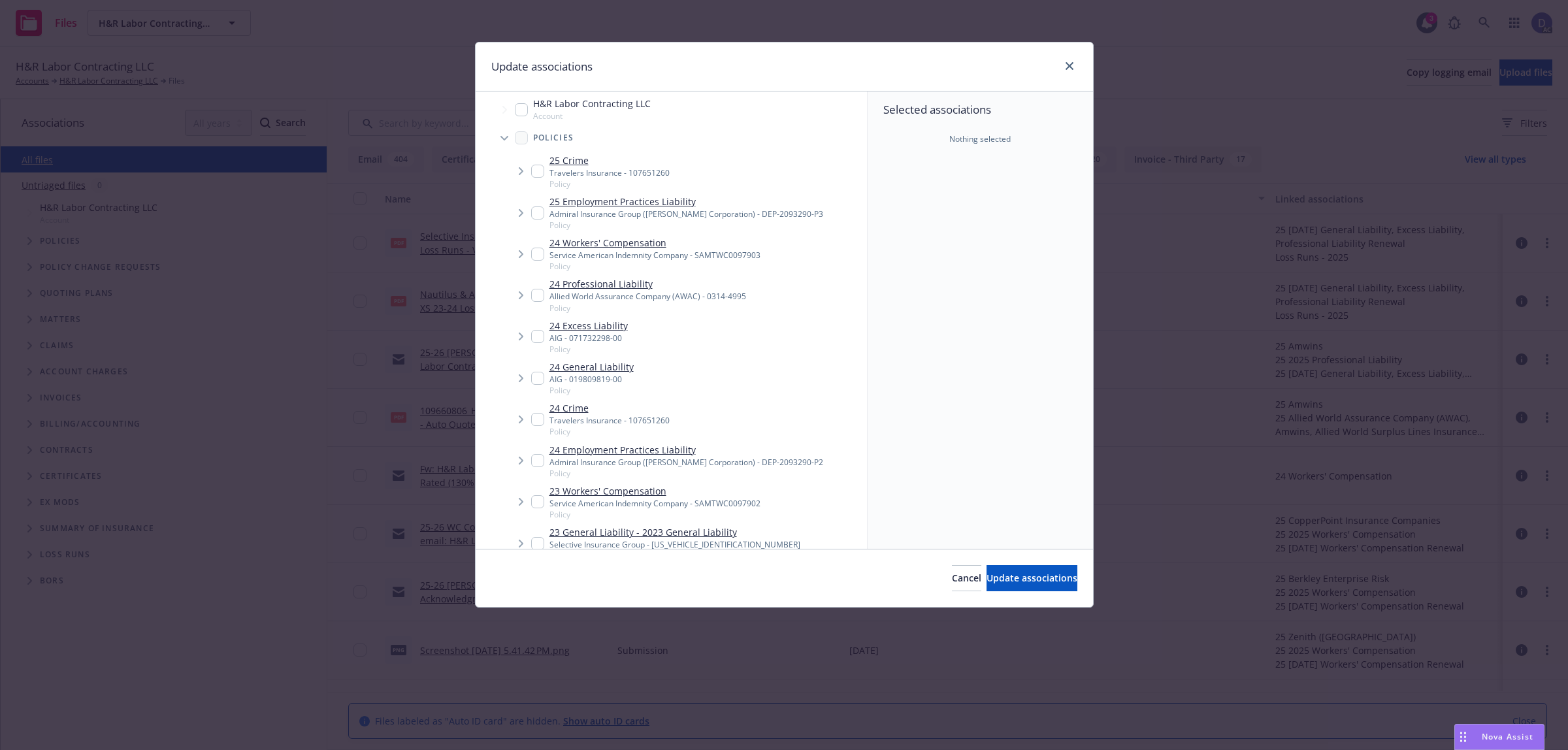
scroll to position [169, 0]
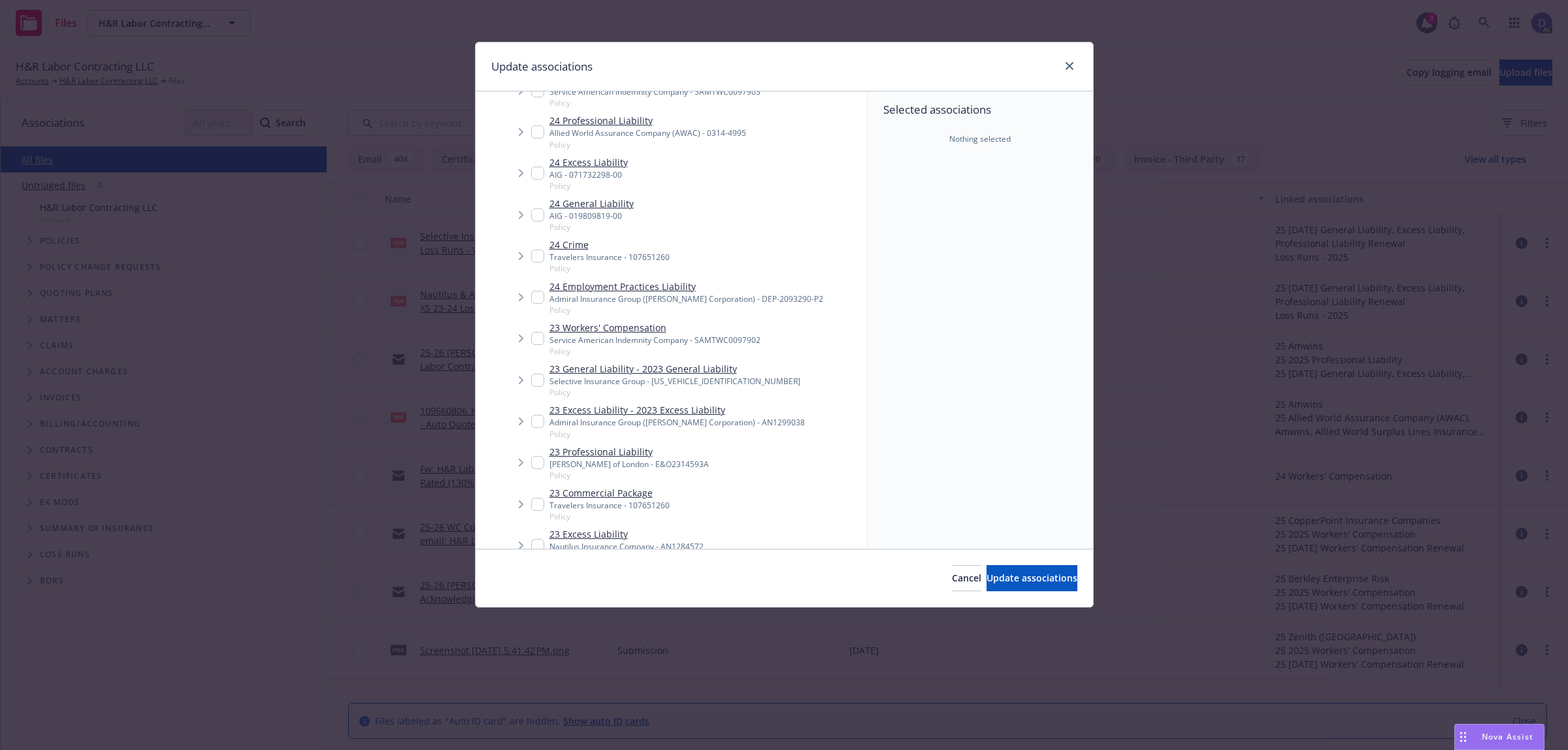
click at [714, 371] on link "23 General Liability - 2023 General Liability" at bounding box center [675, 369] width 251 height 14
checkbox input "true"
click at [1015, 579] on span "Update associations" at bounding box center [1032, 577] width 91 height 13
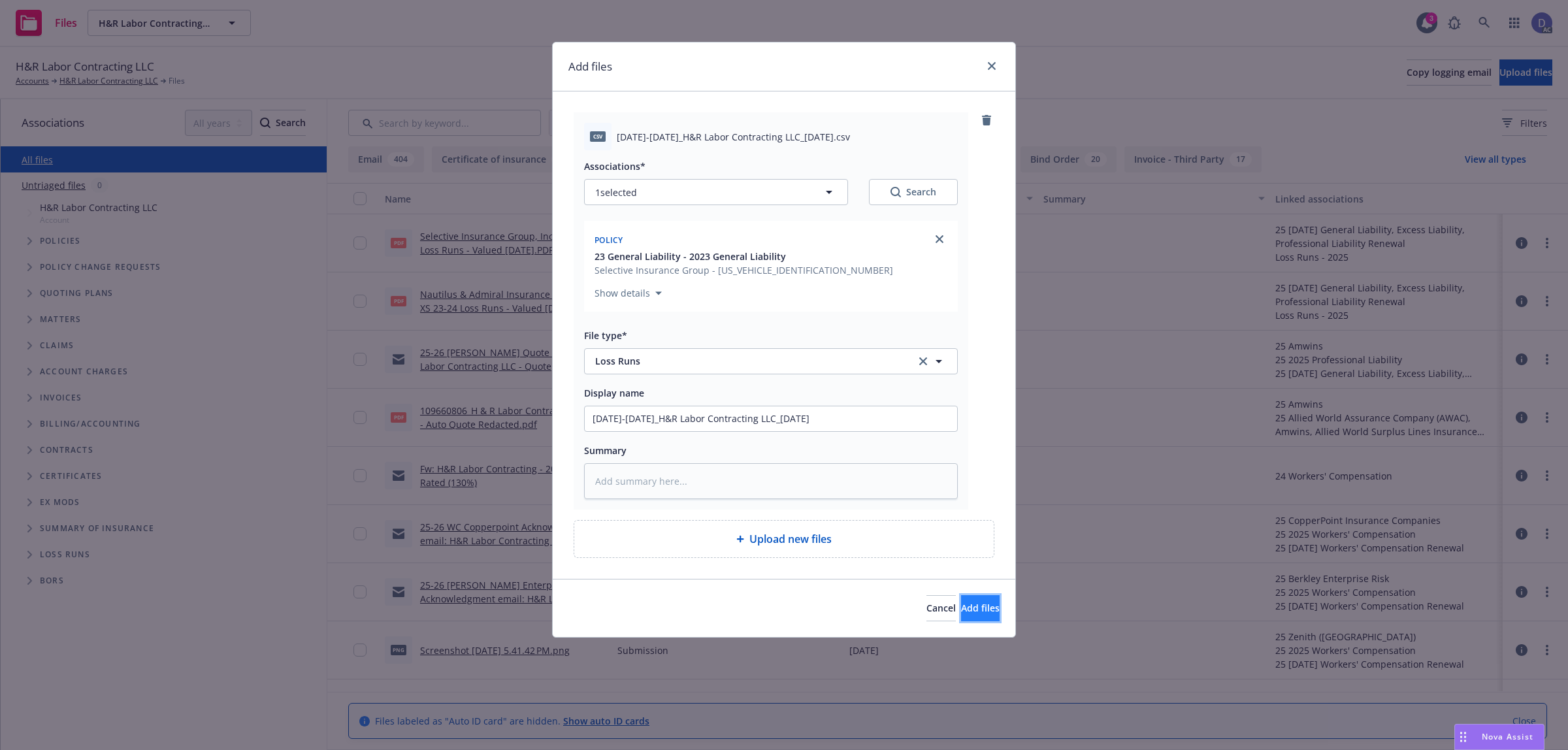
click at [982, 618] on button "Add files" at bounding box center [980, 607] width 38 height 26
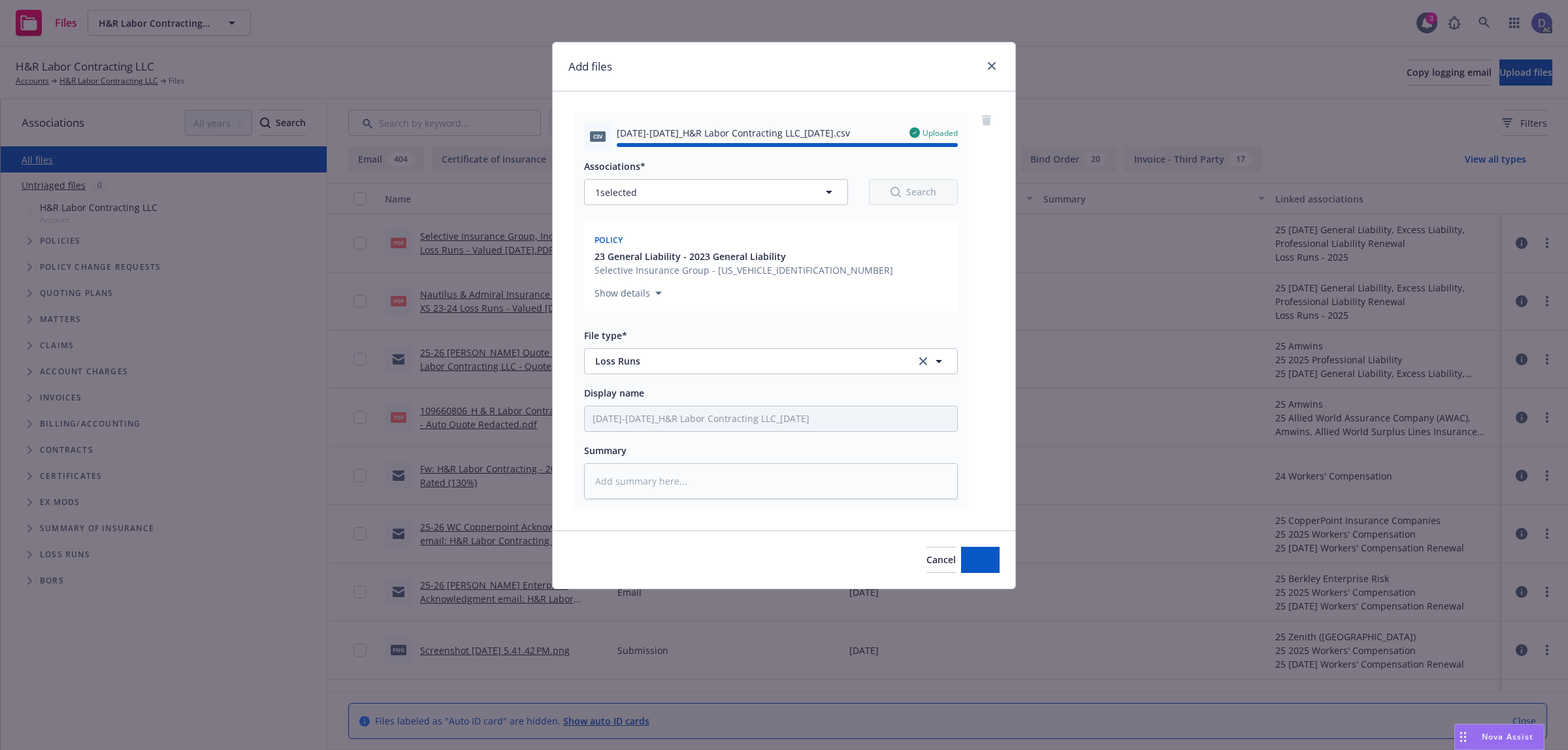
type textarea "x"
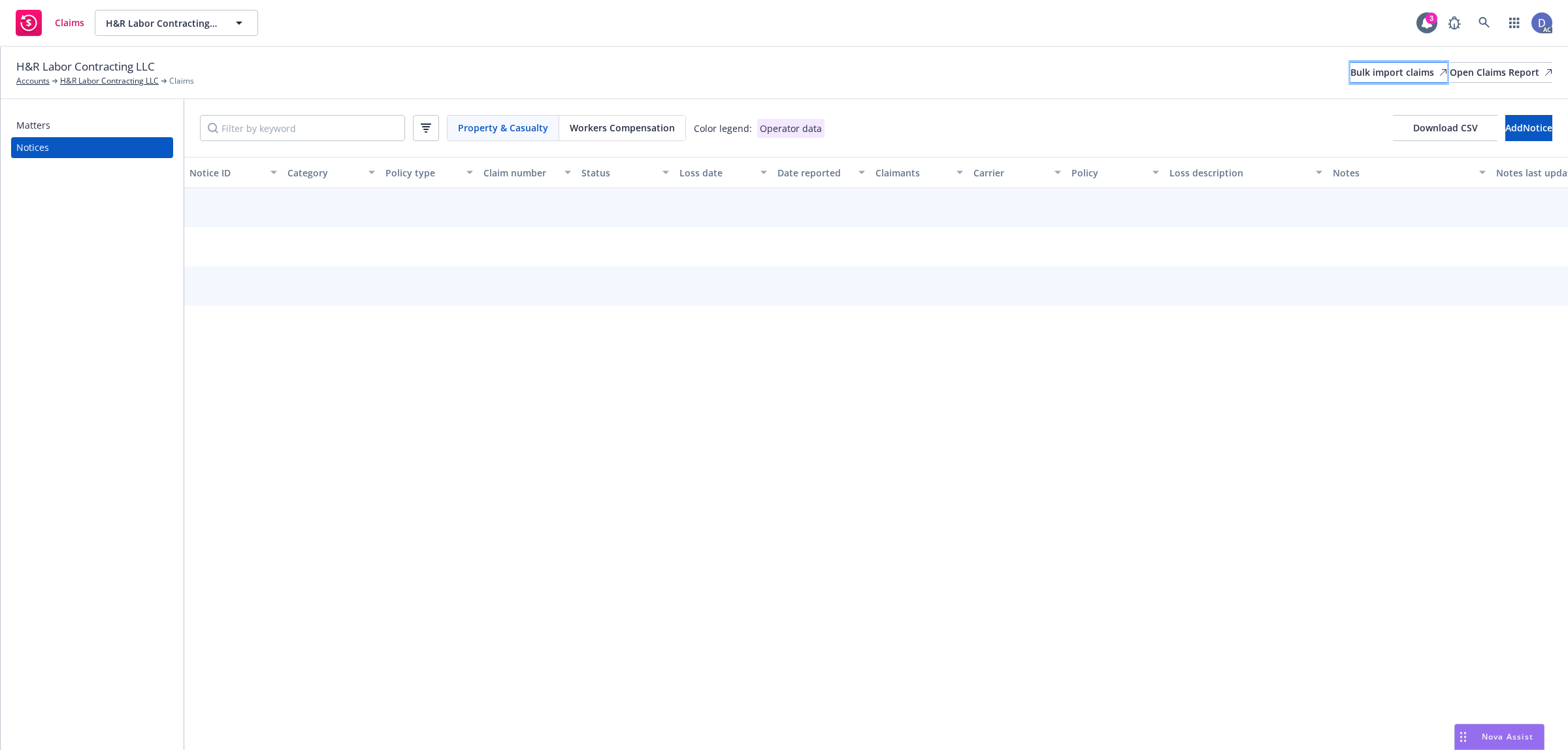
click at [1367, 72] on div "Bulk import claims" at bounding box center [1399, 72] width 96 height 20
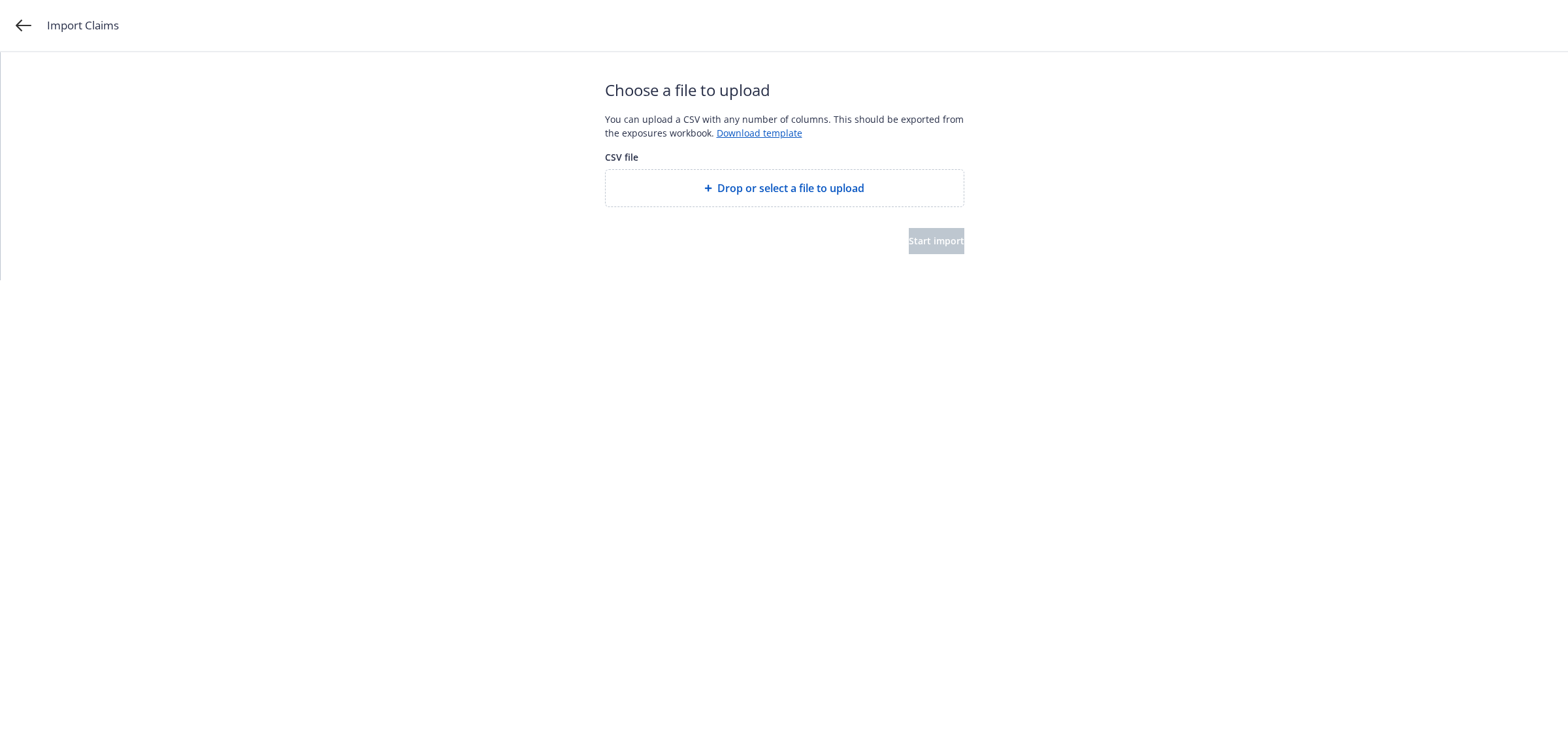
click at [706, 189] on icon at bounding box center [708, 188] width 8 height 8
click at [957, 241] on button "Start import" at bounding box center [936, 241] width 55 height 26
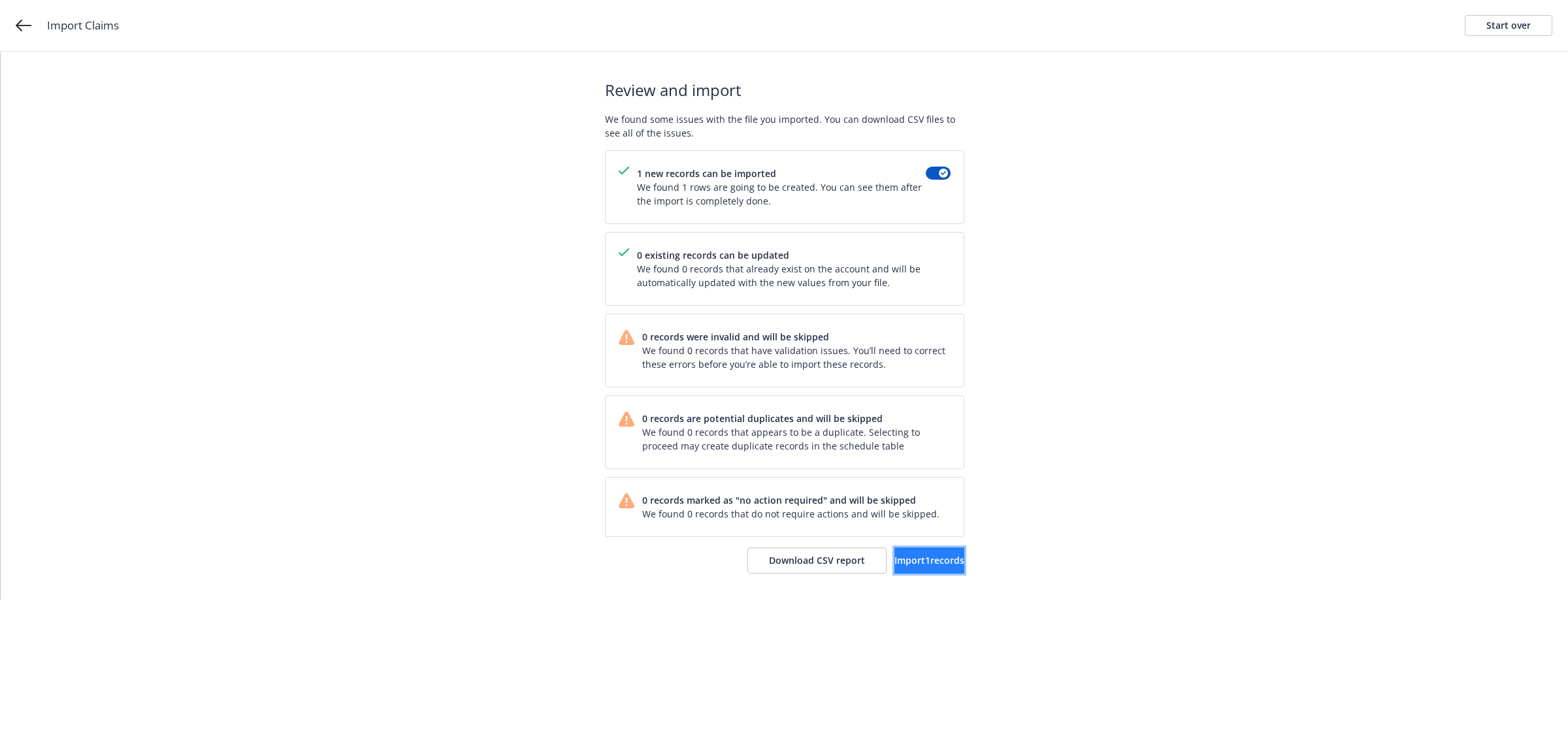
click at [895, 560] on span "Import 1 records" at bounding box center [929, 559] width 70 height 13
click at [882, 548] on link "View accounts" at bounding box center [911, 559] width 108 height 26
